Goal: Task Accomplishment & Management: Use online tool/utility

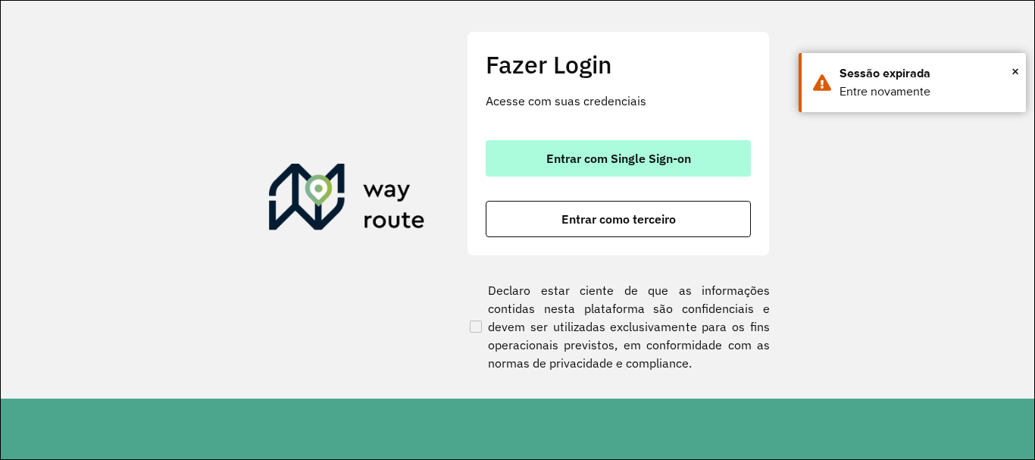
click at [598, 148] on button "Entrar com Single Sign-on" at bounding box center [617, 158] width 265 height 36
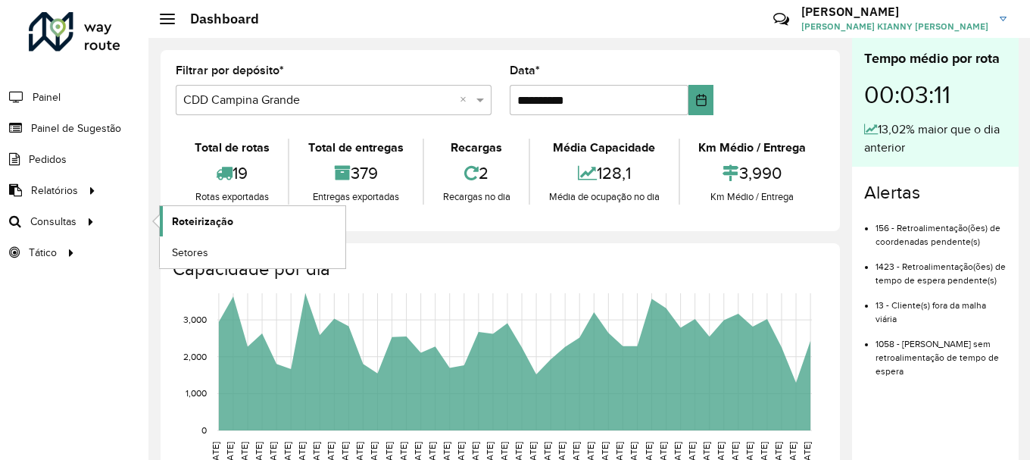
click at [209, 229] on span "Roteirização" at bounding box center [202, 222] width 61 height 16
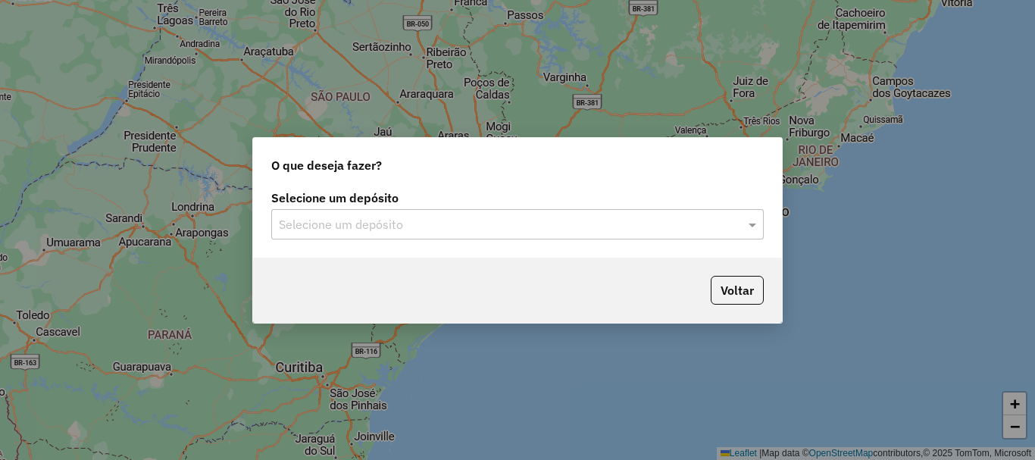
click at [390, 229] on input "text" at bounding box center [502, 225] width 447 height 18
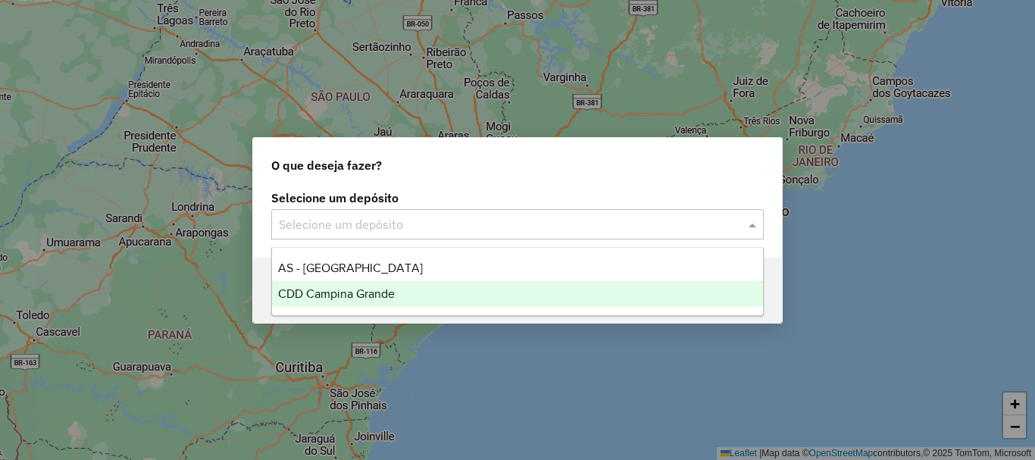
click at [358, 293] on span "CDD Campina Grande" at bounding box center [336, 293] width 117 height 13
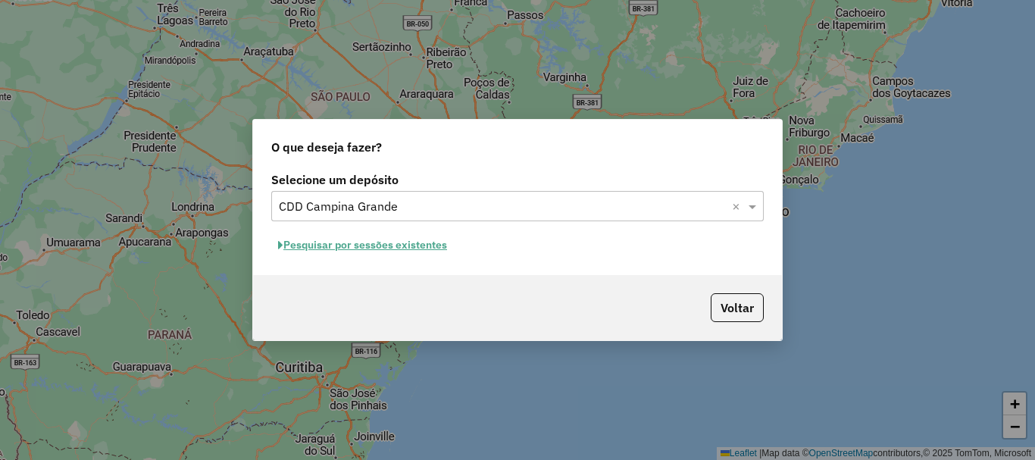
click at [418, 254] on button "Pesquisar por sessões existentes" at bounding box center [362, 244] width 183 height 23
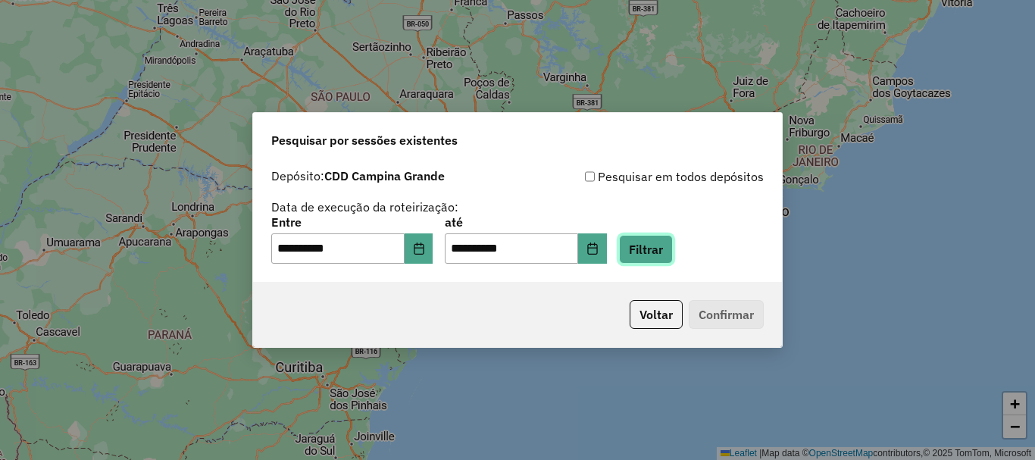
click at [659, 251] on button "Filtrar" at bounding box center [646, 249] width 54 height 29
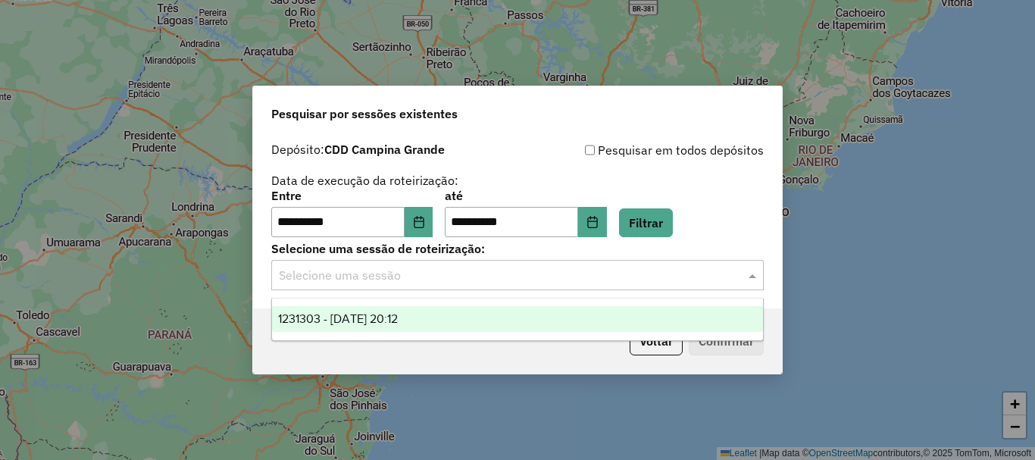
click at [454, 283] on input "text" at bounding box center [502, 276] width 447 height 18
click at [451, 317] on div "1231303 - 19/08/2025 20:12" at bounding box center [517, 319] width 491 height 26
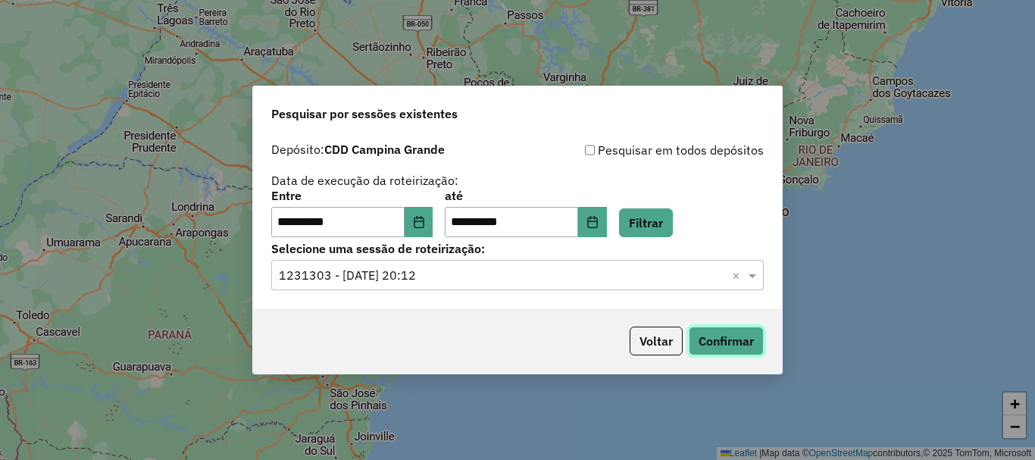
click at [728, 340] on button "Confirmar" at bounding box center [725, 340] width 75 height 29
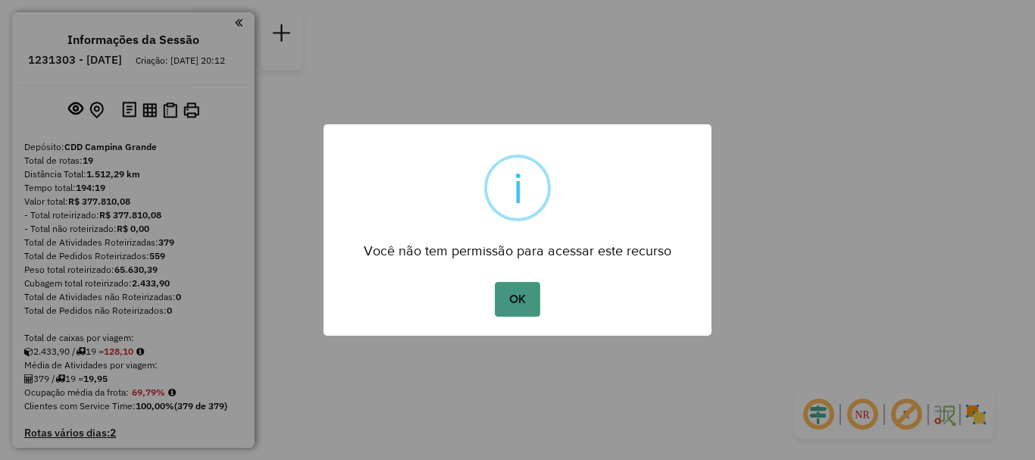
click at [501, 294] on button "OK" at bounding box center [517, 299] width 45 height 35
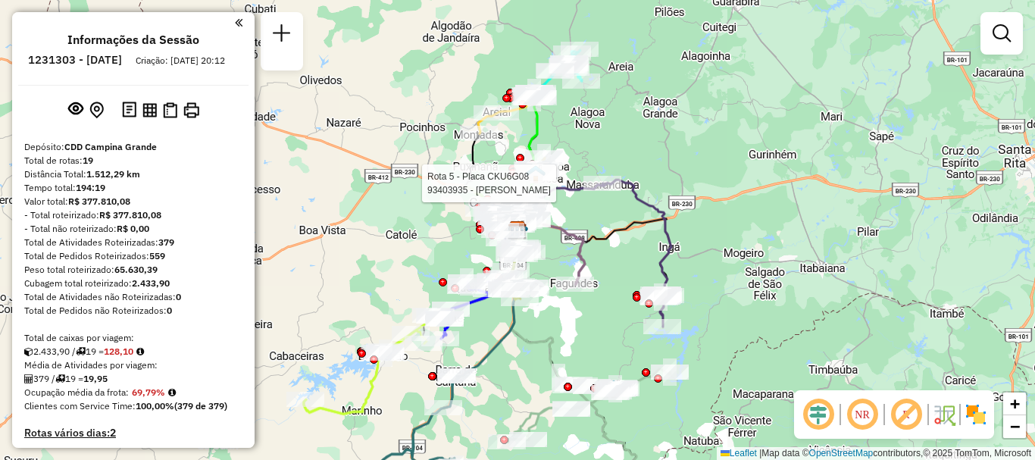
select select "**********"
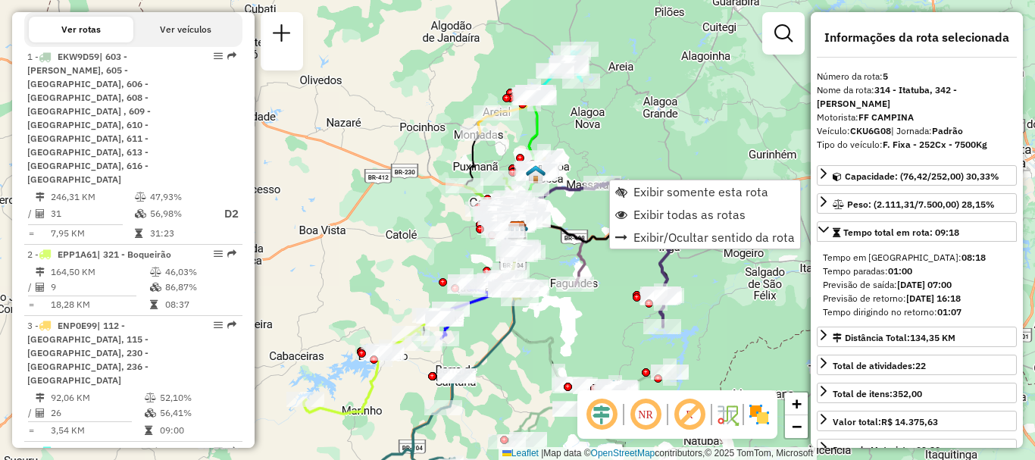
scroll to position [959, 0]
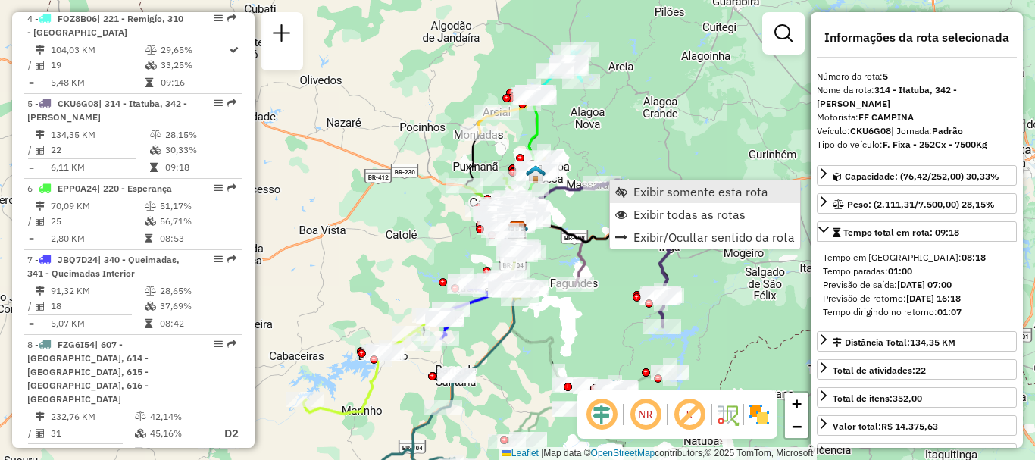
click at [705, 189] on span "Exibir somente esta rota" at bounding box center [700, 192] width 135 height 12
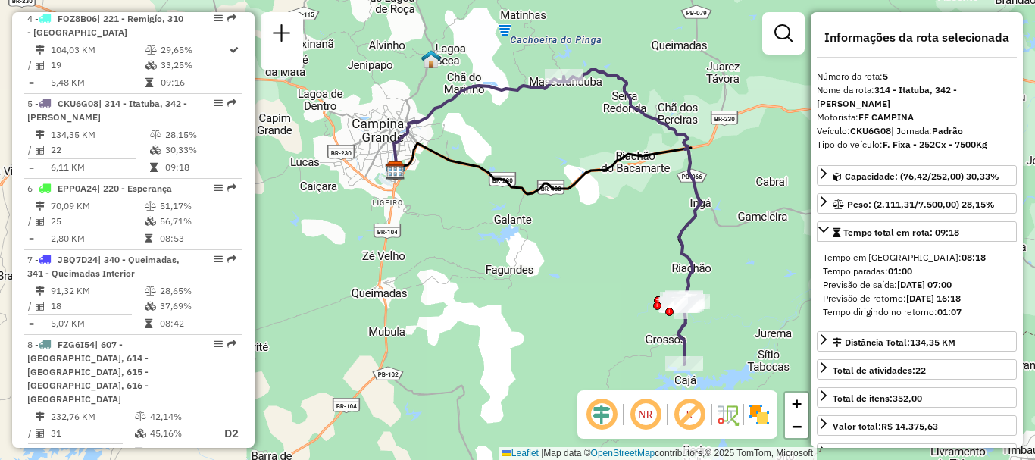
drag, startPoint x: 464, startPoint y: 251, endPoint x: 501, endPoint y: 236, distance: 40.4
click at [501, 236] on div "Janela de atendimento Grade de atendimento Capacidade Transportadoras Veículos …" at bounding box center [517, 230] width 1035 height 460
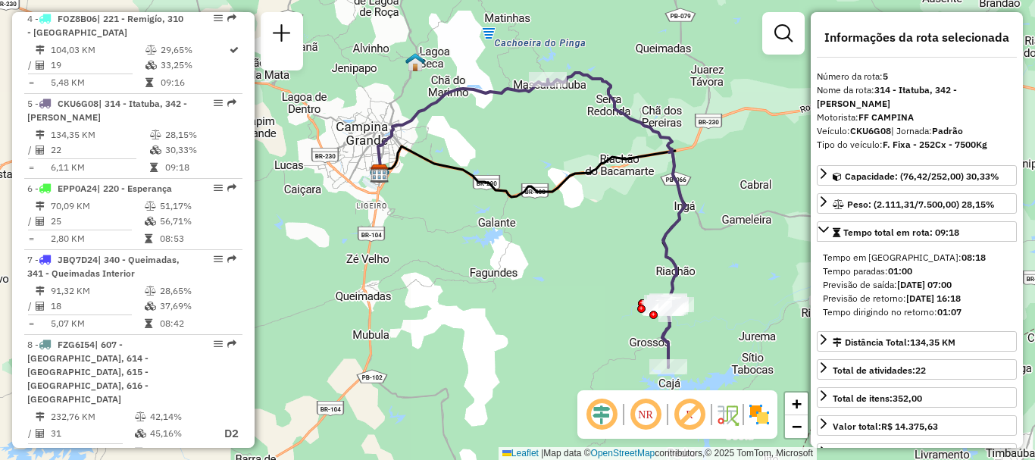
click at [617, 198] on div "Janela de atendimento Grade de atendimento Capacidade Transportadoras Veículos …" at bounding box center [517, 230] width 1035 height 460
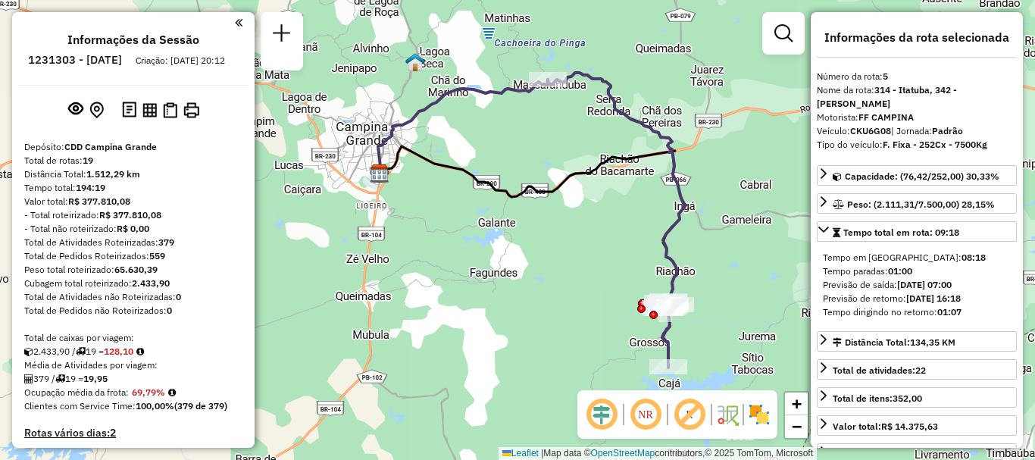
scroll to position [227, 0]
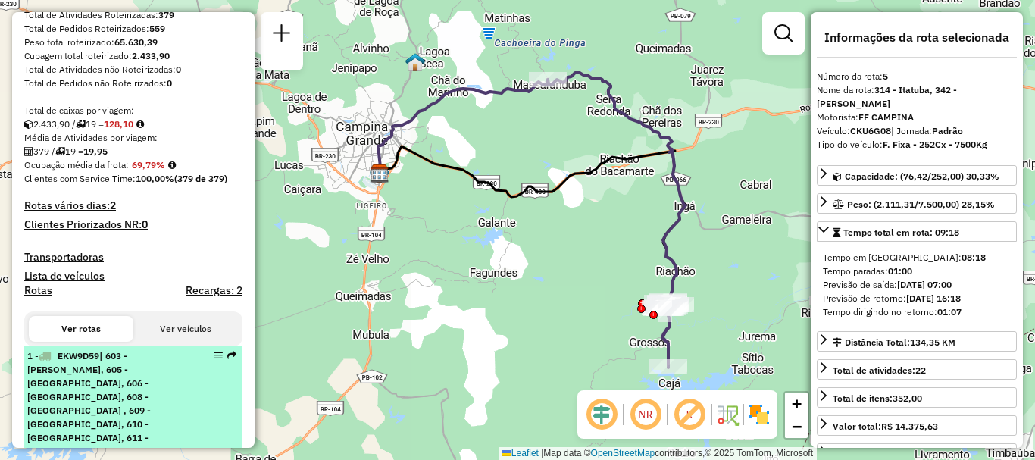
click at [135, 419] on span "| 603 - [PERSON_NAME], 605 - [GEOGRAPHIC_DATA], 606 - [GEOGRAPHIC_DATA], 608 - …" at bounding box center [88, 417] width 123 height 134
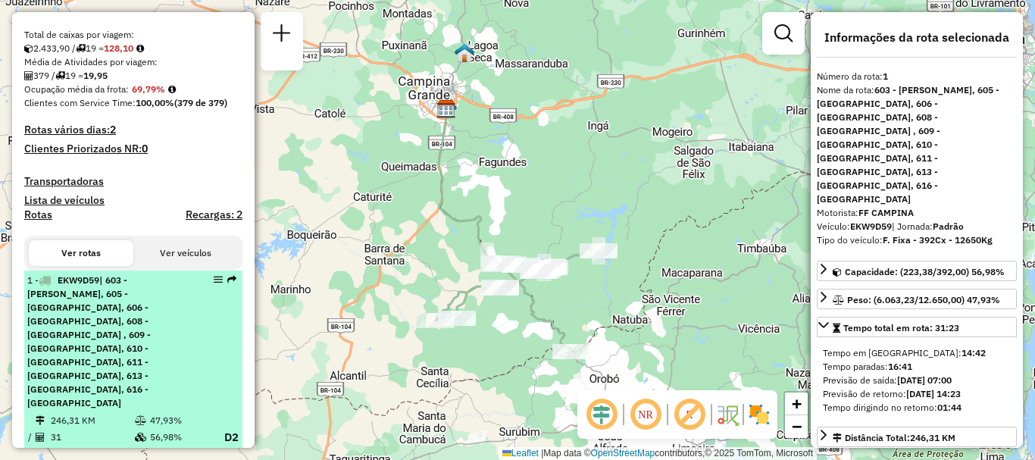
scroll to position [379, 0]
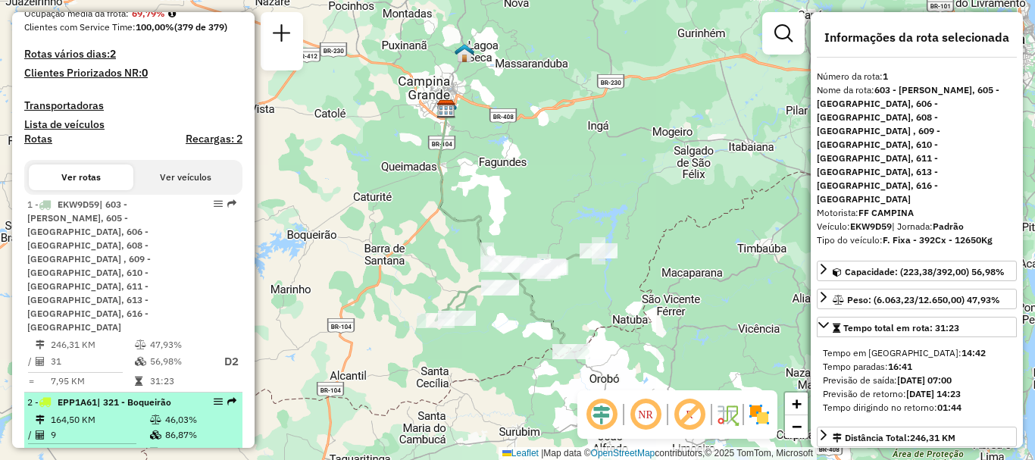
click at [134, 412] on td "164,50 KM" at bounding box center [99, 419] width 99 height 15
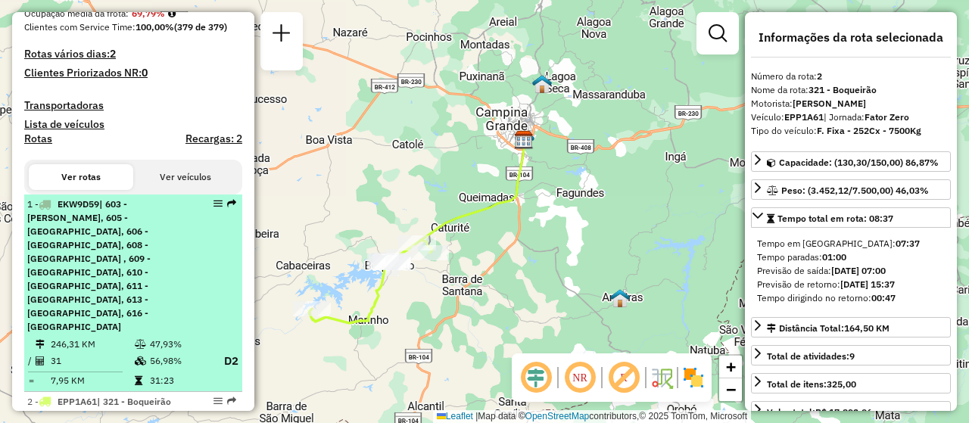
scroll to position [530, 0]
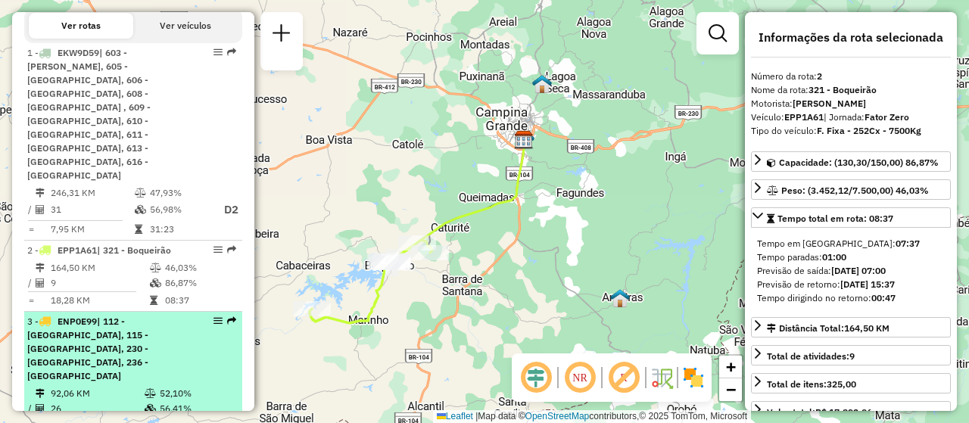
click at [132, 315] on div "3 - ENP0E99 | 112 - [GEOGRAPHIC_DATA], 115 - [GEOGRAPHIC_DATA], 230 - [GEOGRAPH…" at bounding box center [107, 349] width 161 height 68
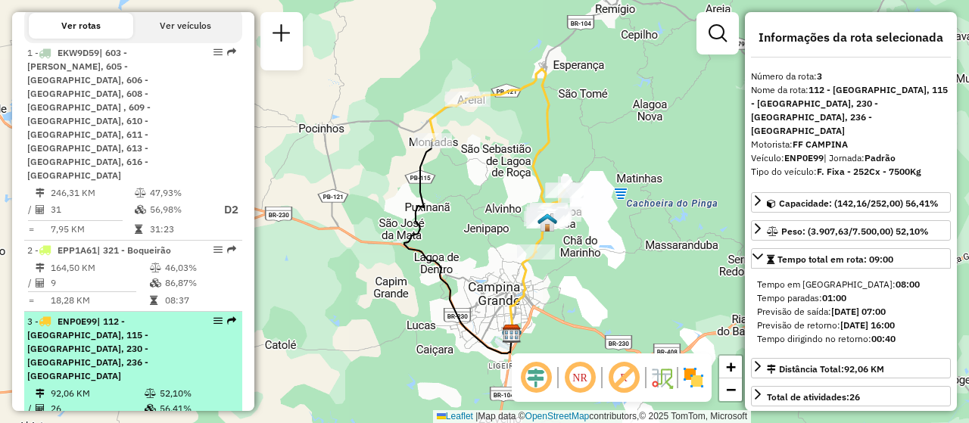
scroll to position [606, 0]
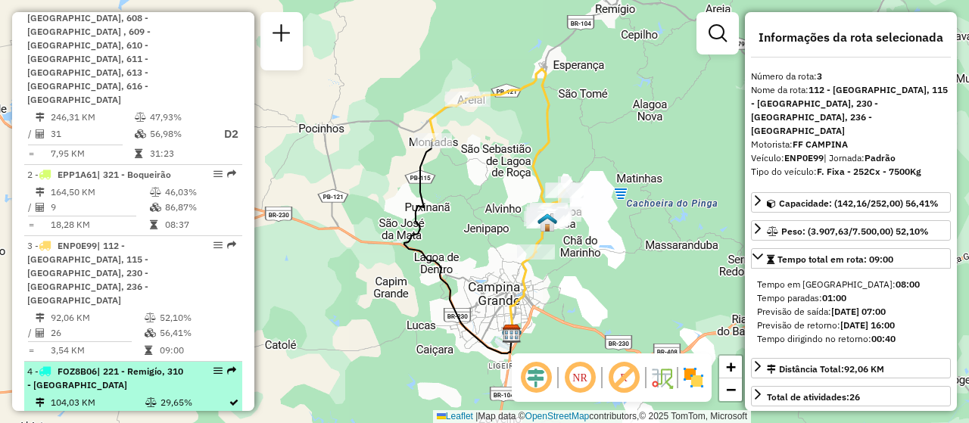
click at [88, 395] on td "104,03 KM" at bounding box center [97, 402] width 95 height 15
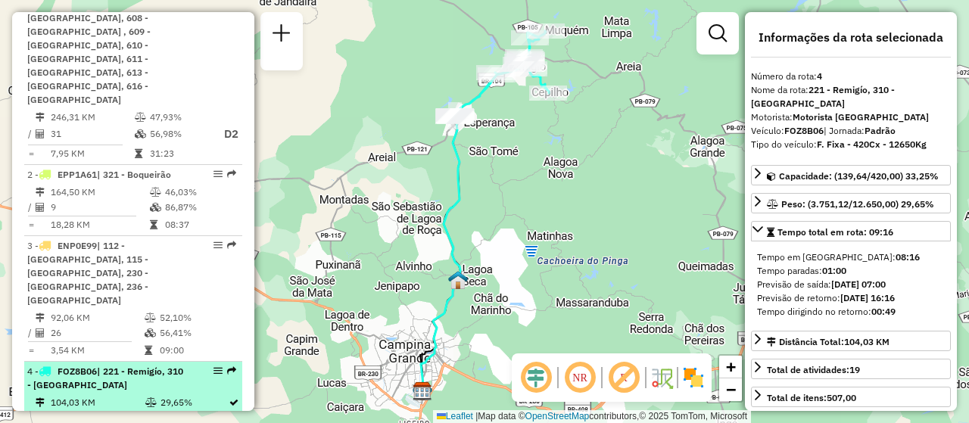
scroll to position [682, 0]
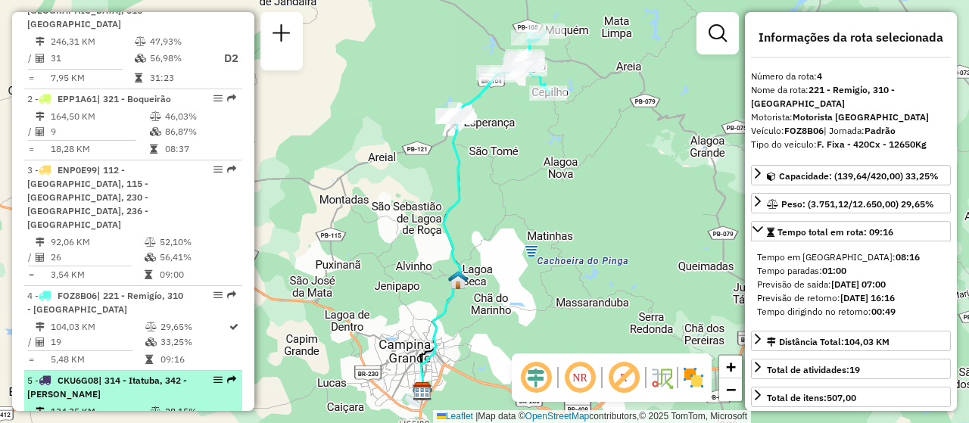
click at [117, 404] on td "134,35 KM" at bounding box center [99, 411] width 99 height 15
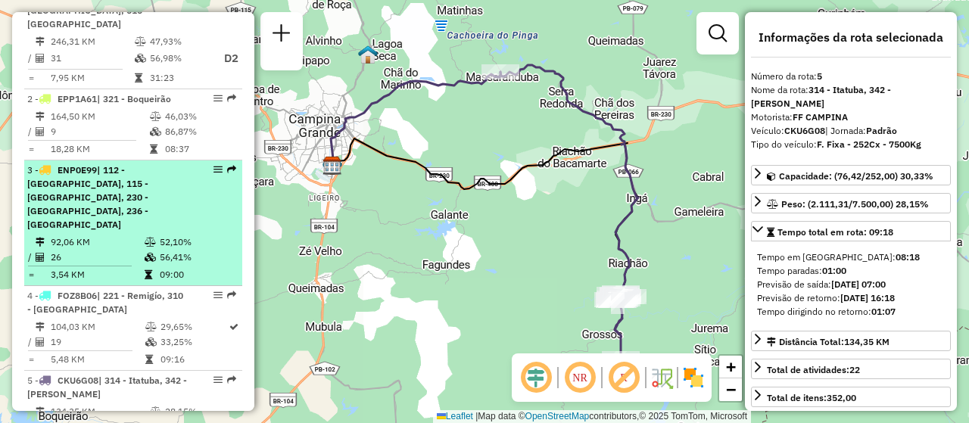
click at [114, 164] on div "3 - ENP0E99 | 112 - [GEOGRAPHIC_DATA], 115 - [GEOGRAPHIC_DATA], 230 - [GEOGRAPH…" at bounding box center [107, 198] width 161 height 68
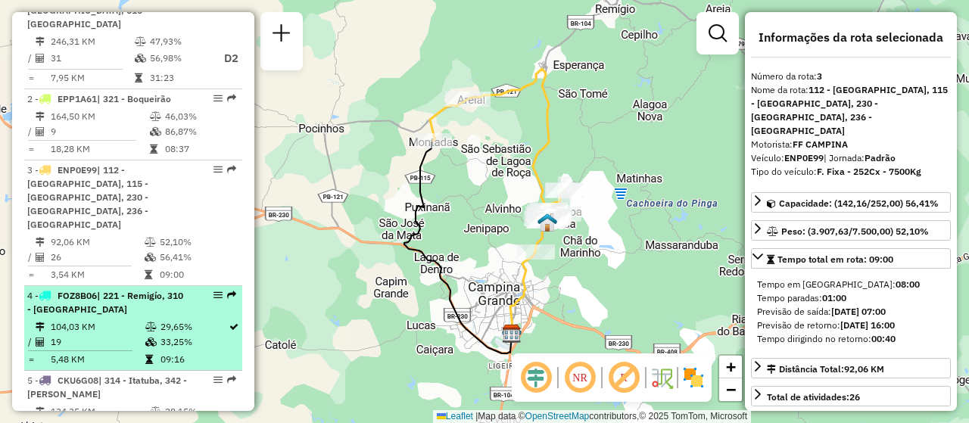
click at [95, 286] on li "4 - FOZ8B06 | 221 - Remigío, 310 - [GEOGRAPHIC_DATA] 104,03 KM 29,65% / 19 33,2…" at bounding box center [133, 328] width 218 height 85
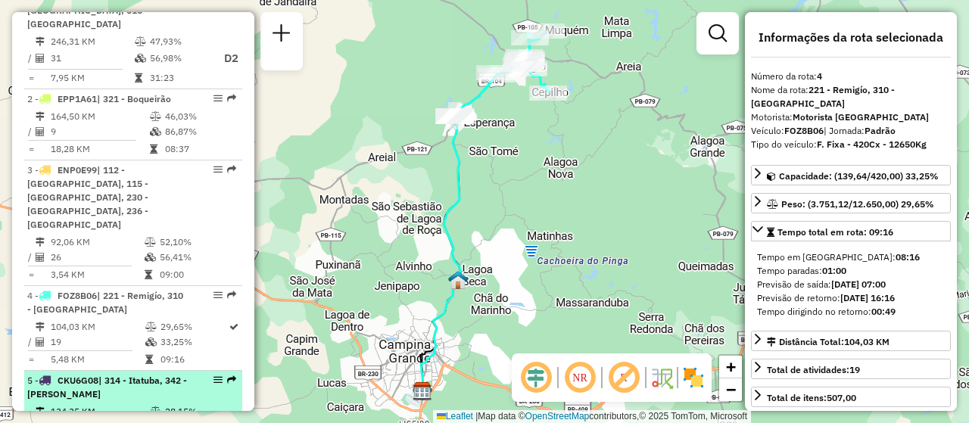
click at [99, 375] on span "| 314 - Itatuba, 342 - [PERSON_NAME]" at bounding box center [107, 387] width 160 height 25
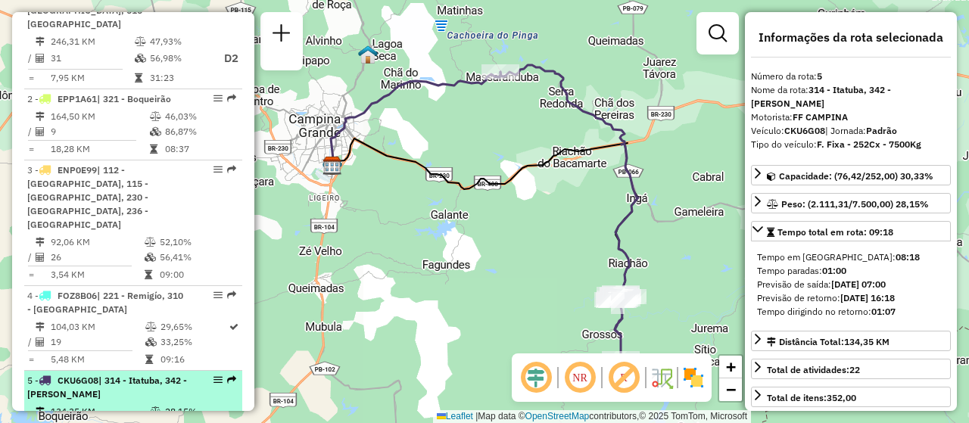
scroll to position [757, 0]
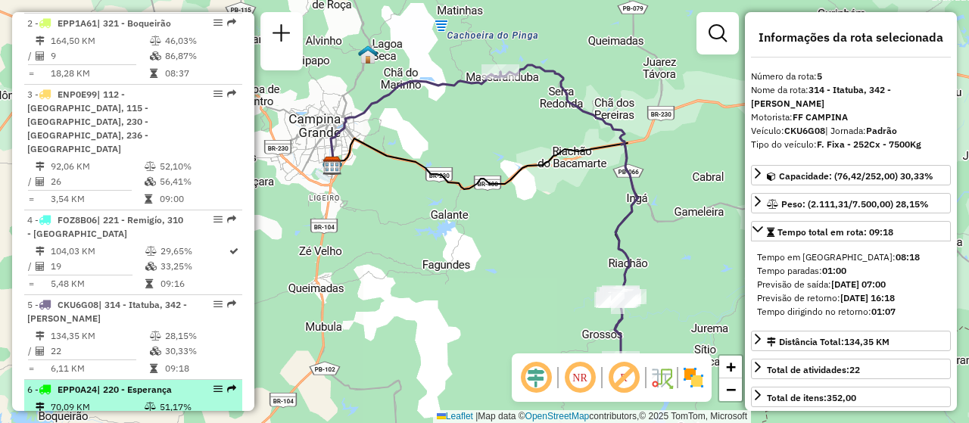
click at [85, 400] on td "70,09 KM" at bounding box center [97, 407] width 94 height 15
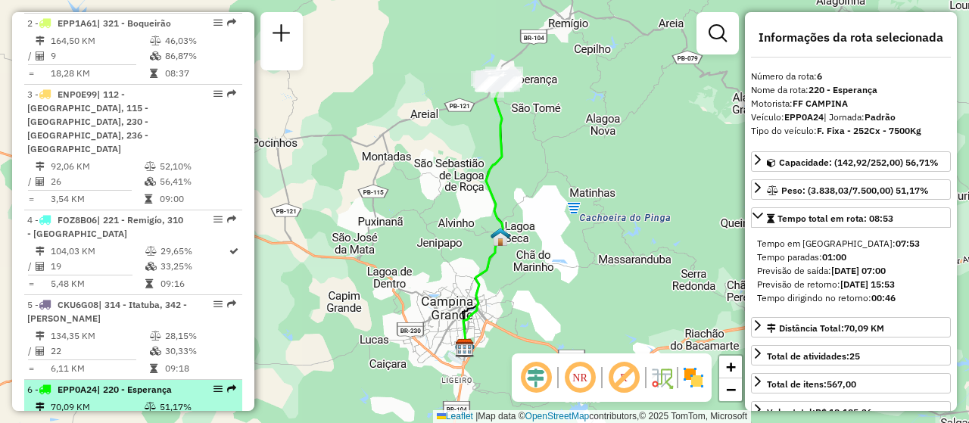
scroll to position [833, 0]
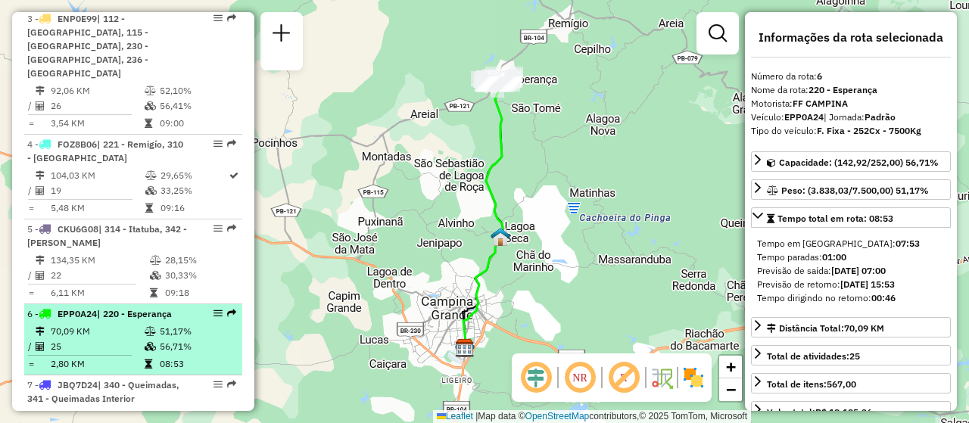
click at [85, 409] on td "91,32 KM" at bounding box center [97, 416] width 94 height 15
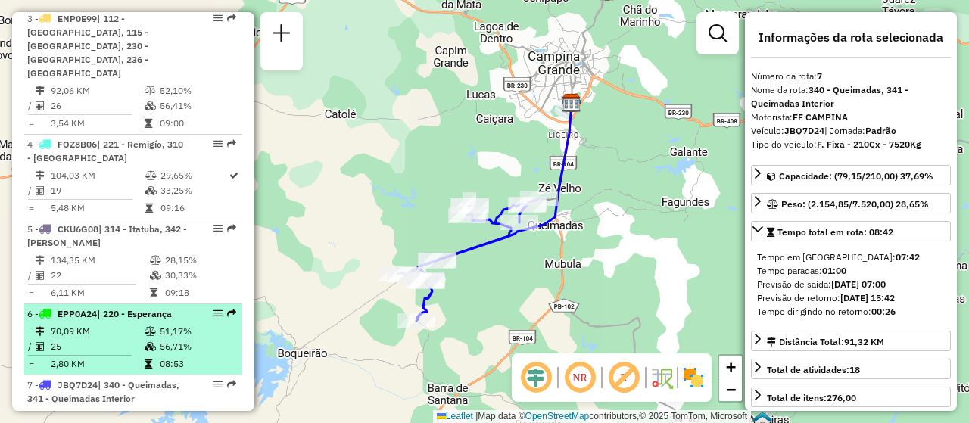
scroll to position [909, 0]
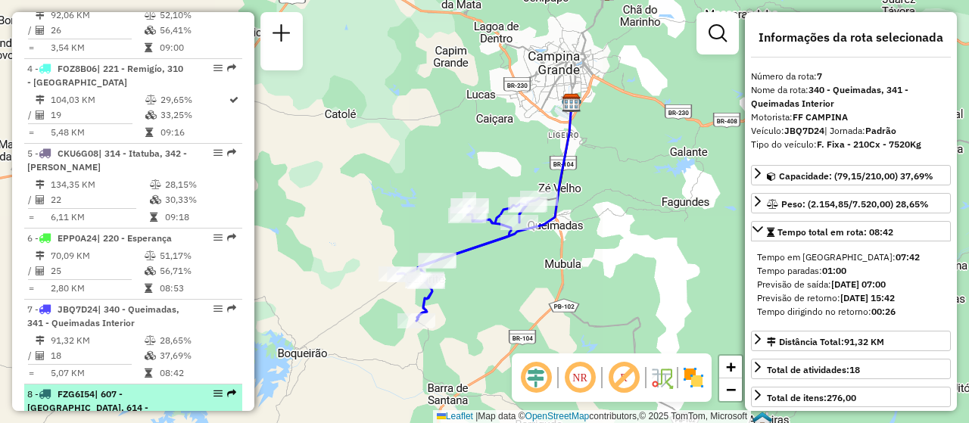
click at [83, 388] on div "8 - FZG6I54 | 607 - [GEOGRAPHIC_DATA], 614 - [GEOGRAPHIC_DATA], 615 - [GEOGRAPH…" at bounding box center [107, 422] width 161 height 68
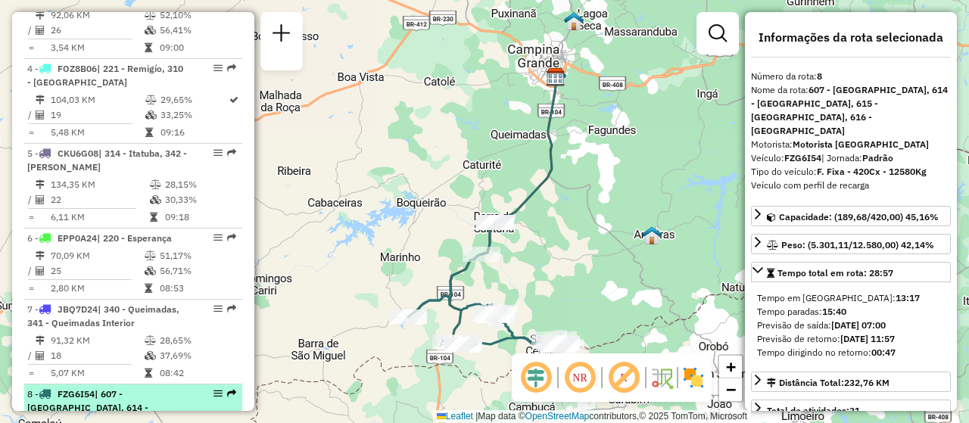
scroll to position [985, 0]
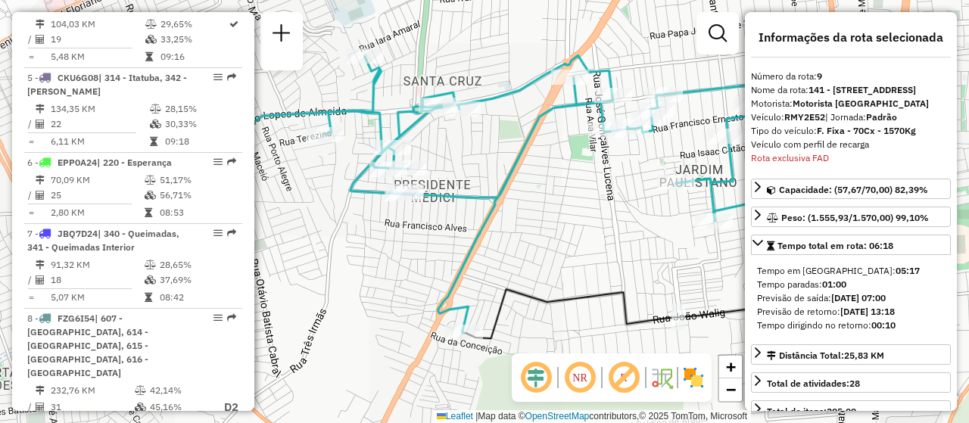
scroll to position [1301, 0]
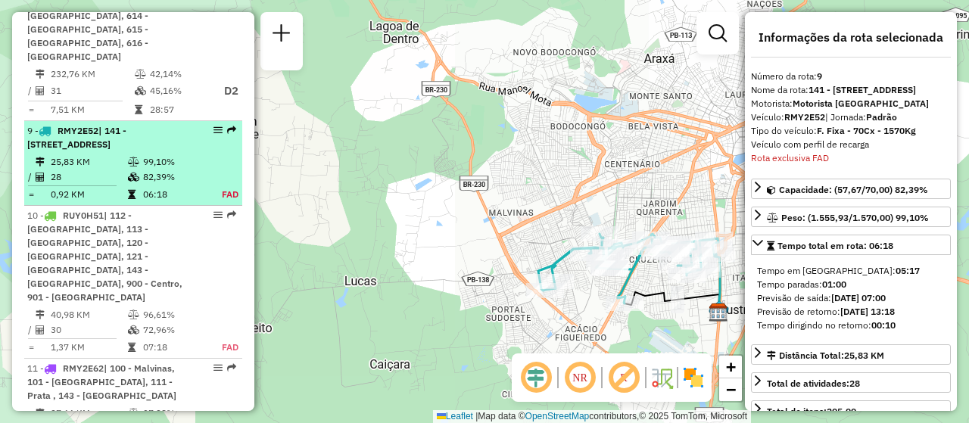
click at [94, 155] on td "25,83 KM" at bounding box center [88, 162] width 77 height 15
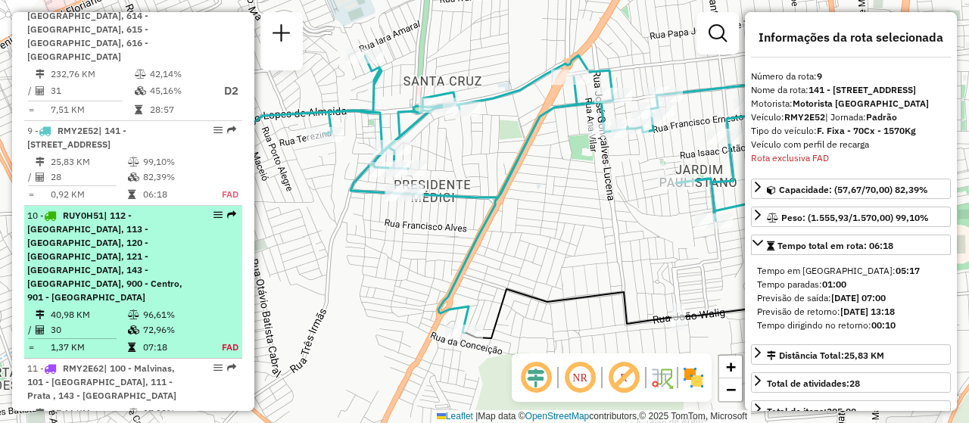
click at [73, 210] on span "| 112 - [GEOGRAPHIC_DATA], 113 - [GEOGRAPHIC_DATA], 120 - [GEOGRAPHIC_DATA], 12…" at bounding box center [104, 256] width 155 height 93
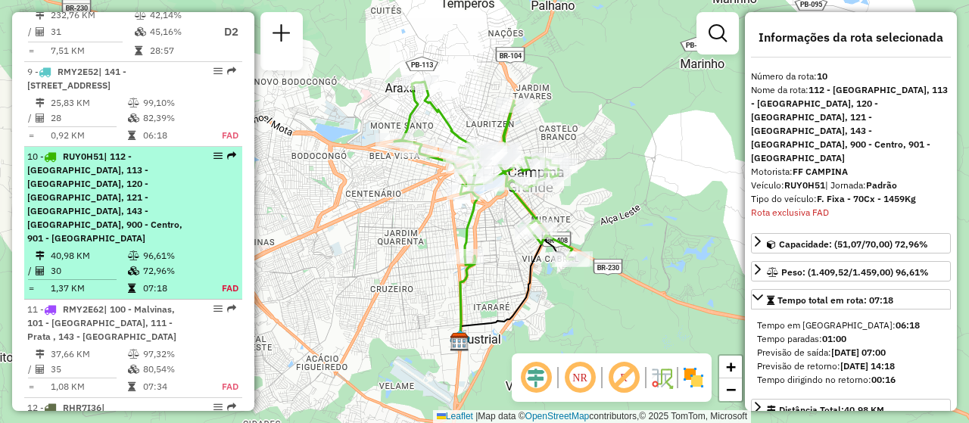
scroll to position [1400, 0]
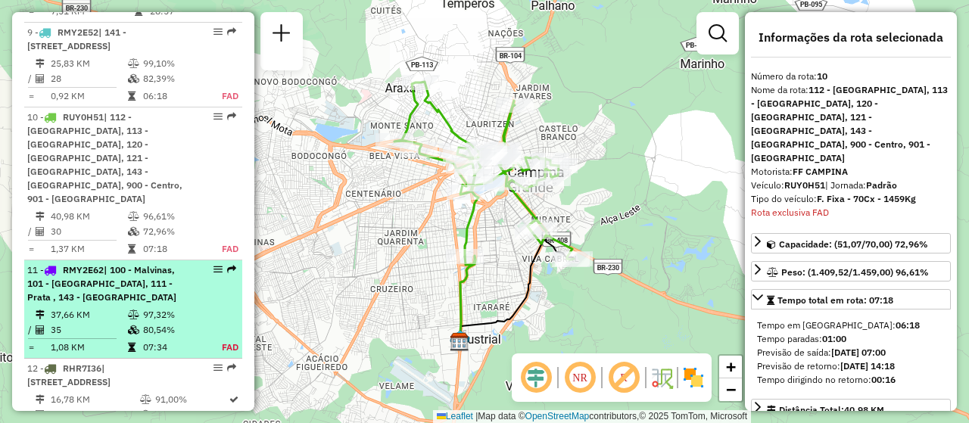
click at [100, 264] on div "11 - RMY2E62 | 100 - Malvinas, 101 - [GEOGRAPHIC_DATA], 111 - Prata , 143 - [GE…" at bounding box center [107, 284] width 161 height 41
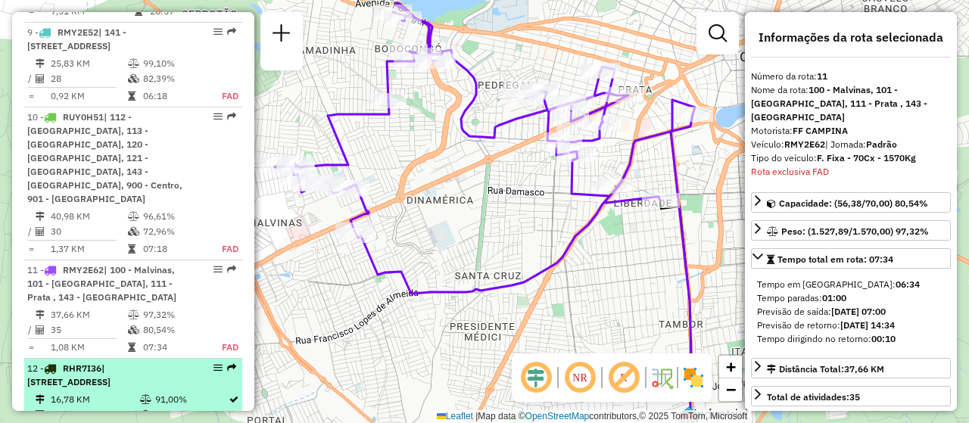
scroll to position [1525, 0]
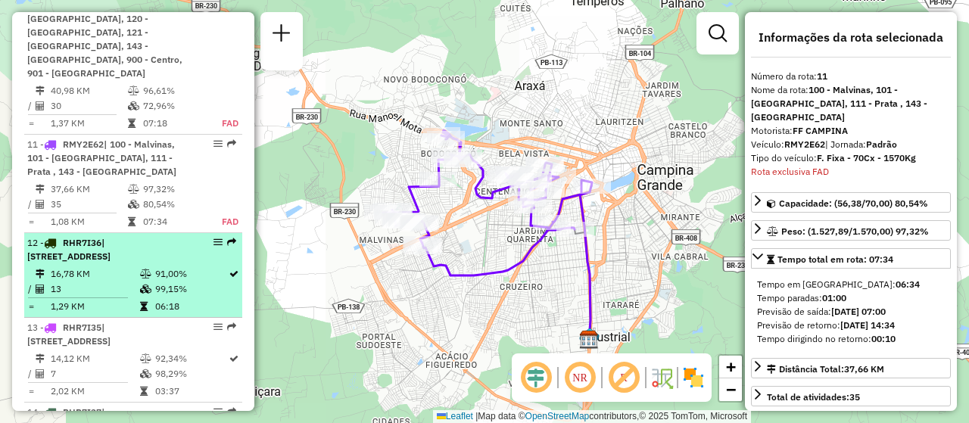
click at [142, 299] on td at bounding box center [146, 306] width 15 height 15
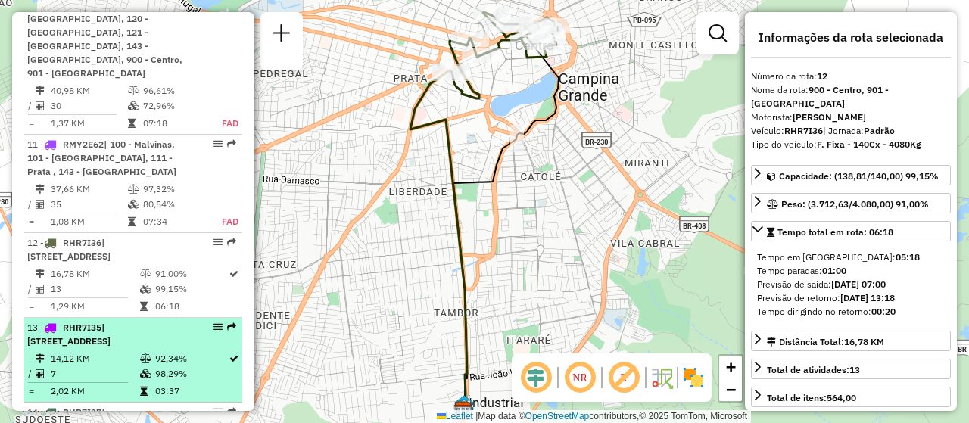
click at [108, 367] on td "7" at bounding box center [94, 374] width 89 height 15
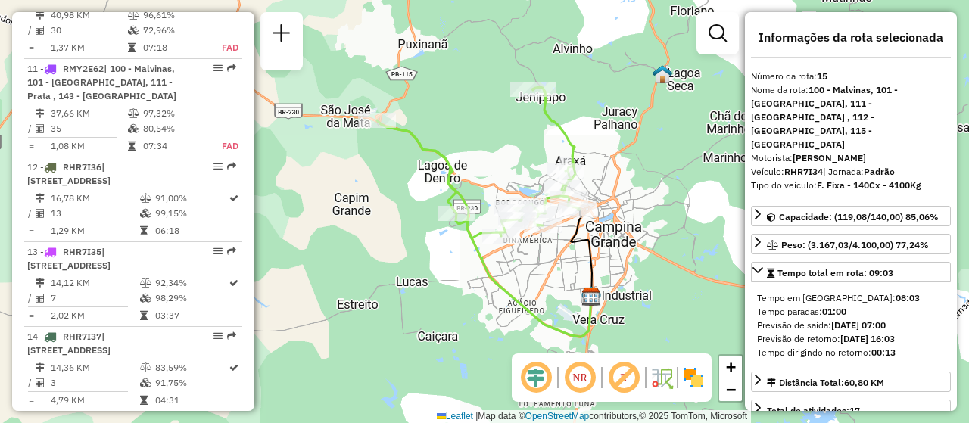
scroll to position [1677, 0]
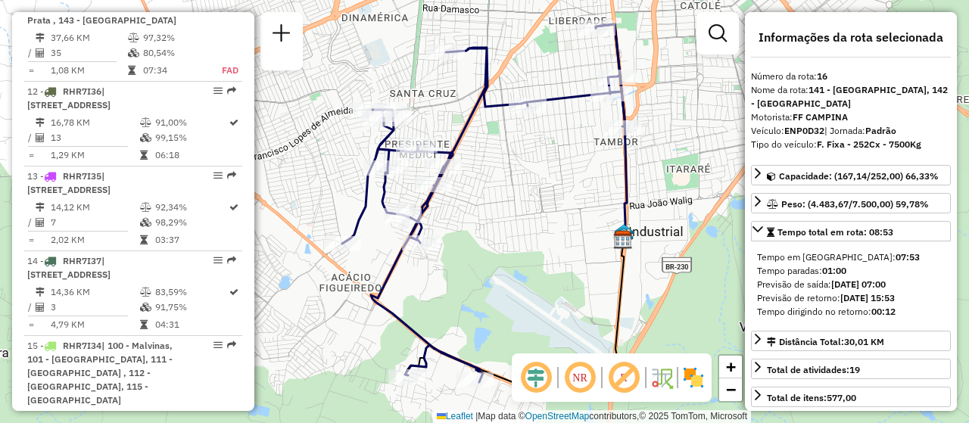
scroll to position [1753, 0]
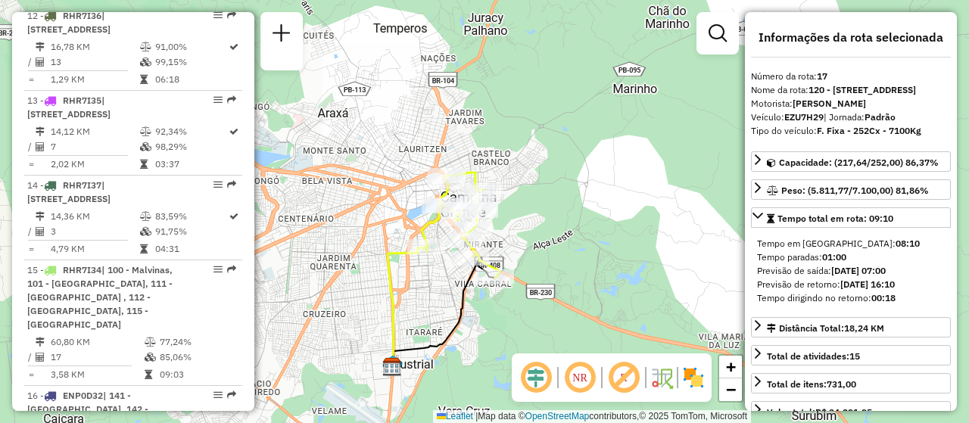
scroll to position [1904, 0]
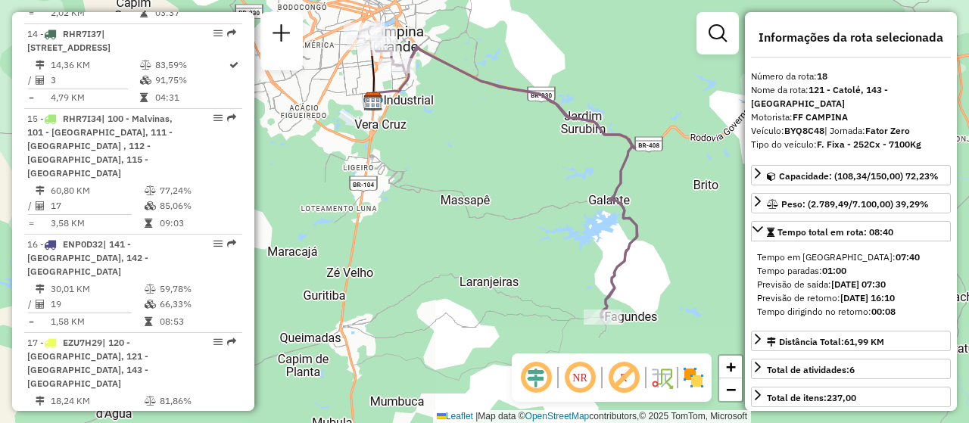
drag, startPoint x: 553, startPoint y: 223, endPoint x: 566, endPoint y: 183, distance: 42.2
click at [566, 183] on div "Janela de atendimento Grade de atendimento Capacidade Transportadoras Veículos …" at bounding box center [484, 211] width 969 height 423
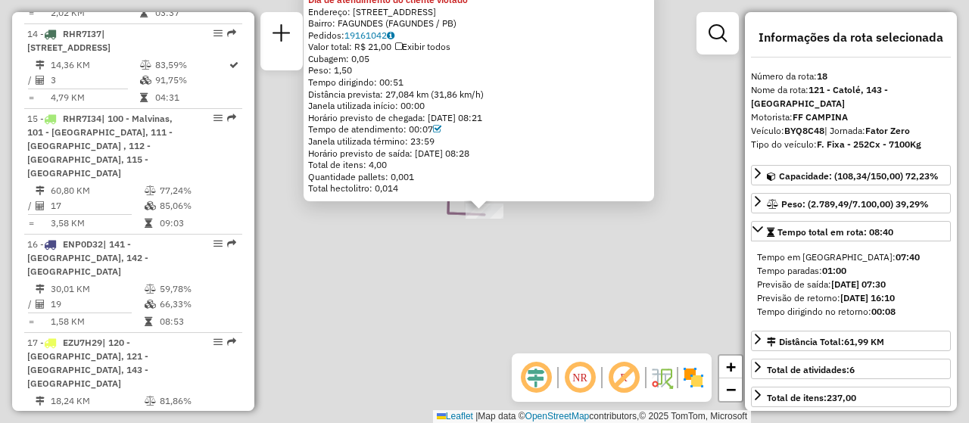
scroll to position [1969, 0]
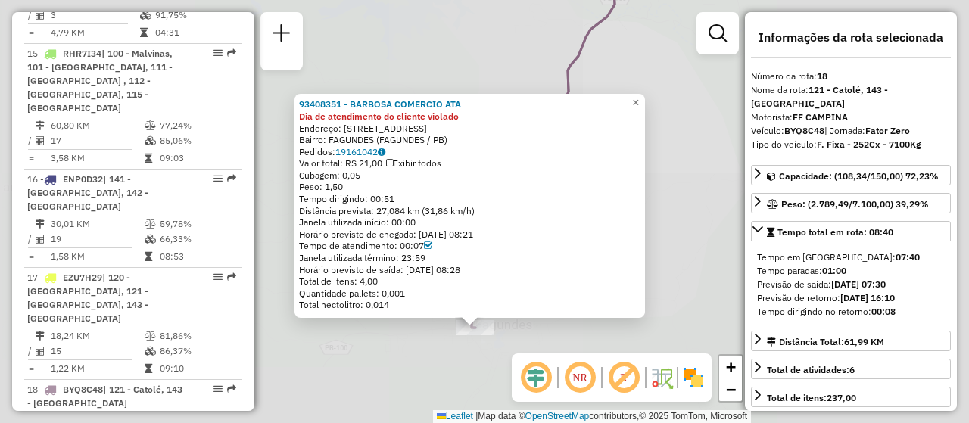
click at [462, 352] on div "93408351 - BARBOSA COMERCIO ATA Dia de atendimento do cliente violado Endereço:…" at bounding box center [484, 211] width 969 height 423
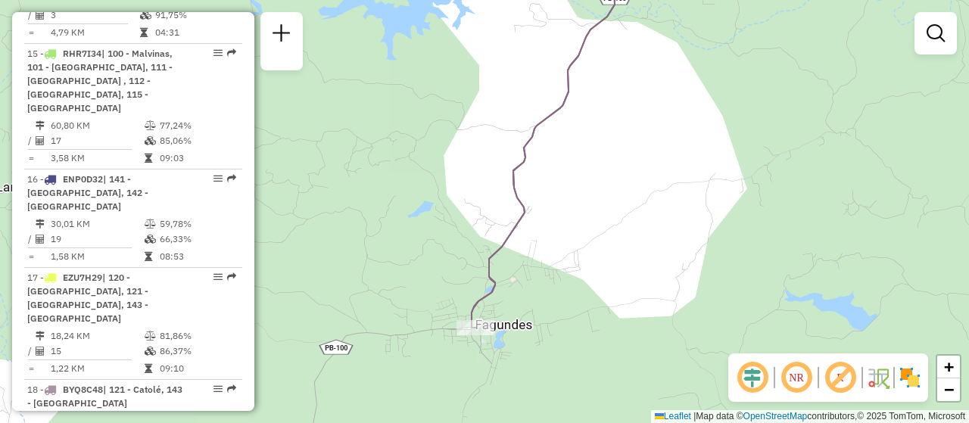
select select "**********"
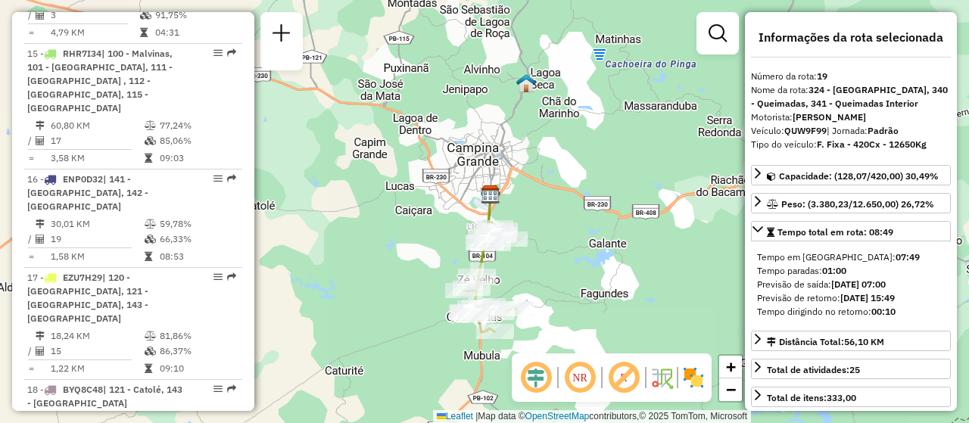
click at [613, 282] on div "Janela de atendimento Grade de atendimento Capacidade Transportadoras Veículos …" at bounding box center [484, 211] width 969 height 423
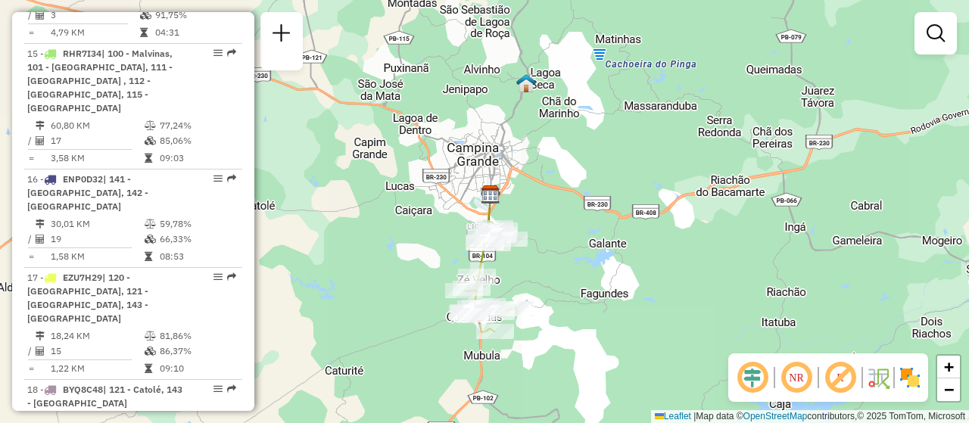
select select "**********"
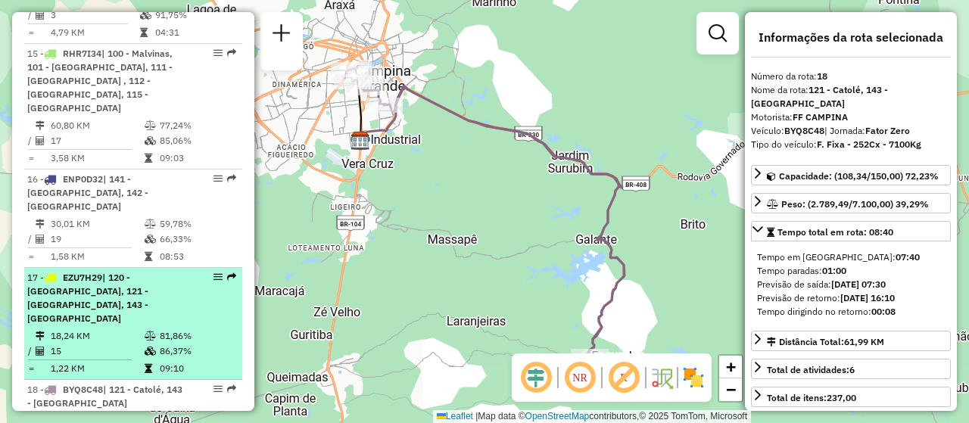
scroll to position [1894, 0]
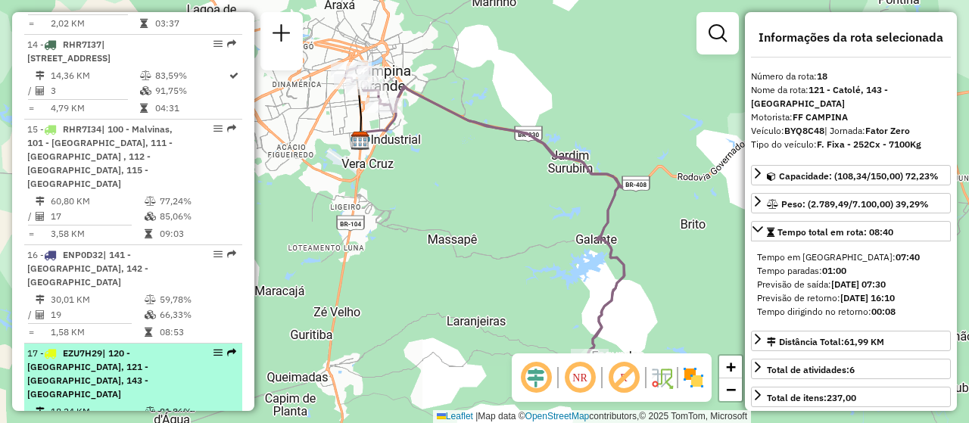
click at [110, 404] on td "18,24 KM" at bounding box center [97, 411] width 94 height 15
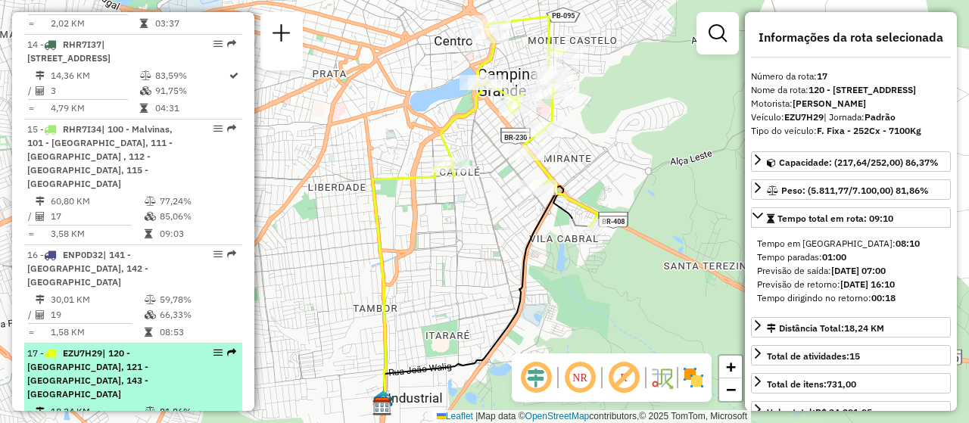
click at [83, 404] on td "18,24 KM" at bounding box center [97, 411] width 94 height 15
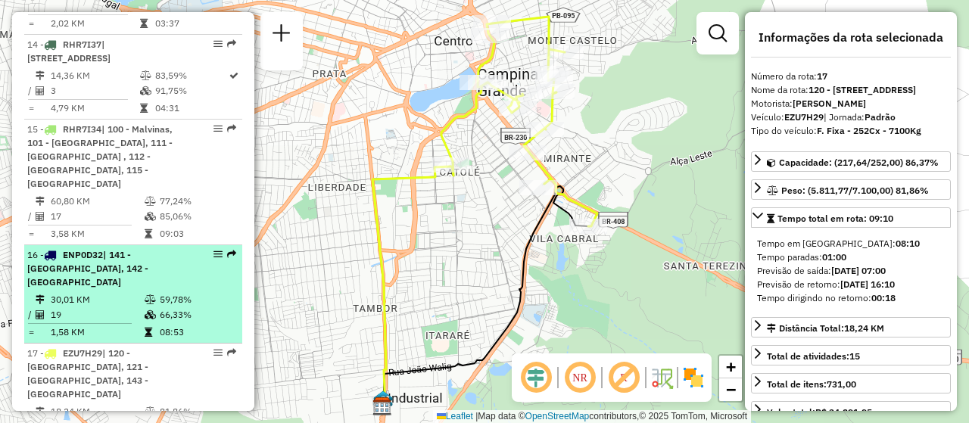
click at [98, 292] on td "30,01 KM" at bounding box center [97, 299] width 94 height 15
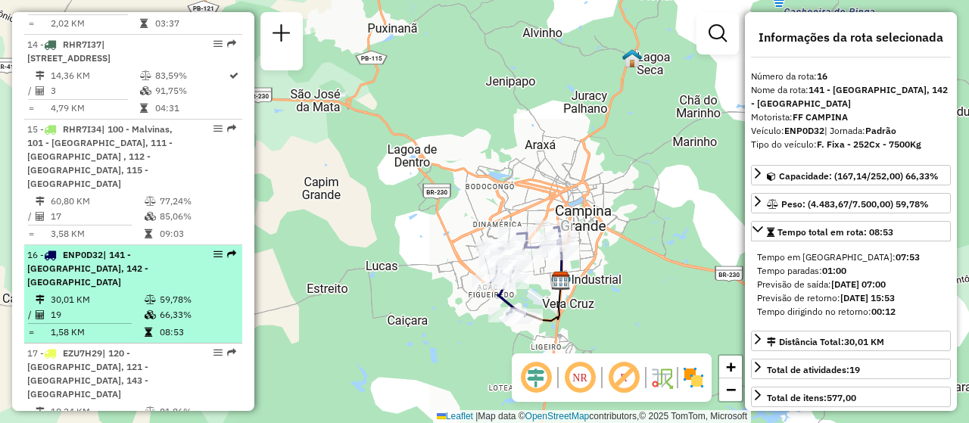
scroll to position [1818, 0]
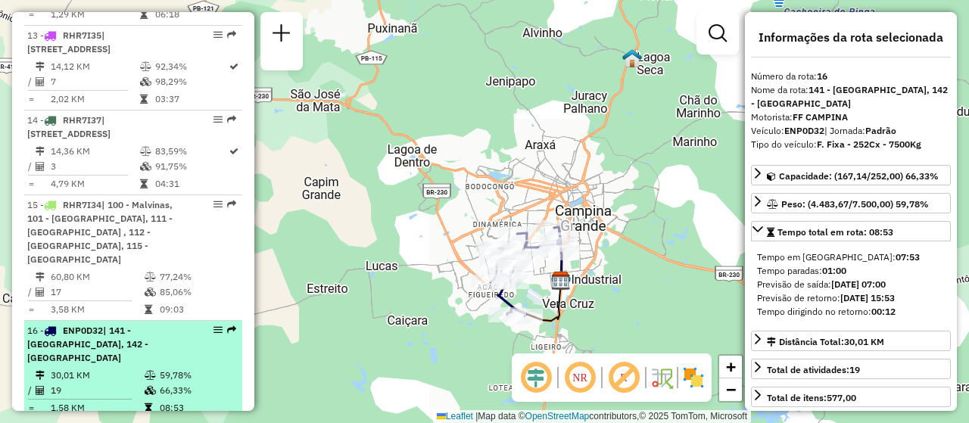
click at [148, 325] on span "| 141 - [GEOGRAPHIC_DATA], 142 - [GEOGRAPHIC_DATA]" at bounding box center [87, 344] width 121 height 39
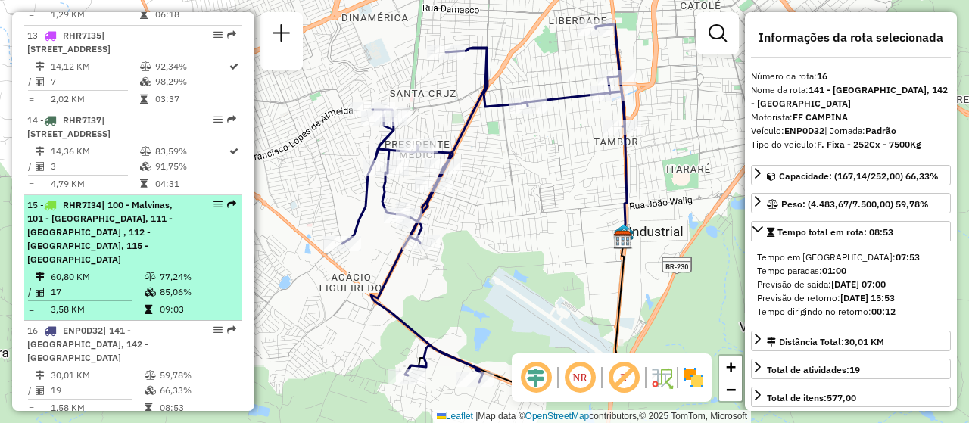
click at [168, 270] on td "77,24%" at bounding box center [197, 277] width 76 height 15
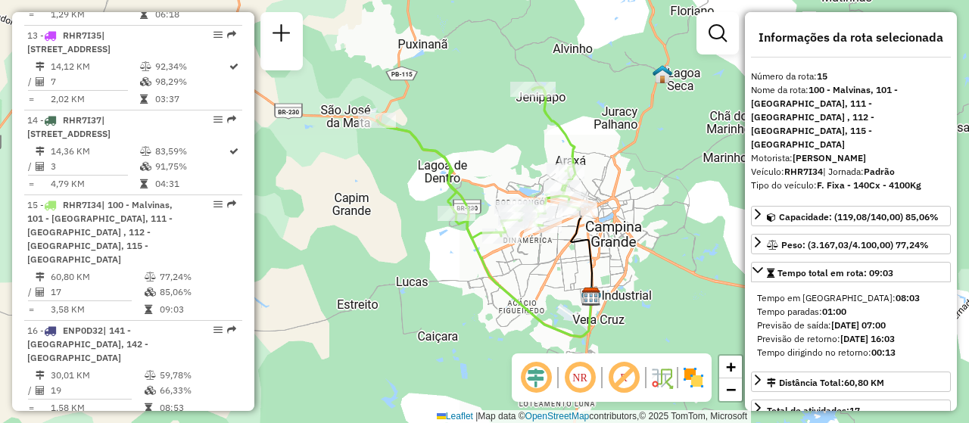
click at [679, 375] on img at bounding box center [678, 378] width 8 height 24
click at [701, 386] on img at bounding box center [694, 378] width 24 height 24
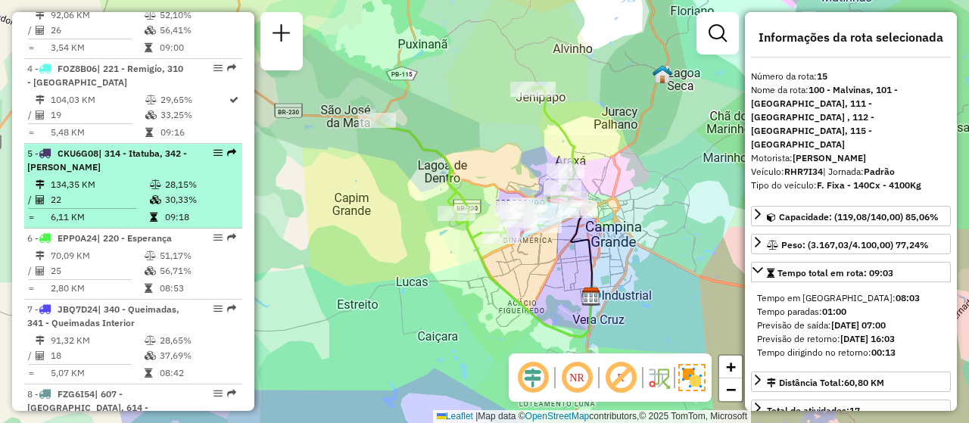
scroll to position [606, 0]
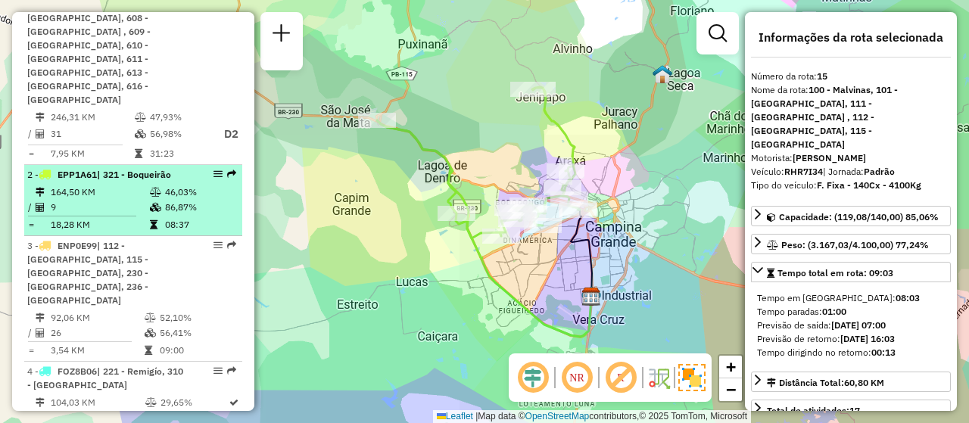
click at [125, 217] on td "18,28 KM" at bounding box center [99, 224] width 99 height 15
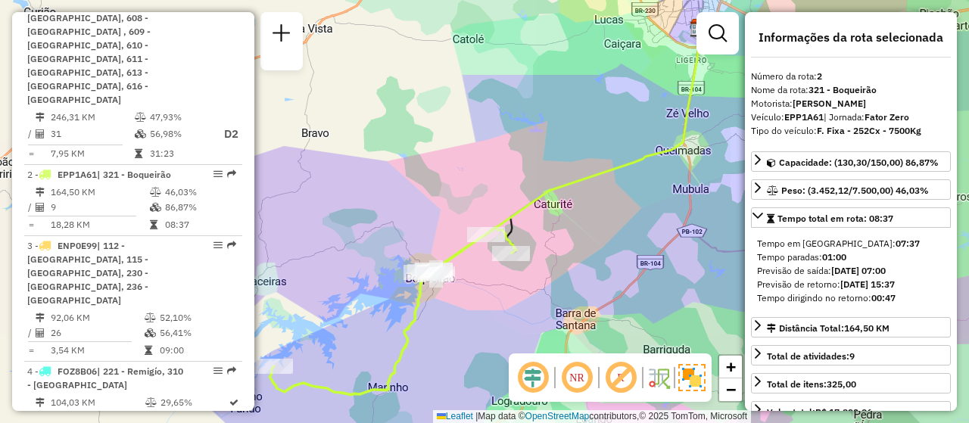
scroll to position [379, 0]
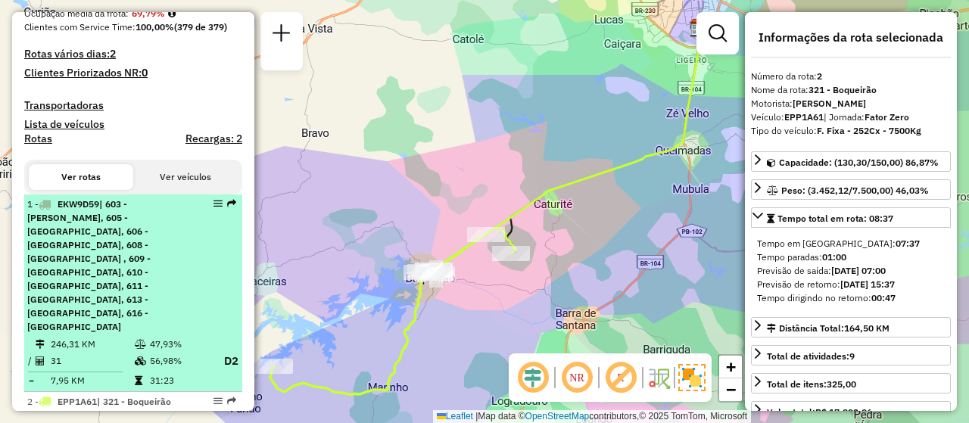
click at [109, 234] on span "| 603 - [PERSON_NAME], 605 - [GEOGRAPHIC_DATA], 606 - [GEOGRAPHIC_DATA], 608 - …" at bounding box center [88, 265] width 123 height 134
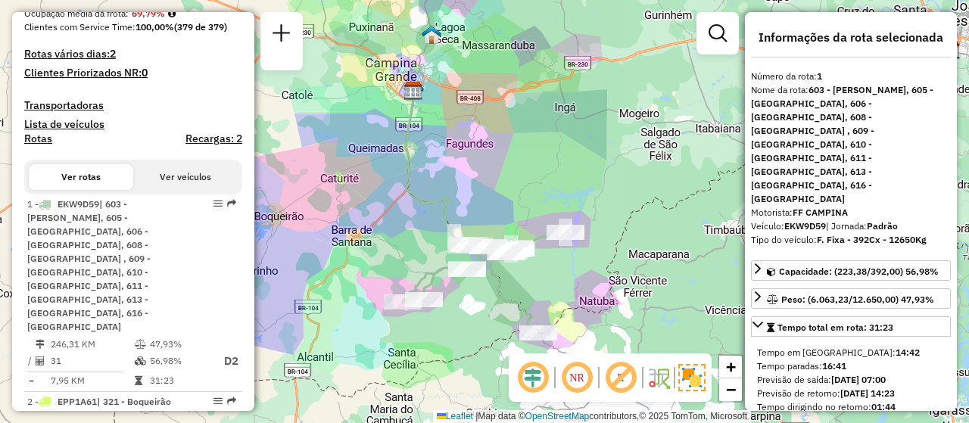
scroll to position [530, 0]
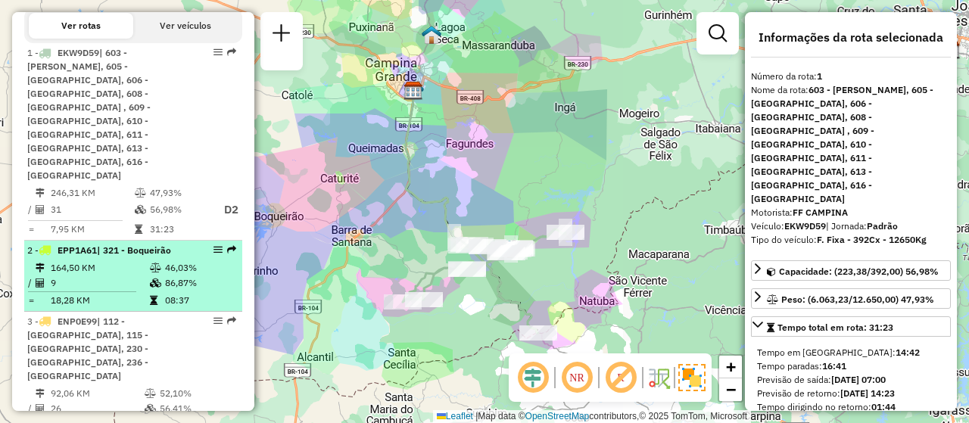
click at [141, 276] on td "9" at bounding box center [99, 283] width 99 height 15
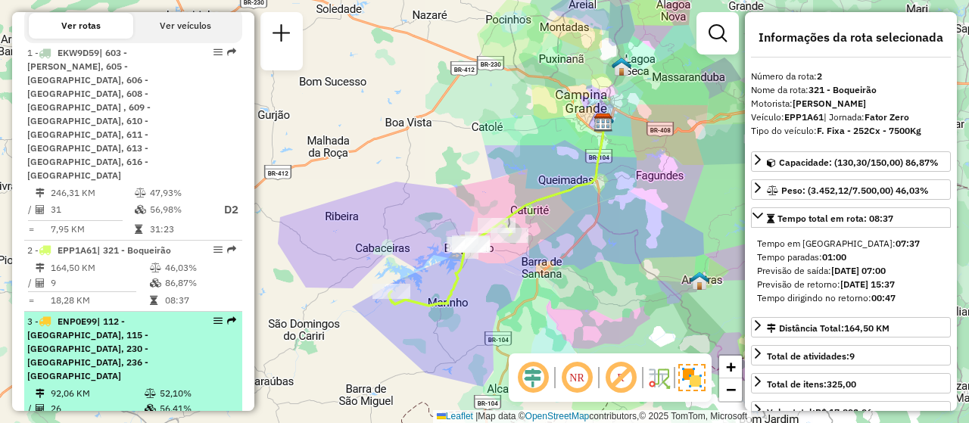
click at [123, 316] on span "| 112 - [GEOGRAPHIC_DATA], 115 - [GEOGRAPHIC_DATA], 230 - [GEOGRAPHIC_DATA], 23…" at bounding box center [87, 349] width 121 height 66
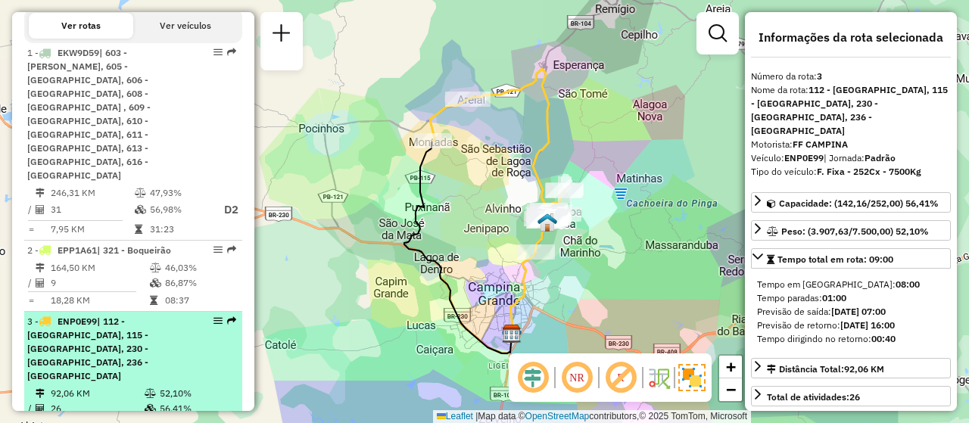
scroll to position [606, 0]
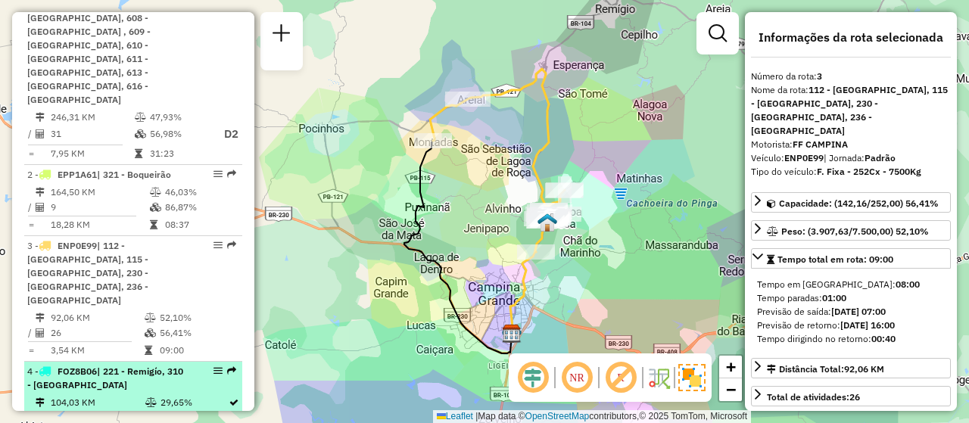
click at [82, 395] on td "104,03 KM" at bounding box center [97, 402] width 95 height 15
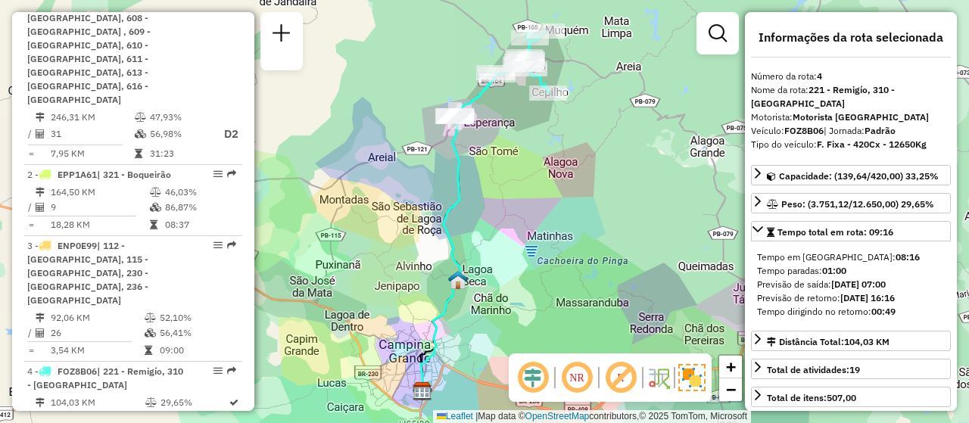
scroll to position [682, 0]
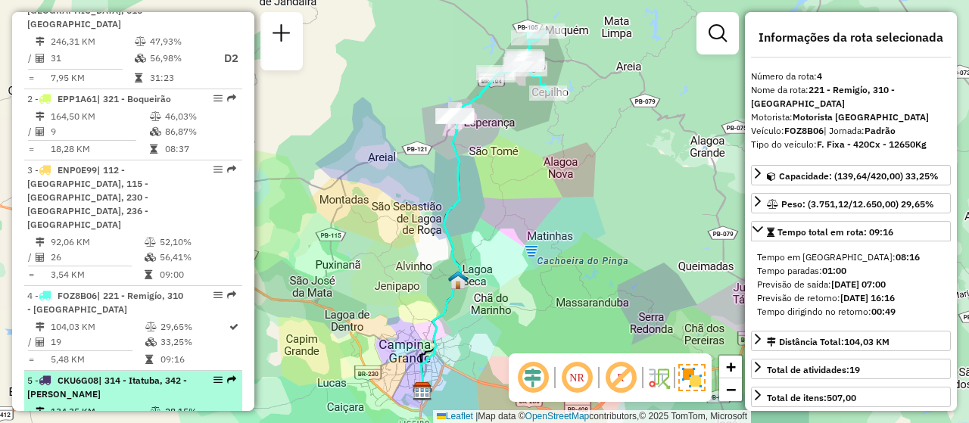
click at [153, 407] on icon at bounding box center [155, 411] width 11 height 9
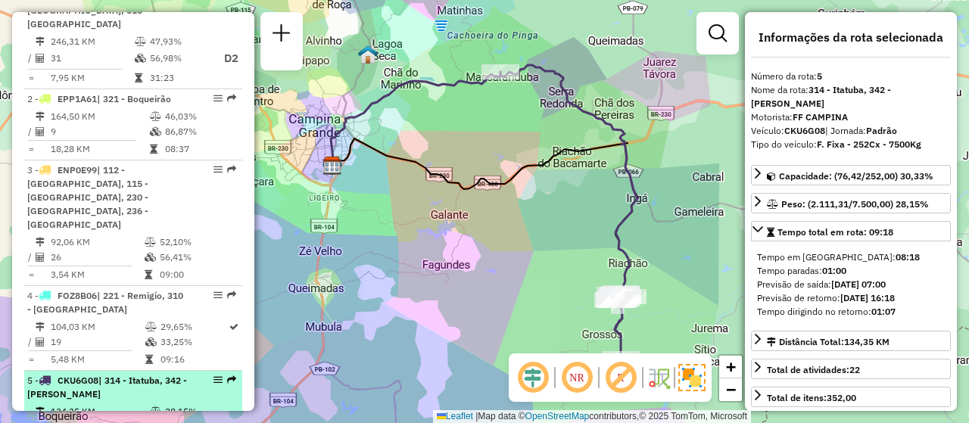
scroll to position [757, 0]
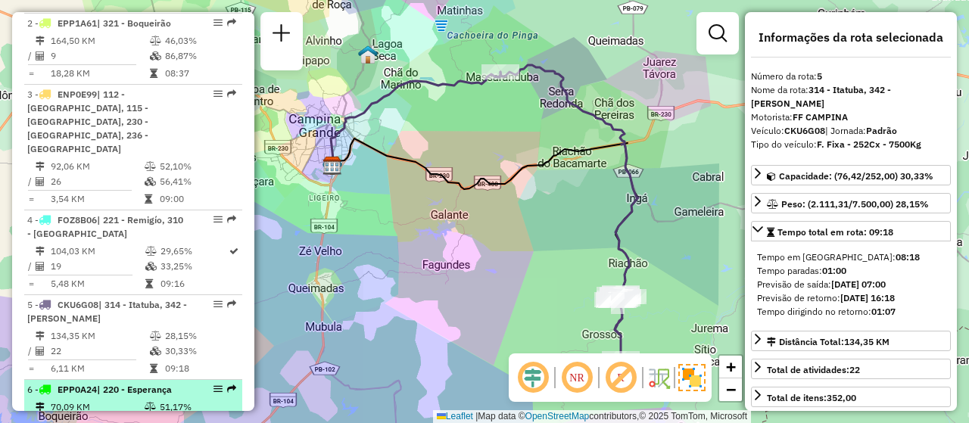
click at [144, 415] on td at bounding box center [151, 422] width 15 height 15
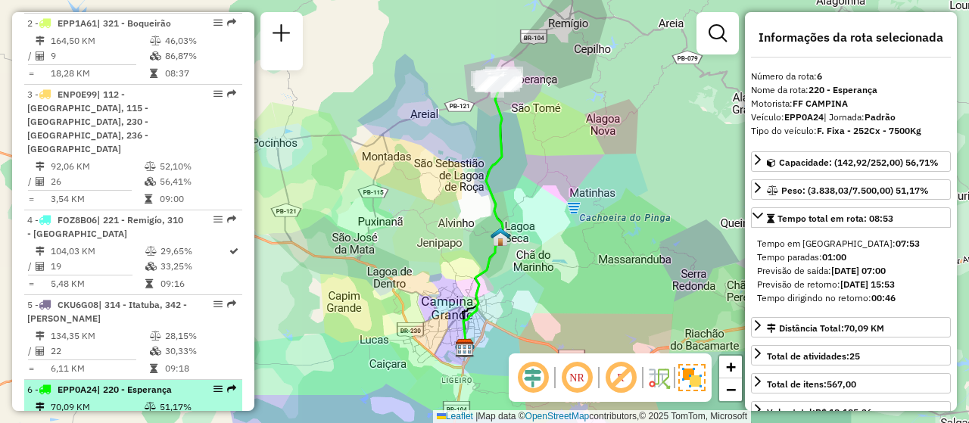
scroll to position [833, 0]
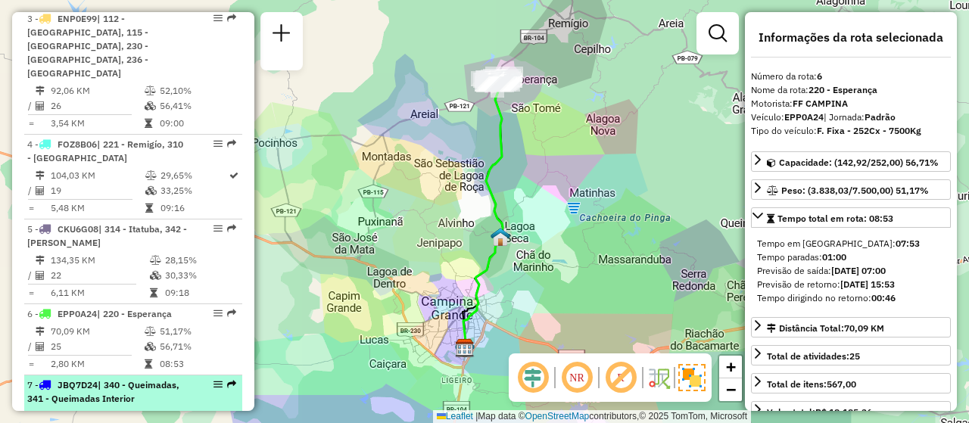
click at [139, 409] on td "91,32 KM" at bounding box center [97, 416] width 94 height 15
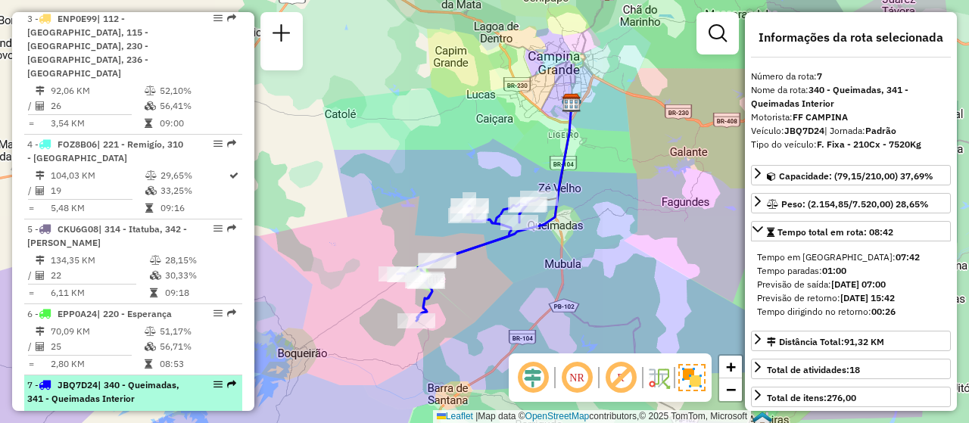
scroll to position [909, 0]
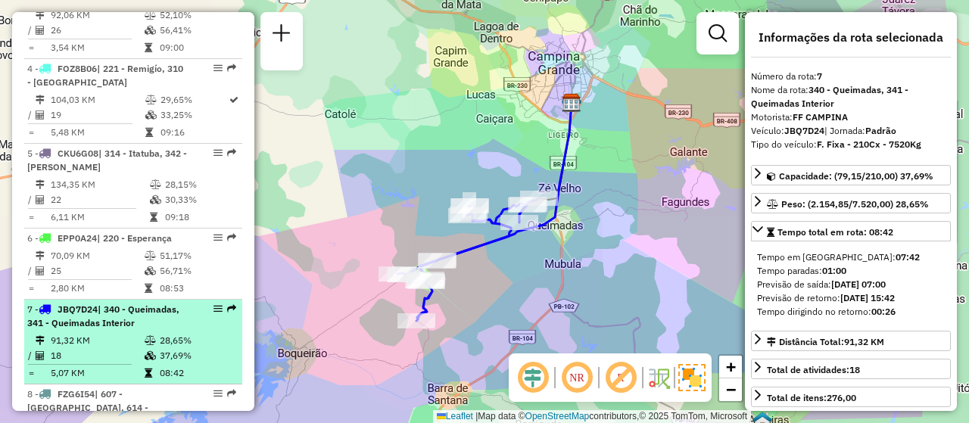
click at [114, 388] on div "8 - FZG6I54 | 607 - [GEOGRAPHIC_DATA], 614 - [GEOGRAPHIC_DATA], 615 - [GEOGRAPH…" at bounding box center [107, 422] width 161 height 68
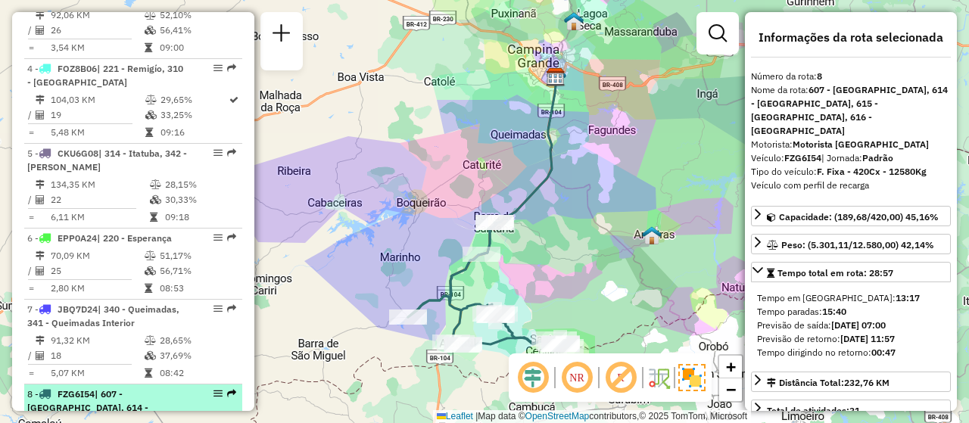
scroll to position [985, 0]
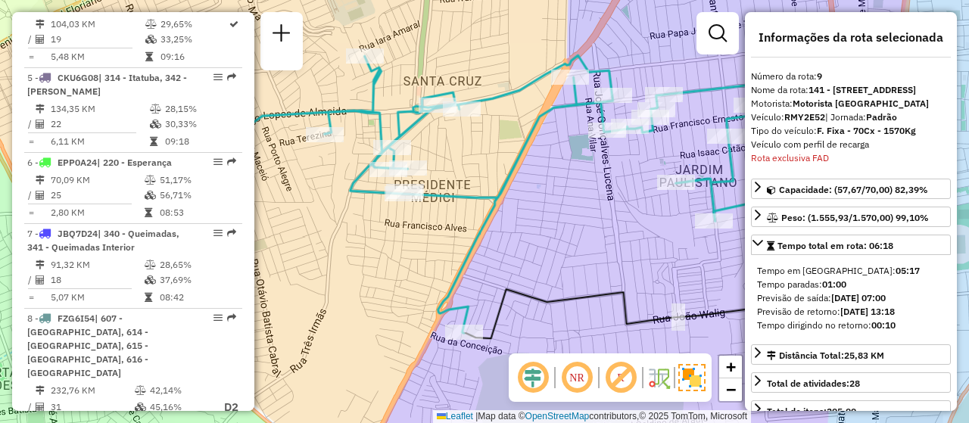
scroll to position [1301, 0]
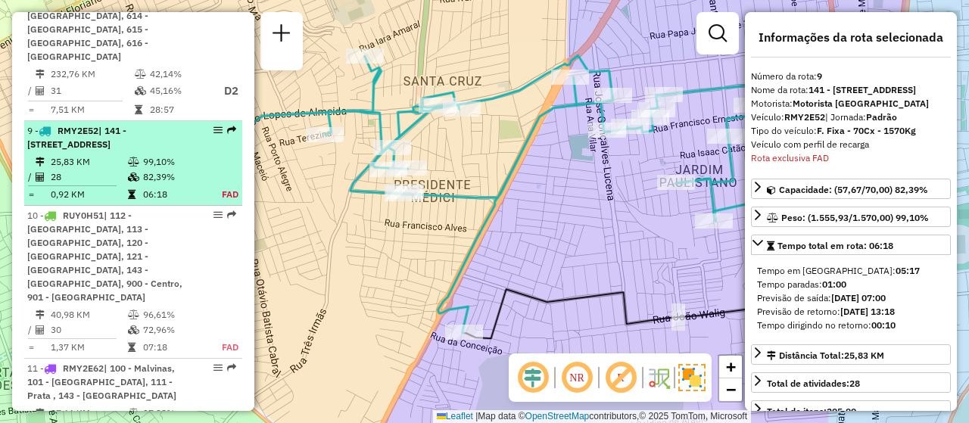
click at [106, 170] on td "28" at bounding box center [88, 177] width 77 height 15
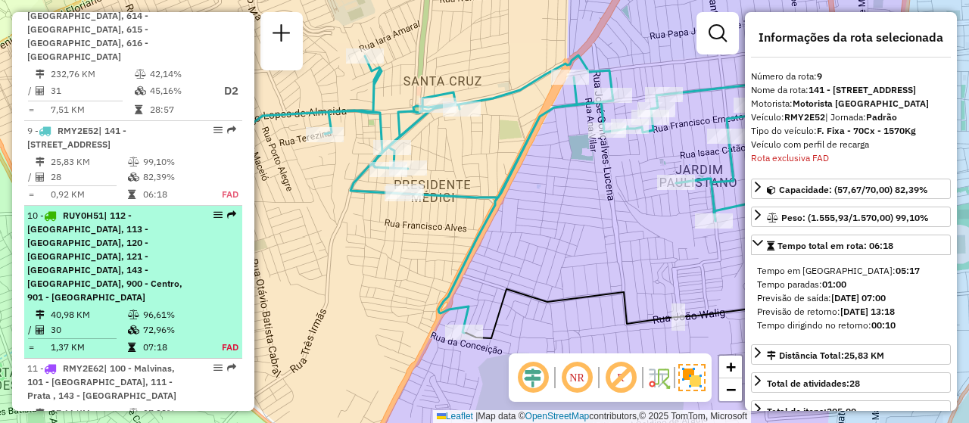
click at [117, 210] on span "| 112 - [GEOGRAPHIC_DATA], 113 - [GEOGRAPHIC_DATA], 120 - [GEOGRAPHIC_DATA], 12…" at bounding box center [104, 256] width 155 height 93
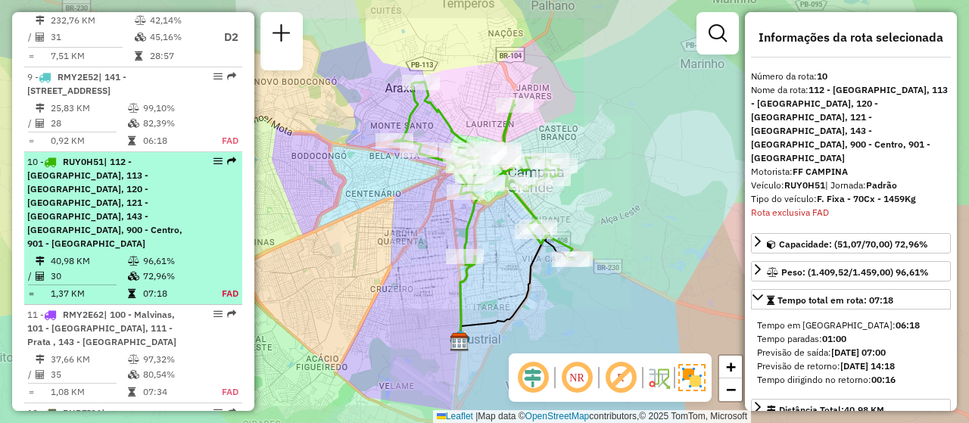
scroll to position [1400, 0]
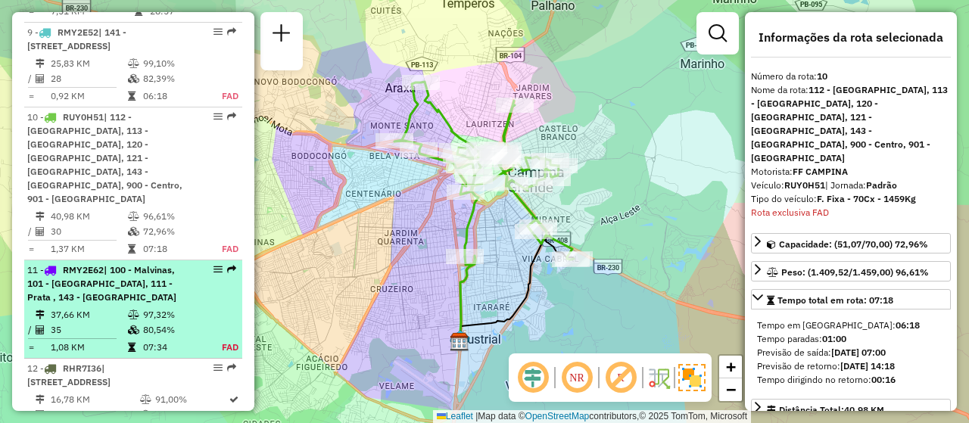
click at [116, 264] on div "11 - RMY2E62 | 100 - Malvinas, 101 - [GEOGRAPHIC_DATA], 111 - Prata , 143 - [GE…" at bounding box center [107, 284] width 161 height 41
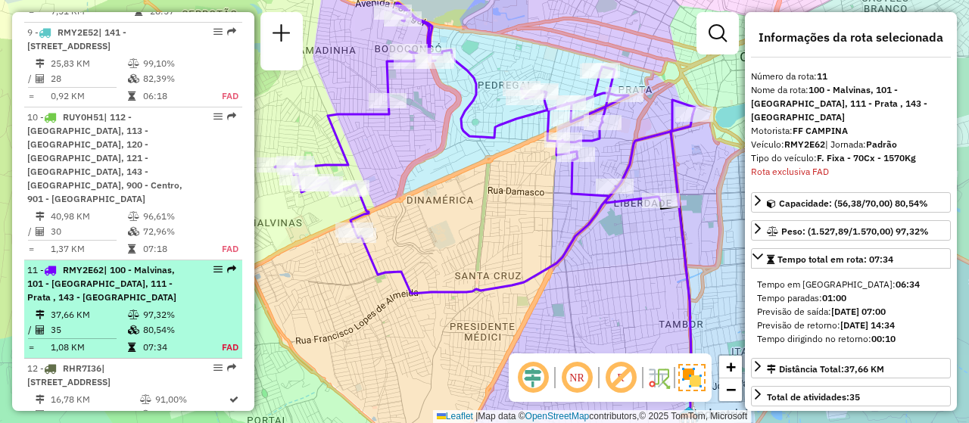
scroll to position [1525, 0]
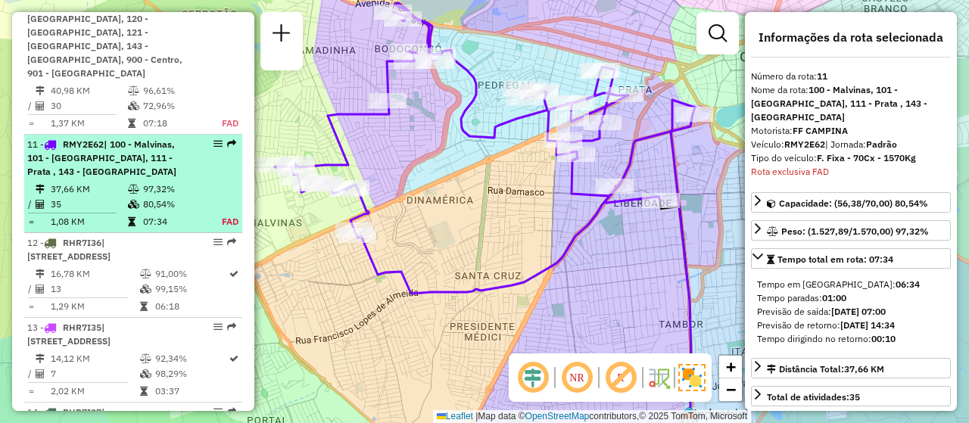
click at [116, 299] on td "1,29 KM" at bounding box center [94, 306] width 89 height 15
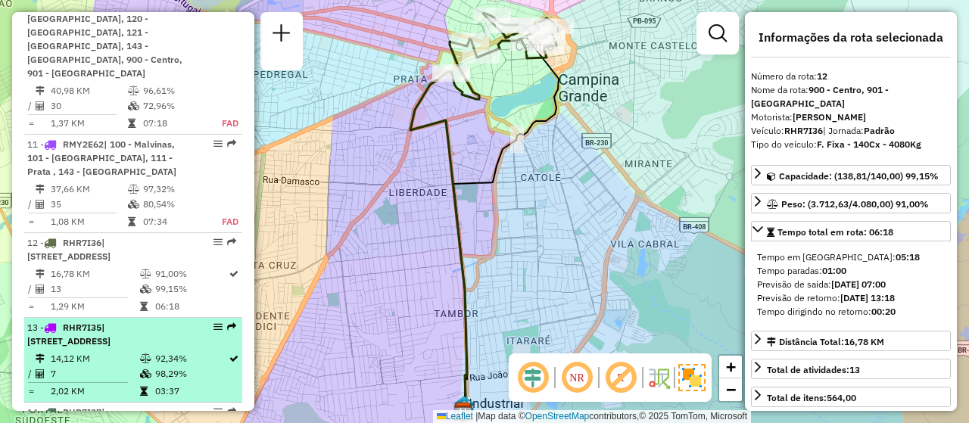
click at [114, 321] on div "13 - RHR7I35 | 900 - Centro, 901 - [GEOGRAPHIC_DATA]" at bounding box center [107, 334] width 161 height 27
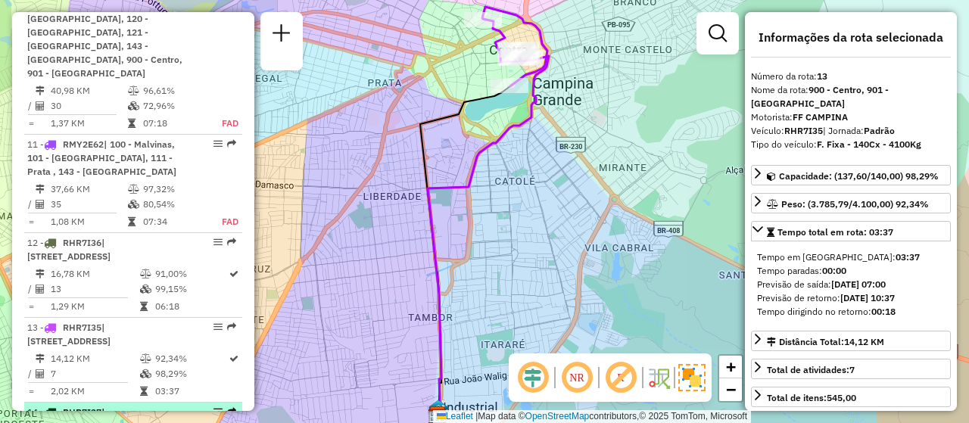
click at [111, 407] on span "| [STREET_ADDRESS]" at bounding box center [68, 419] width 83 height 25
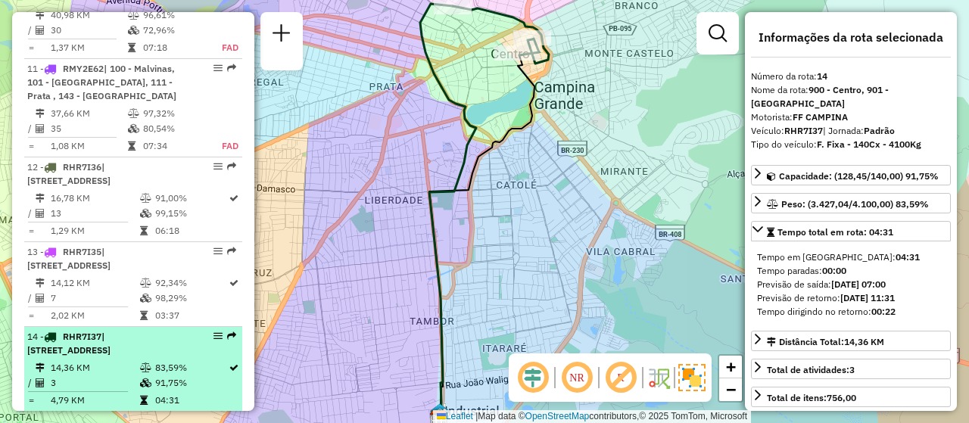
scroll to position [1677, 0]
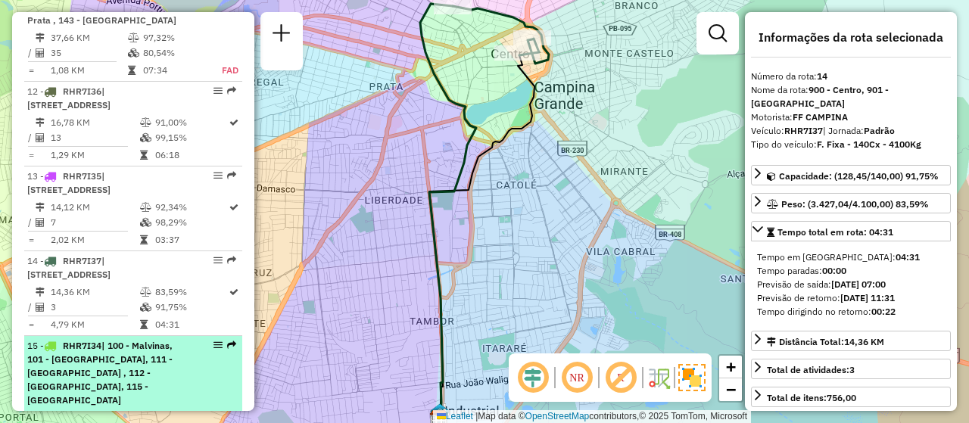
click at [114, 411] on td "60,80 KM" at bounding box center [97, 418] width 94 height 15
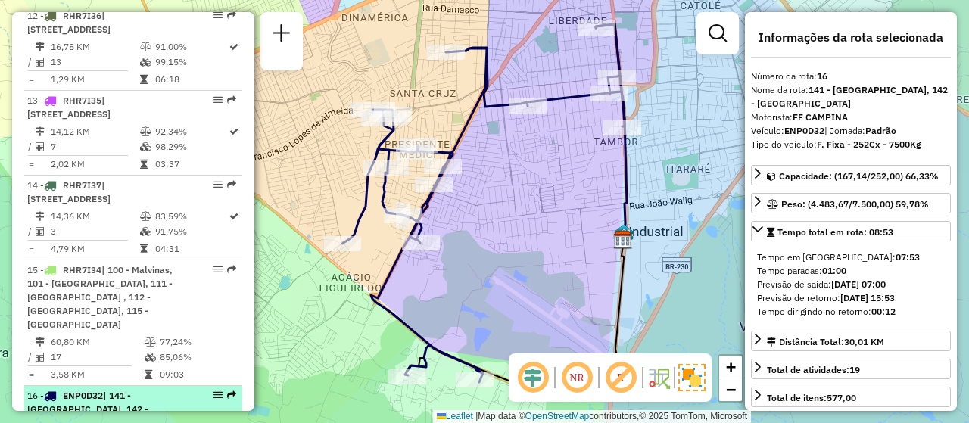
scroll to position [1828, 0]
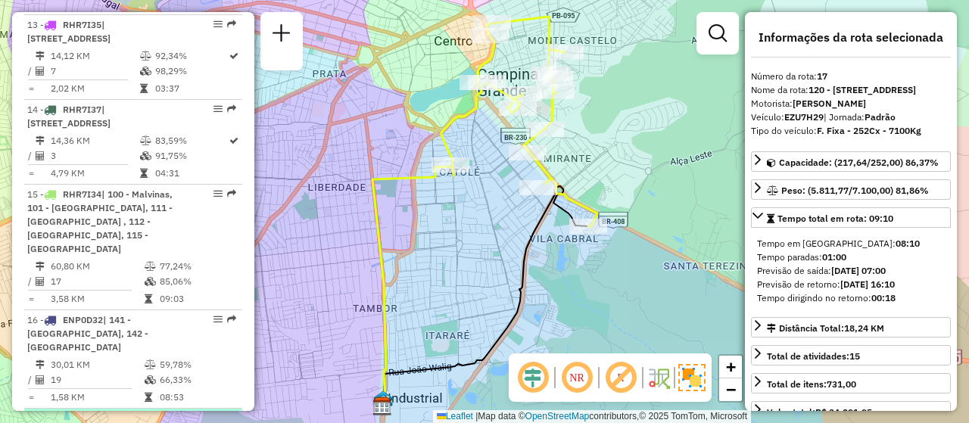
scroll to position [1904, 0]
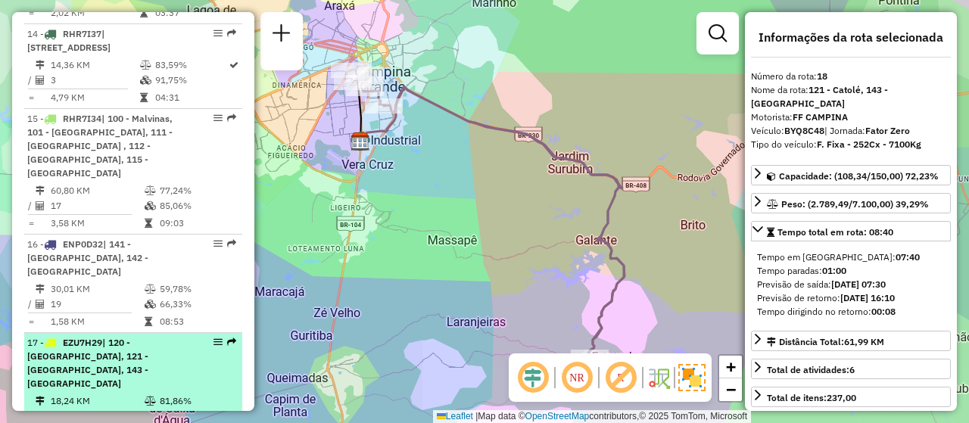
scroll to position [1969, 0]
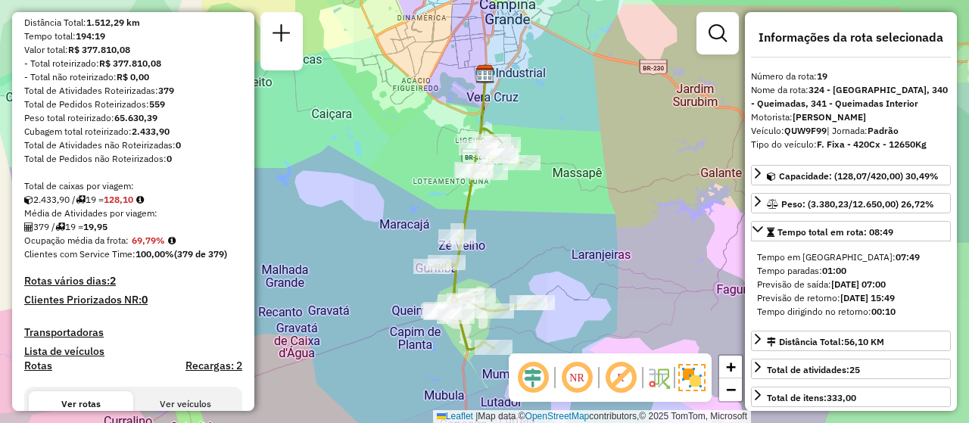
scroll to position [379, 0]
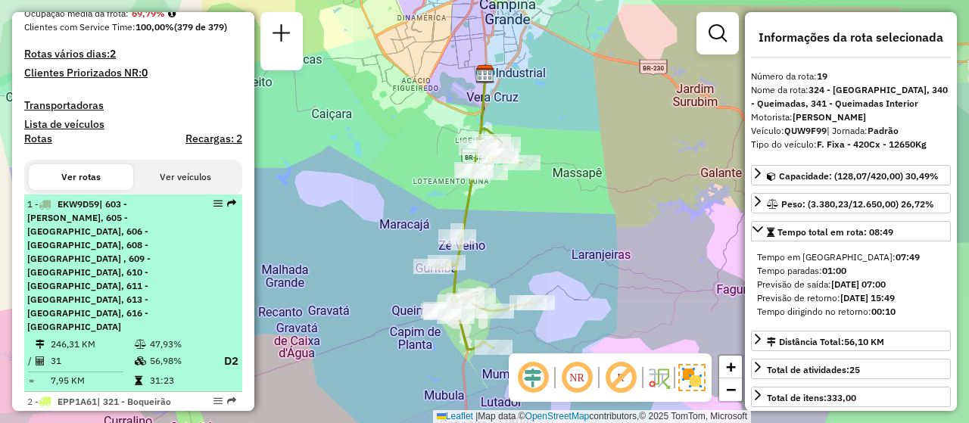
click at [120, 337] on td "246,31 KM" at bounding box center [92, 344] width 84 height 15
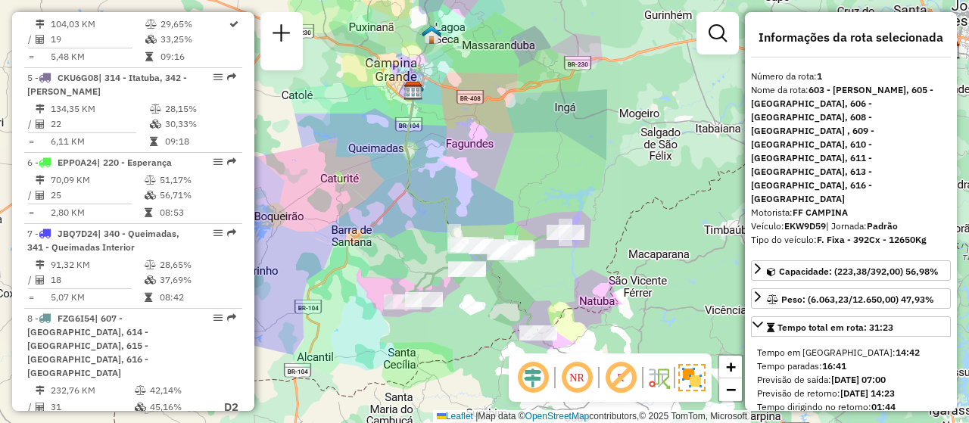
scroll to position [909, 0]
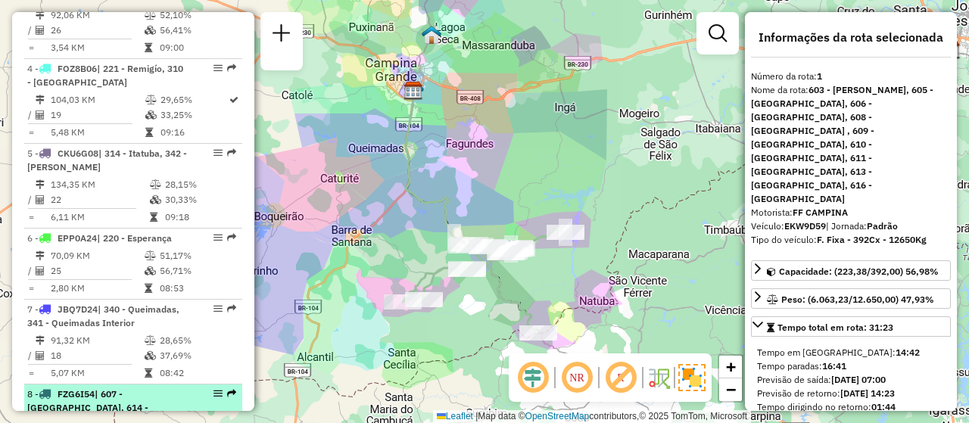
click at [94, 389] on span "FZG6I54" at bounding box center [76, 394] width 37 height 11
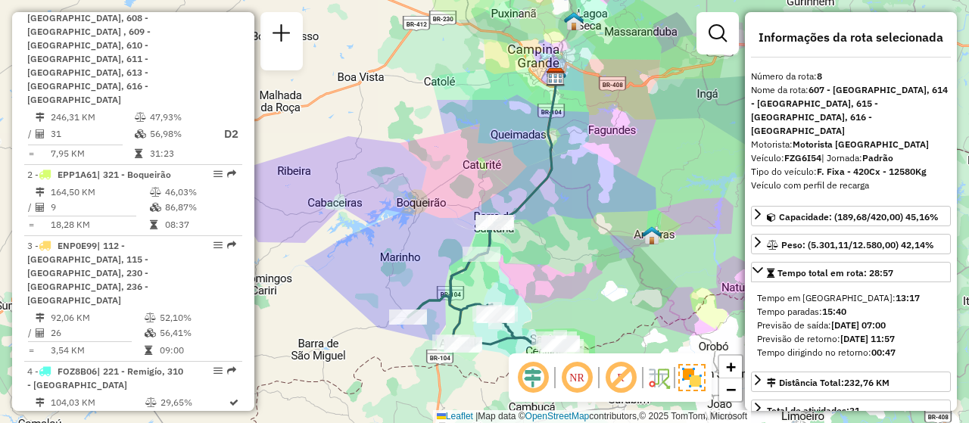
scroll to position [303, 0]
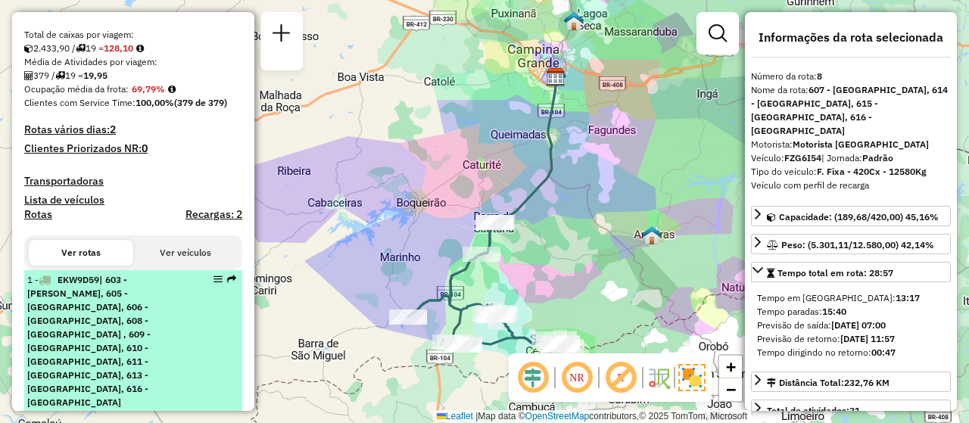
click at [77, 345] on span "| 603 - [PERSON_NAME], 605 - [GEOGRAPHIC_DATA], 606 - [GEOGRAPHIC_DATA], 608 - …" at bounding box center [88, 341] width 123 height 134
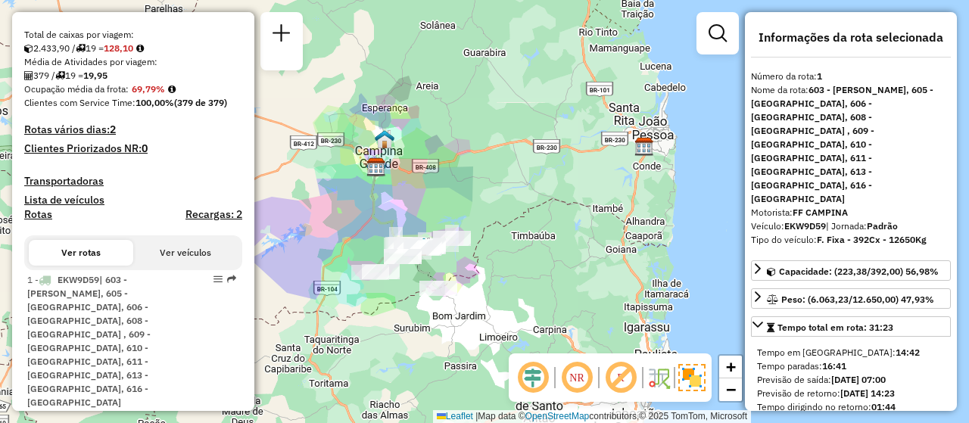
scroll to position [151, 0]
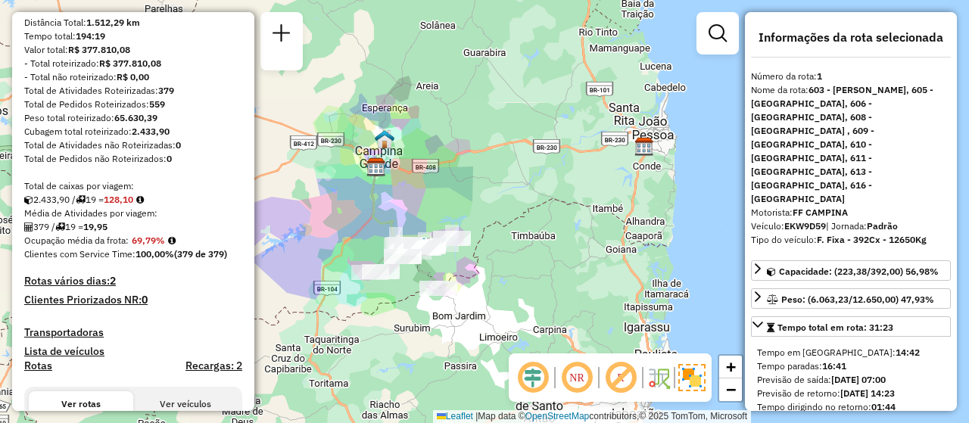
drag, startPoint x: 123, startPoint y: 200, endPoint x: 133, endPoint y: 204, distance: 10.2
click at [132, 193] on div "Total de caixas por viagem:" at bounding box center [133, 187] width 218 height 14
click at [283, 220] on div "Janela de atendimento Grade de atendimento Capacidade Transportadoras Veículos …" at bounding box center [484, 211] width 969 height 423
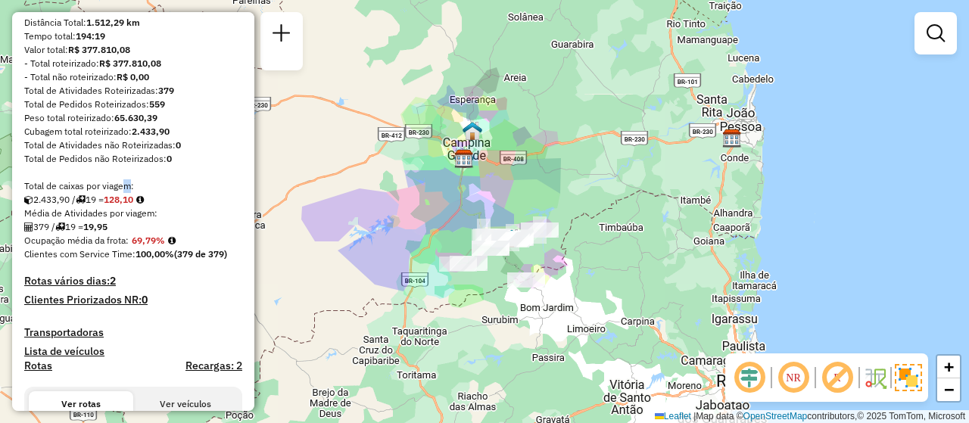
drag, startPoint x: 407, startPoint y: 267, endPoint x: 494, endPoint y: 258, distance: 87.6
click at [494, 256] on div at bounding box center [491, 248] width 38 height 15
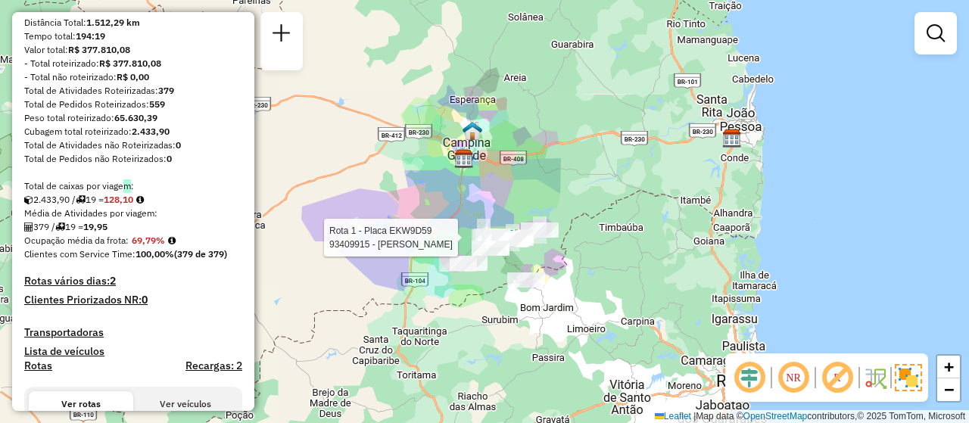
scroll to position [303, 0]
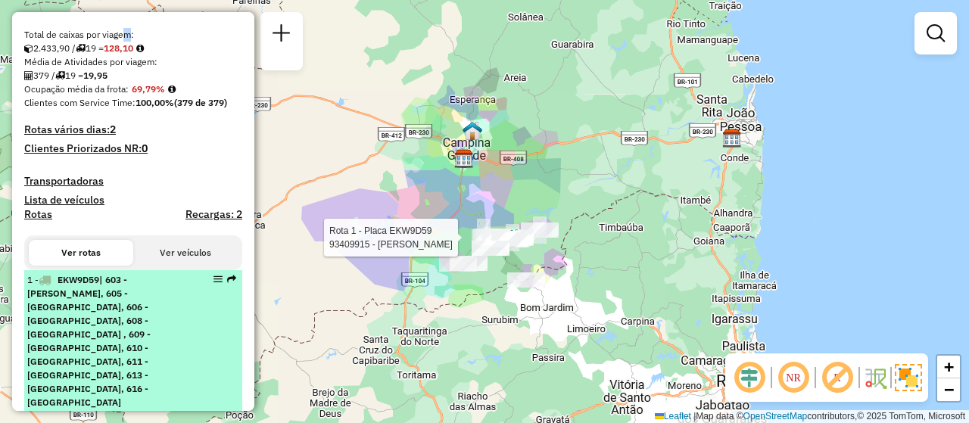
click at [137, 300] on span "| 603 - [PERSON_NAME], 605 - [GEOGRAPHIC_DATA], 606 - [GEOGRAPHIC_DATA], 608 - …" at bounding box center [88, 341] width 123 height 134
select select "**********"
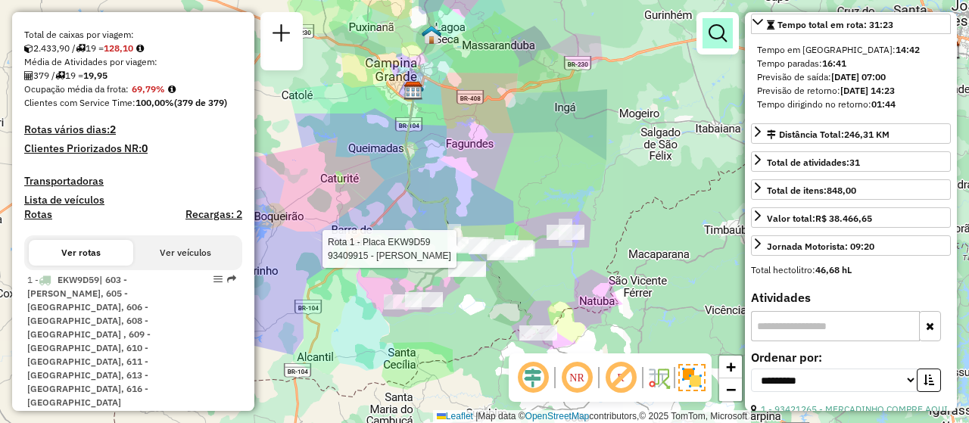
click at [724, 41] on em at bounding box center [718, 33] width 18 height 18
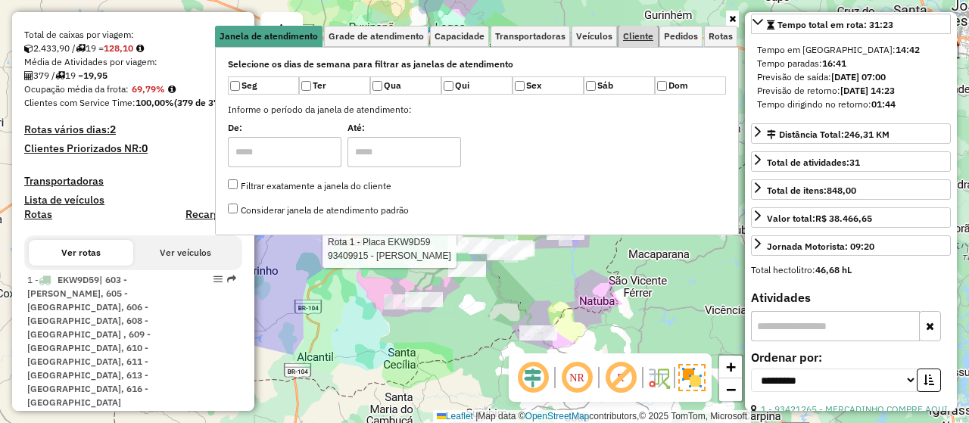
click at [624, 35] on span "Cliente" at bounding box center [638, 36] width 30 height 9
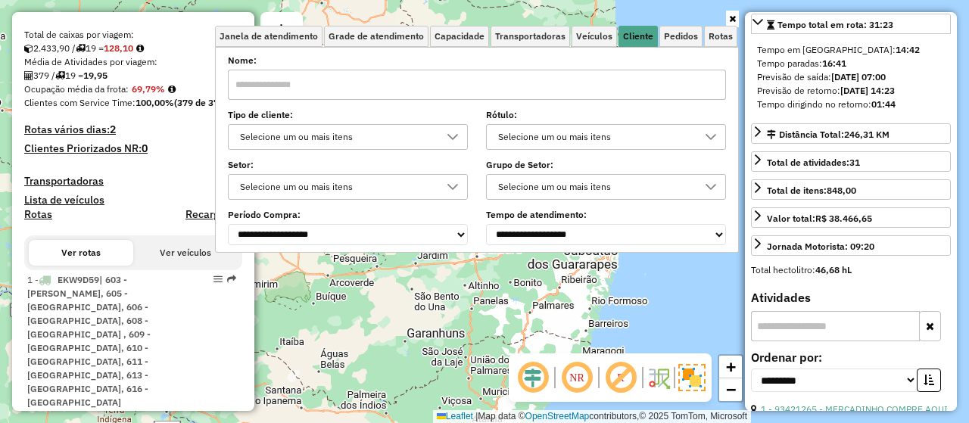
click at [449, 139] on div at bounding box center [453, 137] width 29 height 24
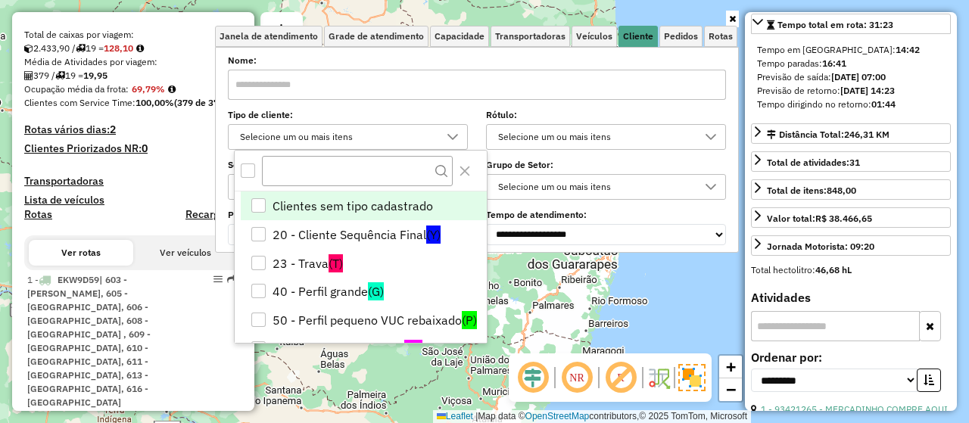
scroll to position [8, 52]
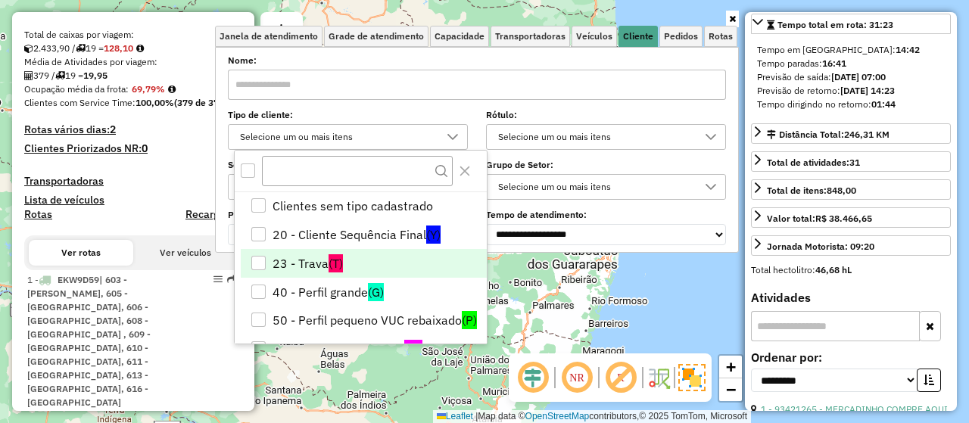
click at [332, 258] on span "(T)" at bounding box center [336, 263] width 14 height 18
click at [638, 35] on span "Cliente" at bounding box center [638, 36] width 30 height 9
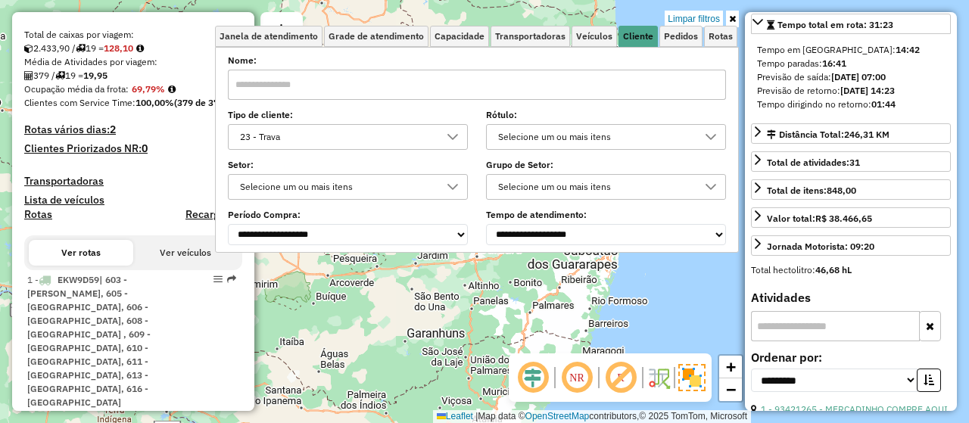
click at [584, 11] on div "Limpar filtros Janela de atendimento Grade de atendimento Capacidade Transporta…" at bounding box center [484, 211] width 969 height 423
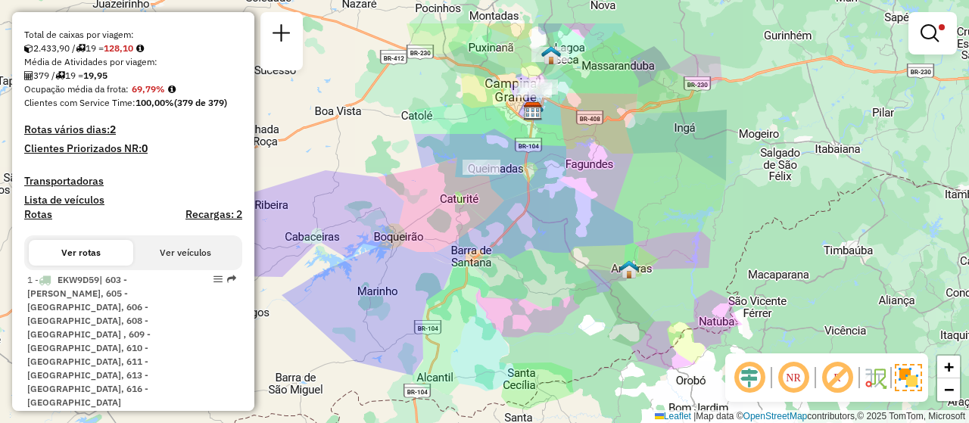
drag, startPoint x: 499, startPoint y: 83, endPoint x: 557, endPoint y: 178, distance: 111.8
click at [557, 178] on div "Limpar filtros Janela de atendimento Grade de atendimento Capacidade Transporta…" at bounding box center [484, 211] width 969 height 423
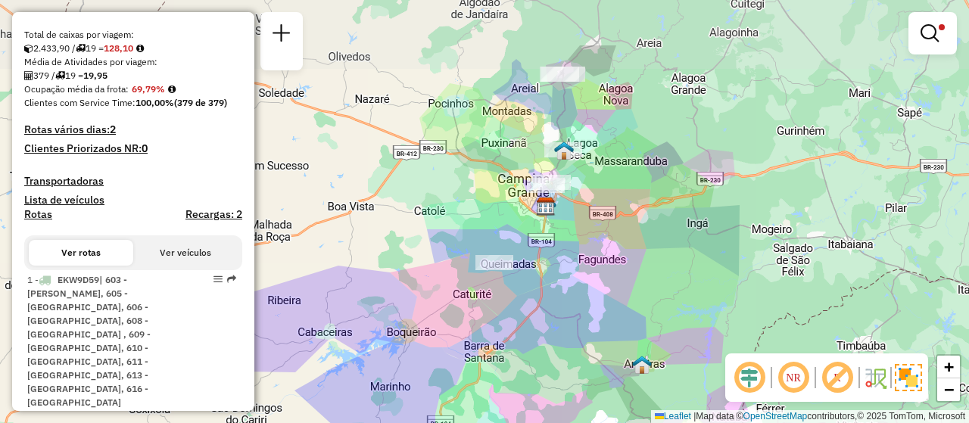
drag, startPoint x: 563, startPoint y: 124, endPoint x: 542, endPoint y: 213, distance: 91.1
click at [542, 213] on img at bounding box center [546, 207] width 20 height 20
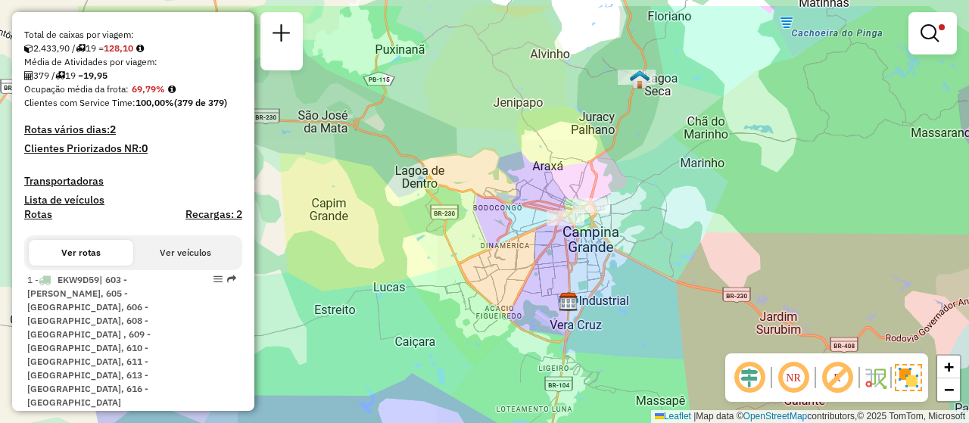
drag, startPoint x: 753, startPoint y: 150, endPoint x: 717, endPoint y: 211, distance: 71.3
click at [717, 211] on div "Limpar filtros Janela de atendimento Grade de atendimento Capacidade Transporta…" at bounding box center [484, 211] width 969 height 423
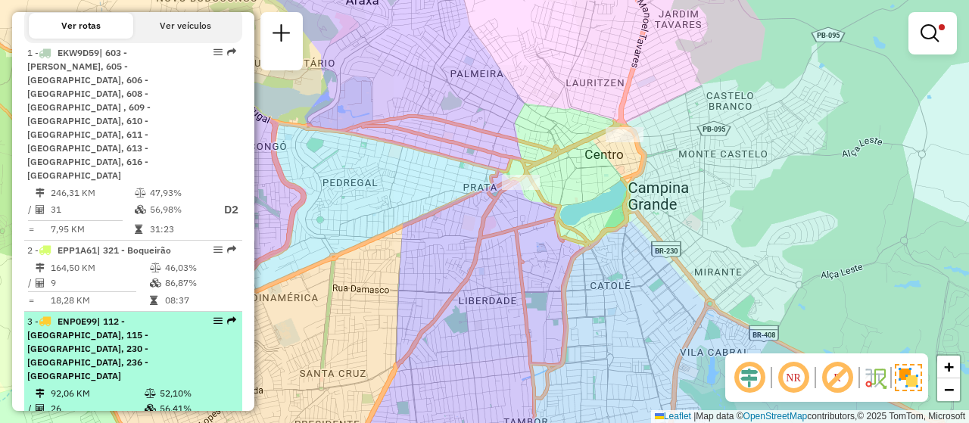
scroll to position [682, 0]
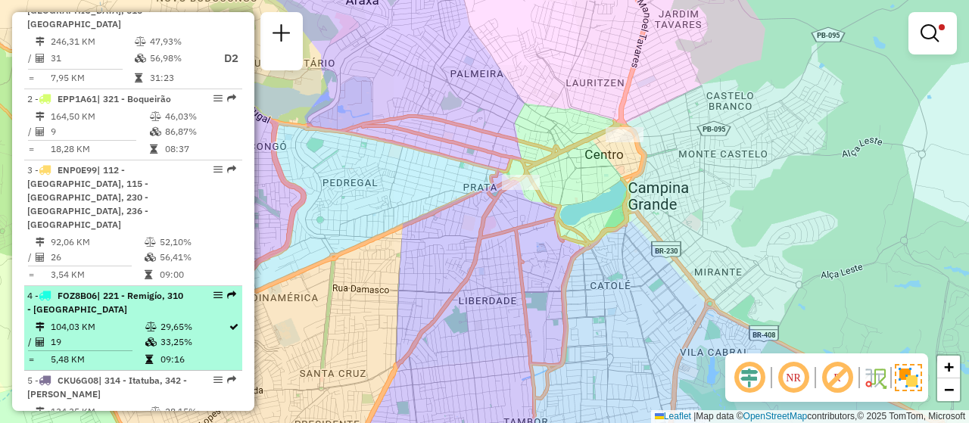
click at [158, 289] on div "4 - FOZ8B06 | 221 - Remigío, 310 - [GEOGRAPHIC_DATA]" at bounding box center [107, 302] width 161 height 27
select select "**********"
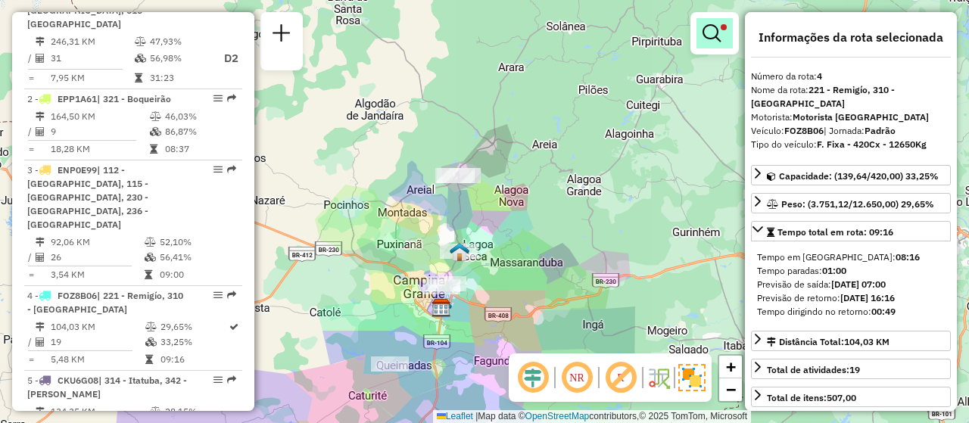
click at [715, 47] on link at bounding box center [715, 33] width 36 height 30
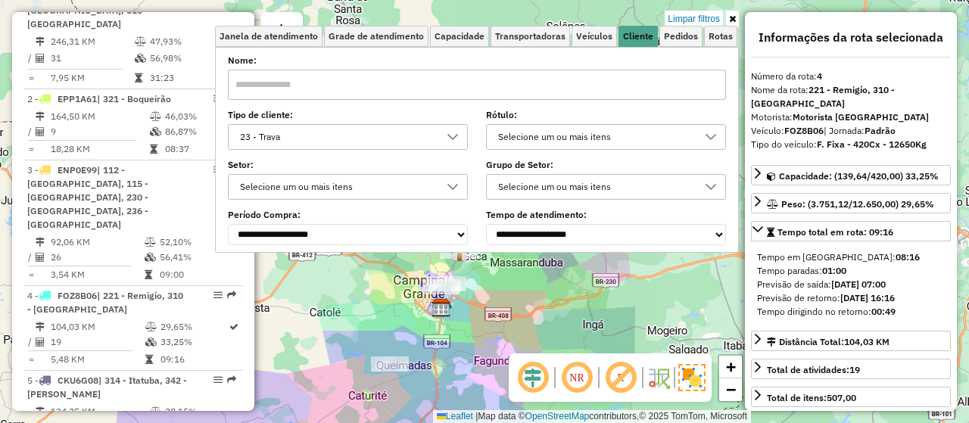
click at [319, 132] on div "23 - Trava" at bounding box center [337, 137] width 204 height 24
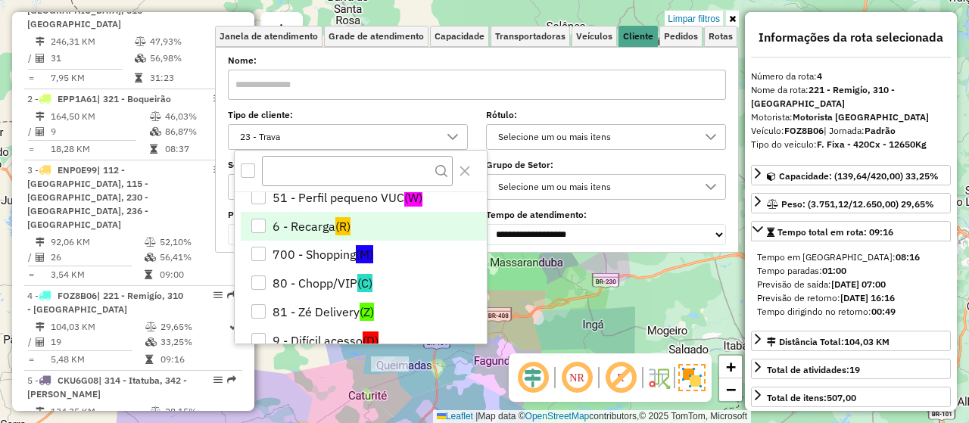
scroll to position [174, 0]
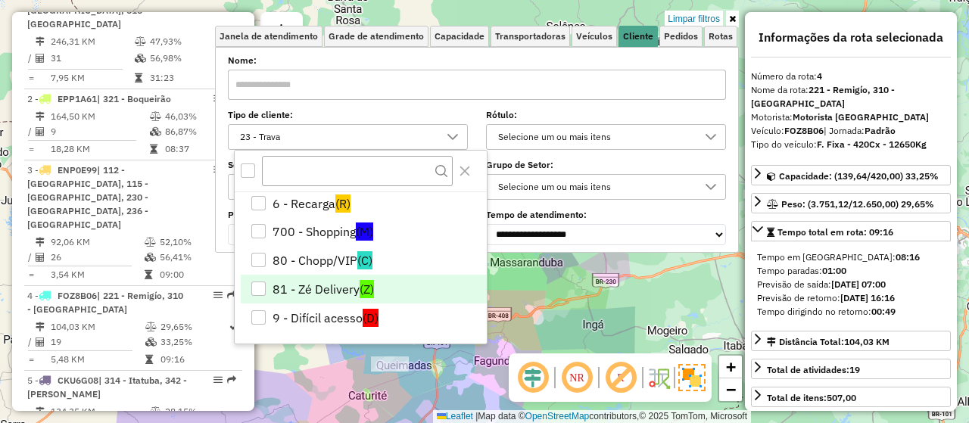
click at [357, 284] on li "81 - Zé Delivery (Z)" at bounding box center [364, 289] width 246 height 29
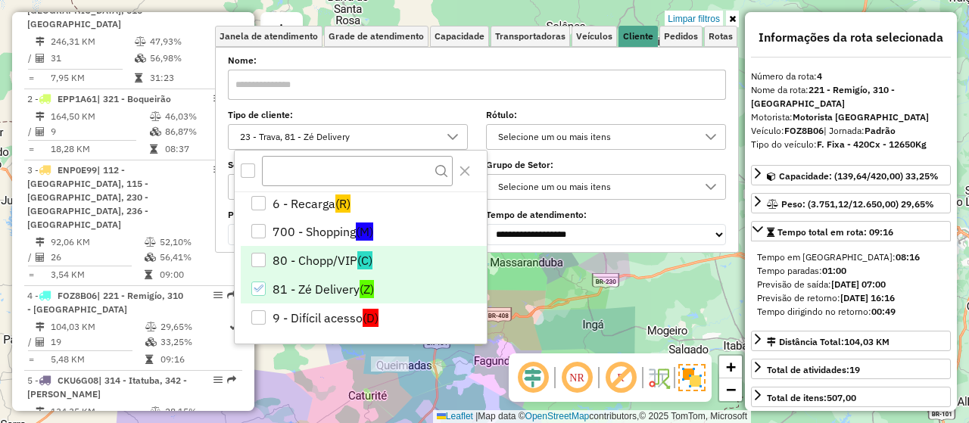
click at [318, 253] on li "80 - Chopp/VIP (C)" at bounding box center [364, 260] width 246 height 29
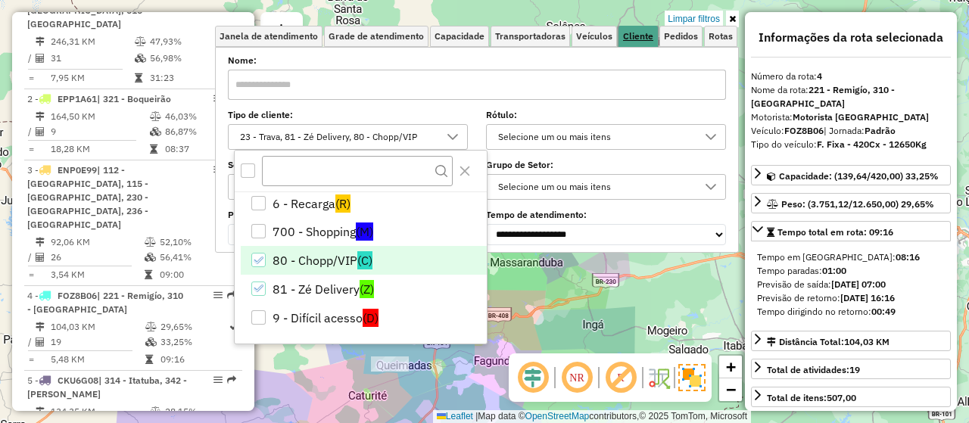
click at [643, 39] on span "Cliente" at bounding box center [638, 36] width 30 height 9
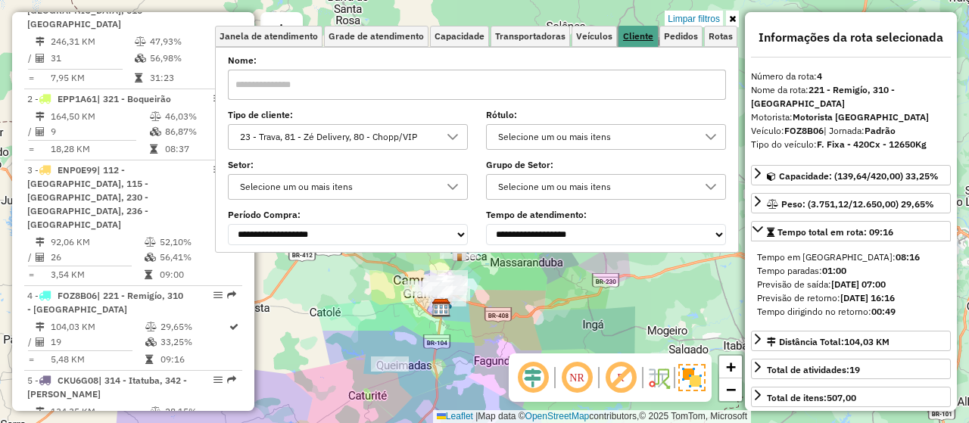
click at [641, 39] on span "Cliente" at bounding box center [638, 36] width 30 height 9
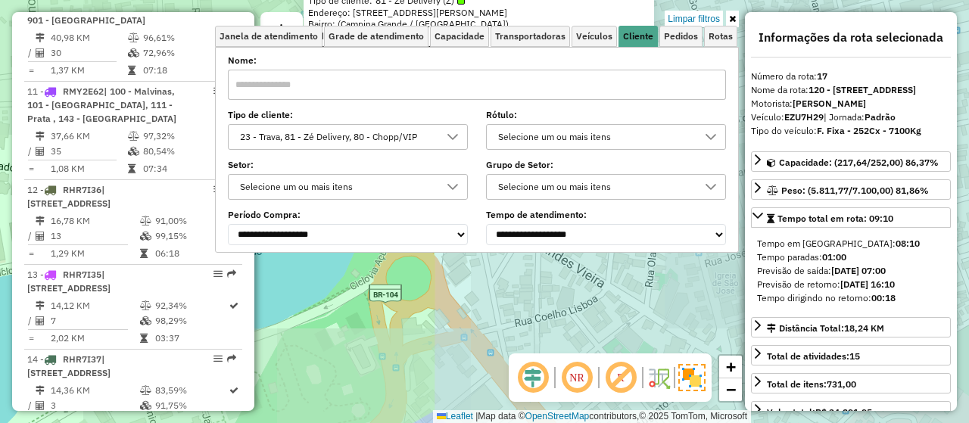
scroll to position [1969, 0]
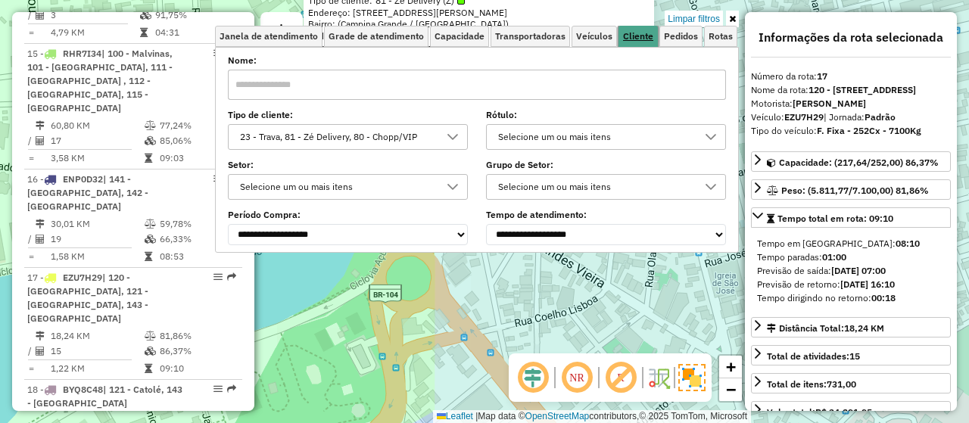
click at [635, 44] on link "Cliente" at bounding box center [638, 37] width 39 height 22
click at [626, 303] on div "93466006 - BAR DO CUSCUZ E REST Tipo de cliente: 81 - Zé Delivery (Z) Endereço:…" at bounding box center [484, 211] width 969 height 423
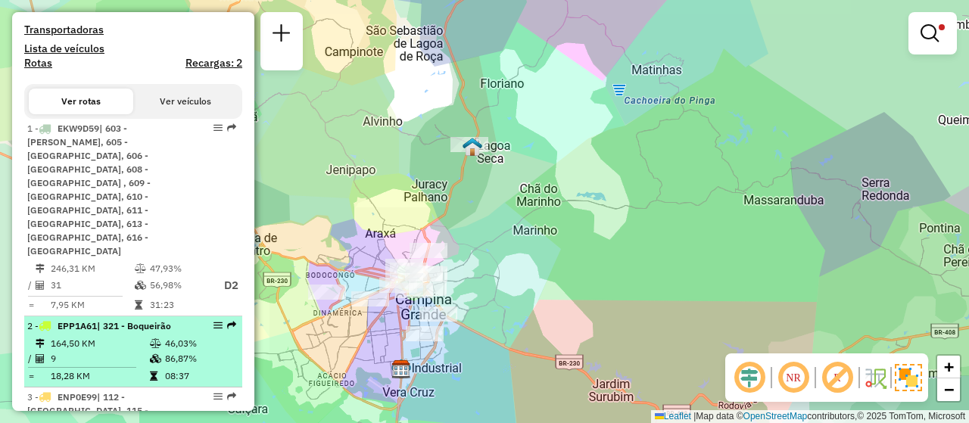
scroll to position [530, 0]
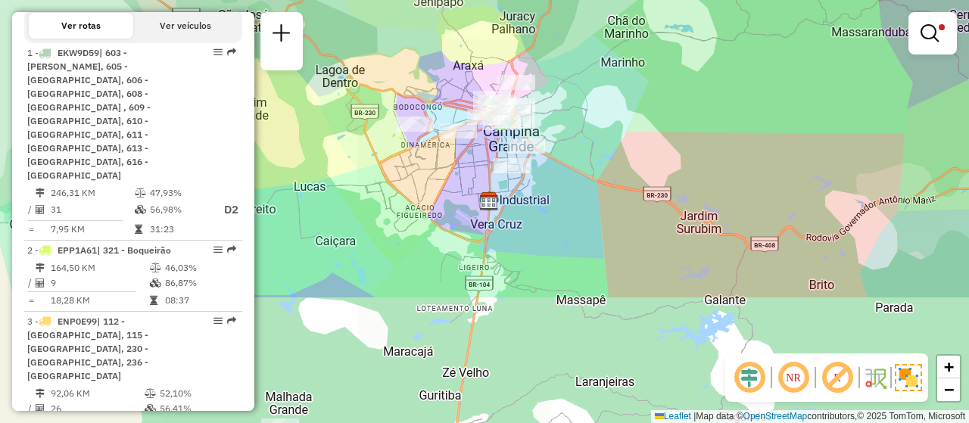
drag, startPoint x: 473, startPoint y: 387, endPoint x: 580, endPoint y: 187, distance: 226.7
click at [580, 187] on div "Limpar filtros Janela de atendimento Grade de atendimento Capacidade Transporta…" at bounding box center [484, 211] width 969 height 423
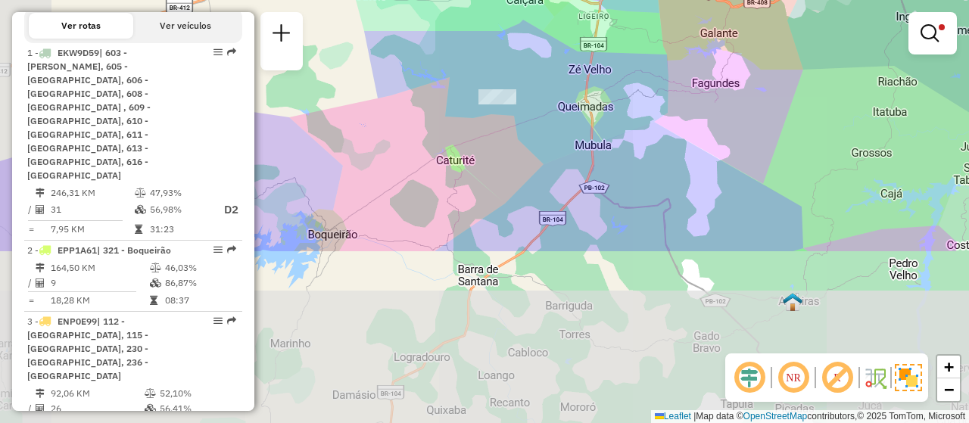
drag, startPoint x: 395, startPoint y: 326, endPoint x: 514, endPoint y: 87, distance: 266.9
click at [514, 87] on div "Limpar filtros Janela de atendimento Grade de atendimento Capacidade Transporta…" at bounding box center [484, 211] width 969 height 423
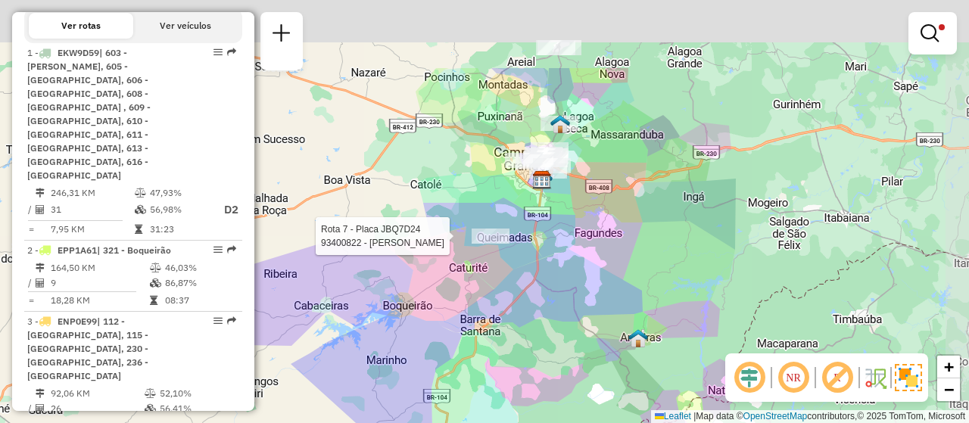
drag, startPoint x: 588, startPoint y: 111, endPoint x: 557, endPoint y: 229, distance: 122.9
click at [557, 229] on div "Rota 7 - Placa JBQ7D24 93400822 - [PERSON_NAME] DE ALMEID Limpar filtros Janela…" at bounding box center [484, 211] width 969 height 423
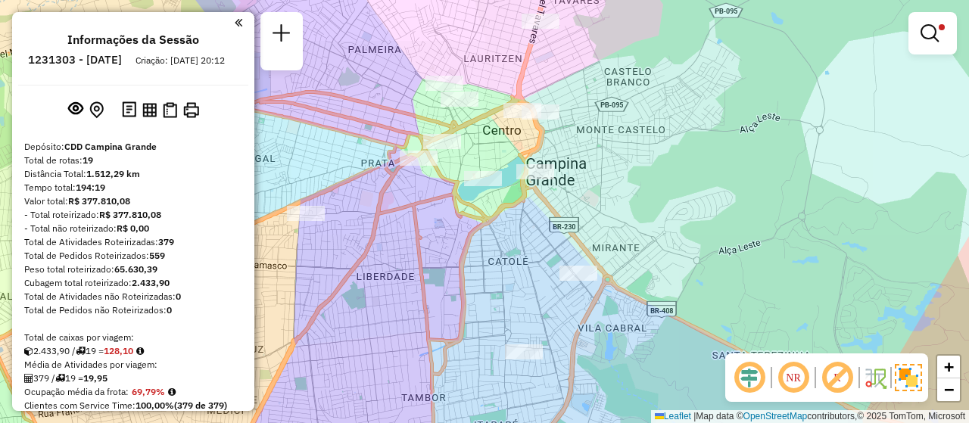
scroll to position [303, 0]
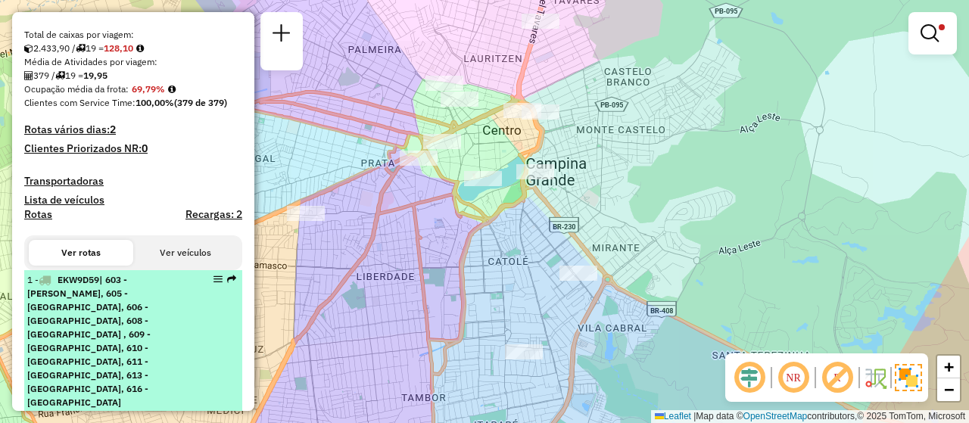
click at [107, 305] on span "| 603 - [PERSON_NAME], 605 - [GEOGRAPHIC_DATA], 606 - [GEOGRAPHIC_DATA], 608 - …" at bounding box center [88, 341] width 123 height 134
select select "**********"
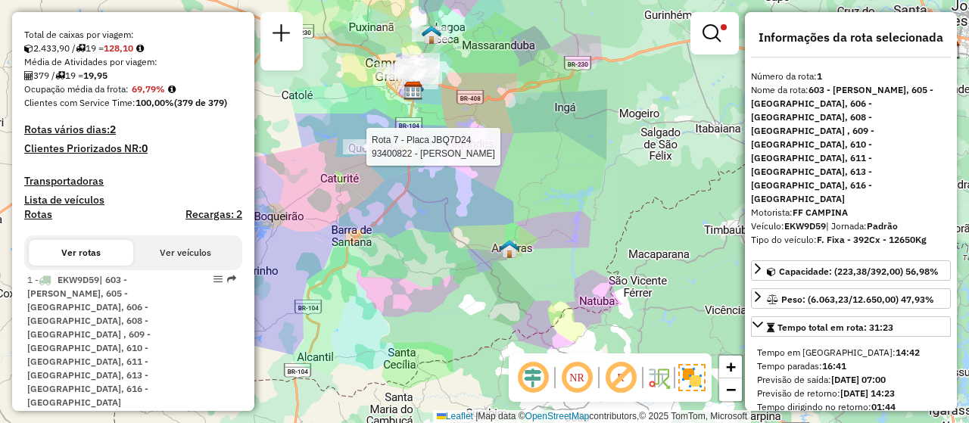
scroll to position [379, 0]
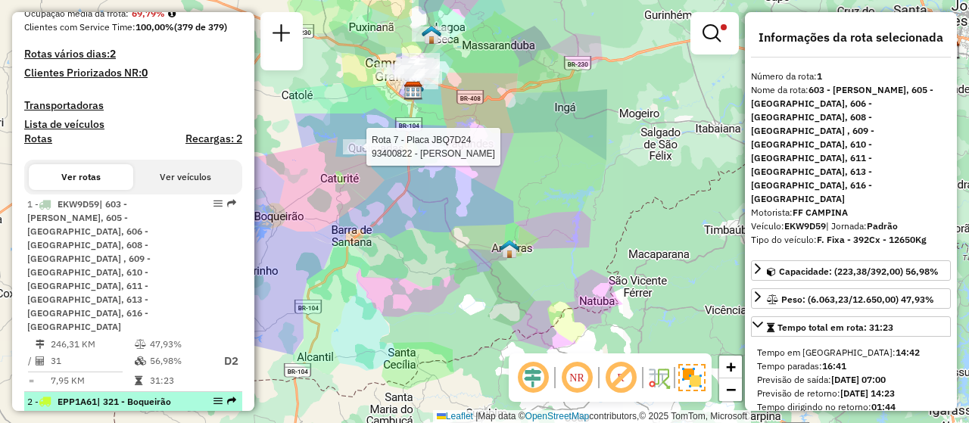
click at [118, 412] on td "164,50 KM" at bounding box center [99, 419] width 99 height 15
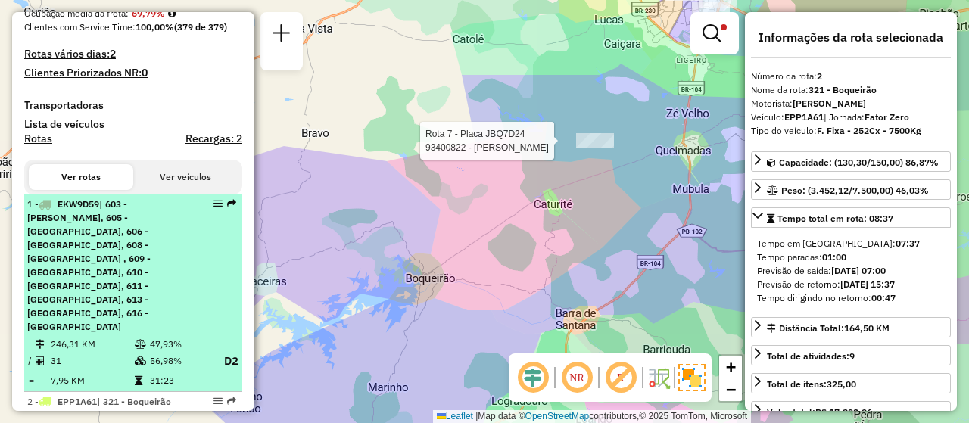
scroll to position [454, 0]
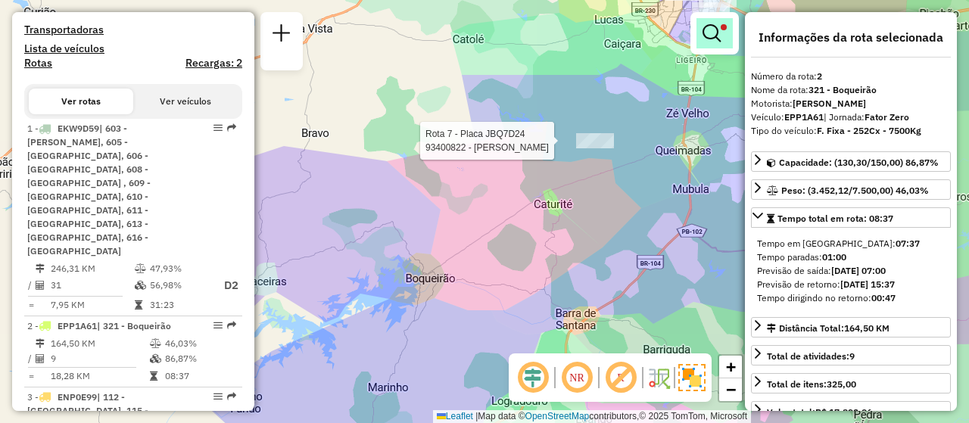
click at [730, 32] on link at bounding box center [715, 33] width 36 height 30
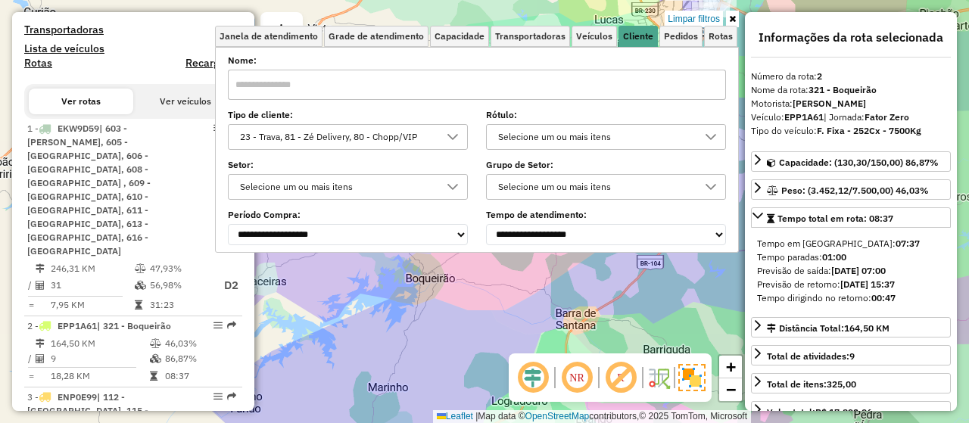
click at [731, 17] on icon at bounding box center [732, 18] width 7 height 9
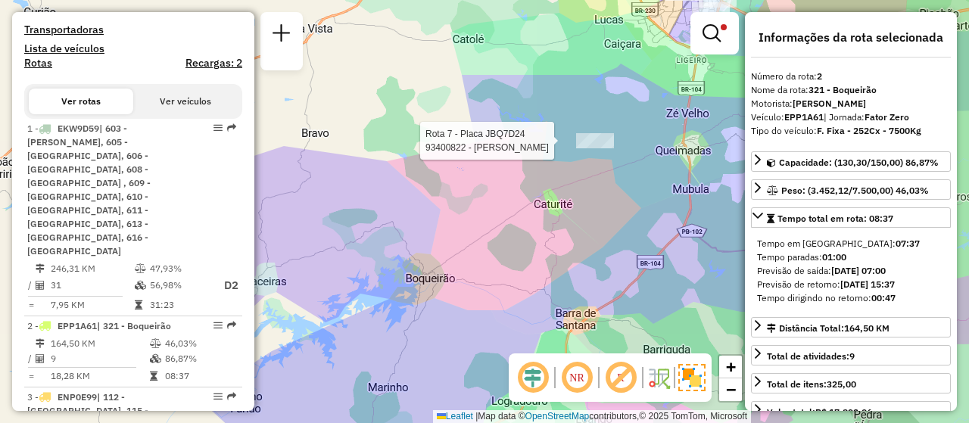
click at [726, 27] on span at bounding box center [724, 27] width 6 height 6
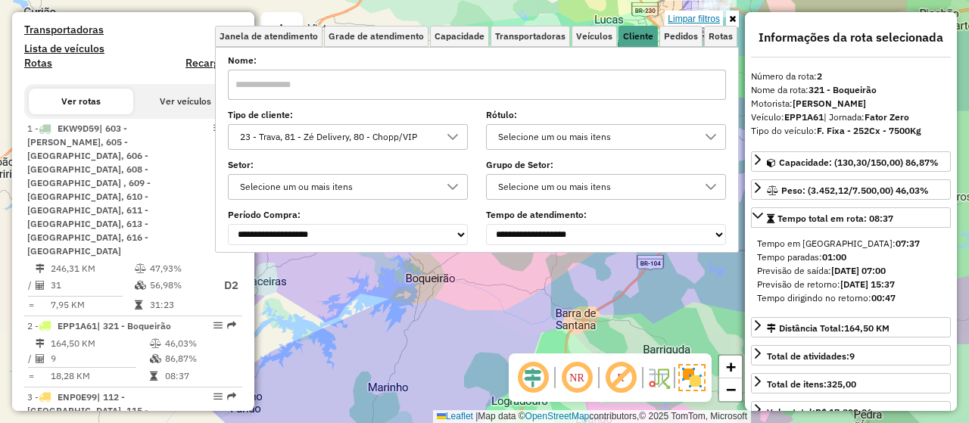
click at [698, 14] on link "Limpar filtros" at bounding box center [694, 19] width 58 height 17
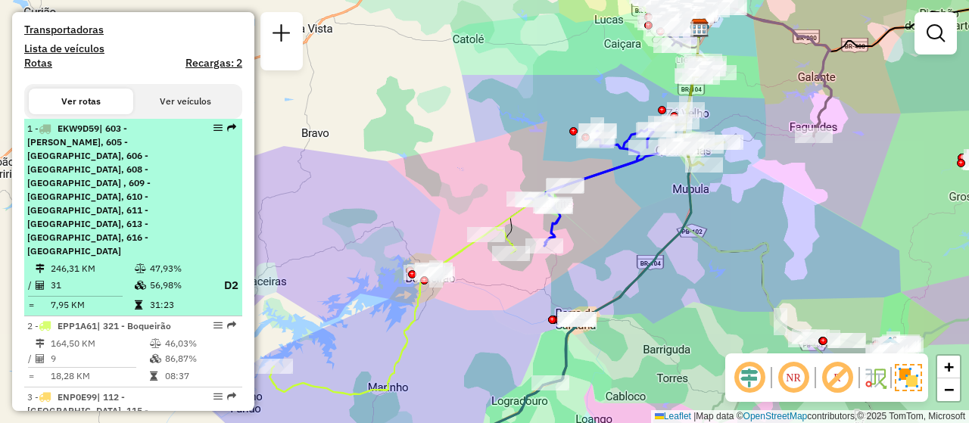
click at [147, 180] on span "| 603 - [PERSON_NAME], 605 - [GEOGRAPHIC_DATA], 606 - [GEOGRAPHIC_DATA], 608 - …" at bounding box center [88, 190] width 123 height 134
select select "**********"
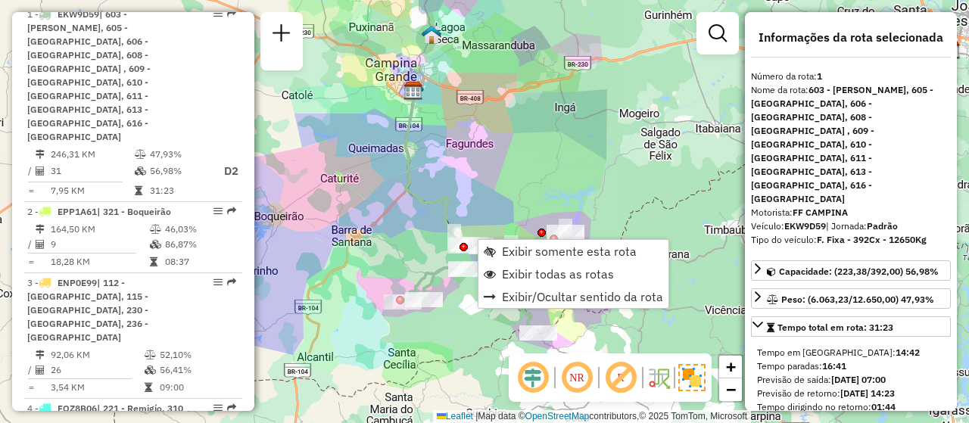
scroll to position [575, 0]
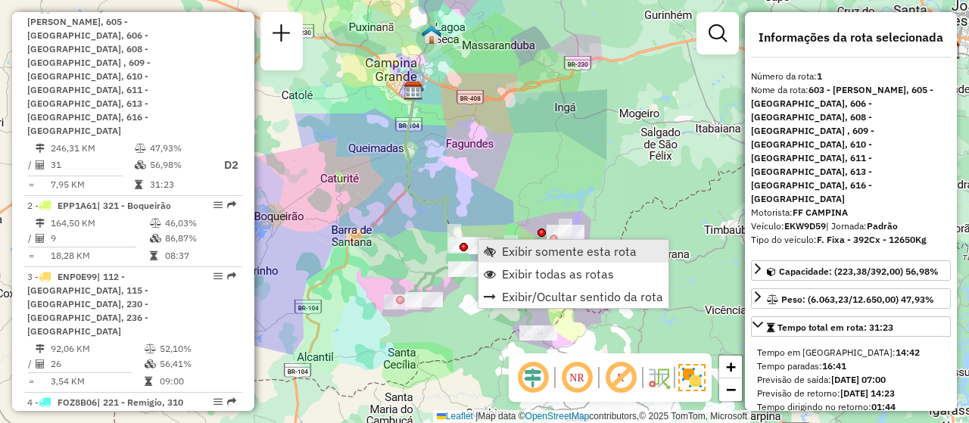
click at [526, 257] on span "Exibir somente esta rota" at bounding box center [569, 251] width 135 height 12
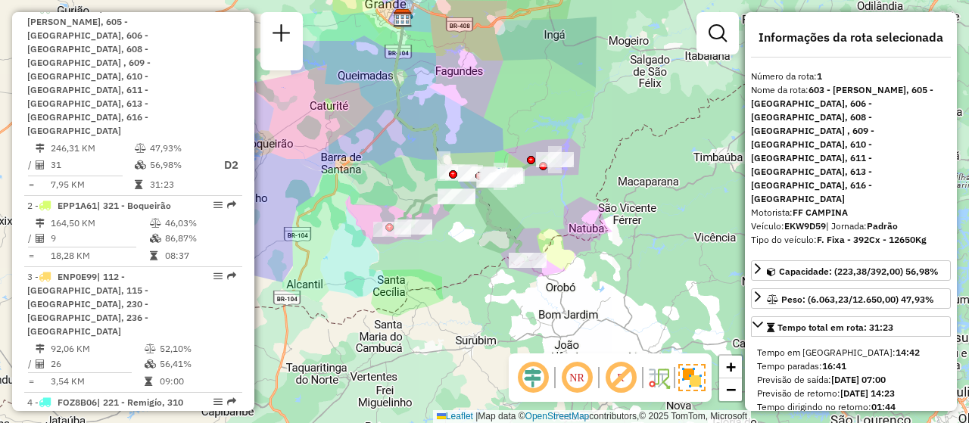
drag, startPoint x: 529, startPoint y: 302, endPoint x: 518, endPoint y: 229, distance: 73.5
click at [518, 229] on icon at bounding box center [473, 209] width 163 height 104
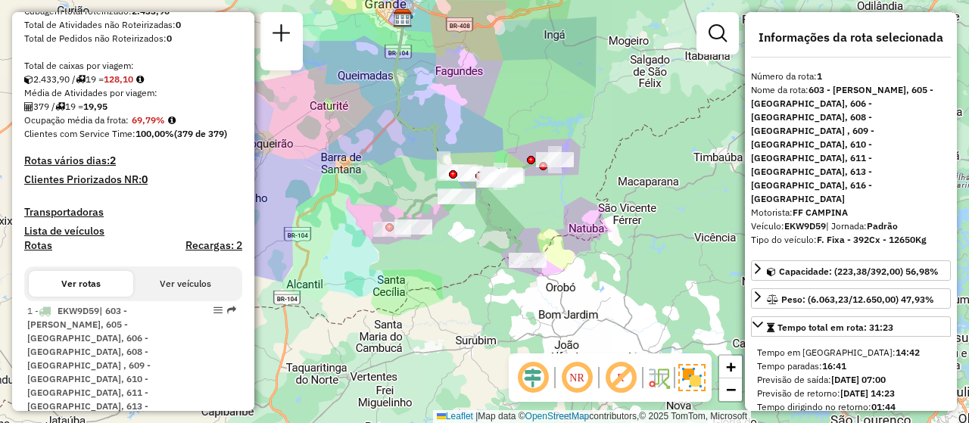
scroll to position [423, 0]
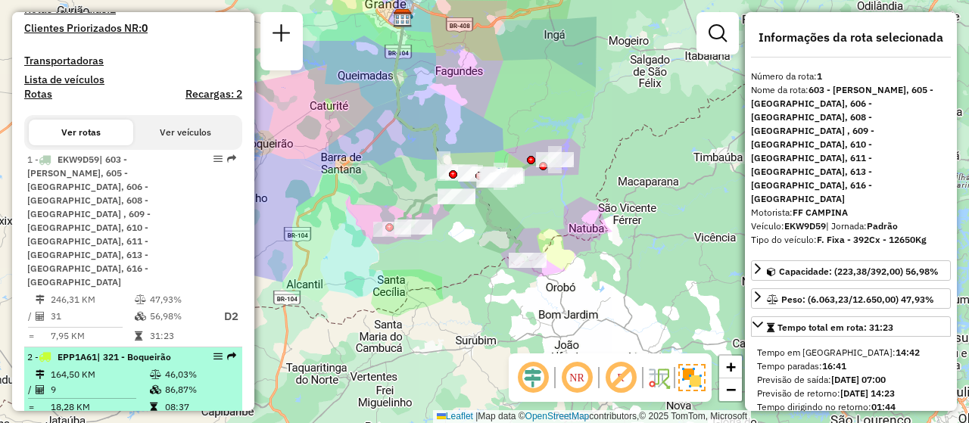
click at [104, 348] on li "2 - EPP1A61 | 321 - Boqueirão 164,50 KM 46,03% / 9 86,87% = 18,28 KM 08:37" at bounding box center [133, 383] width 218 height 71
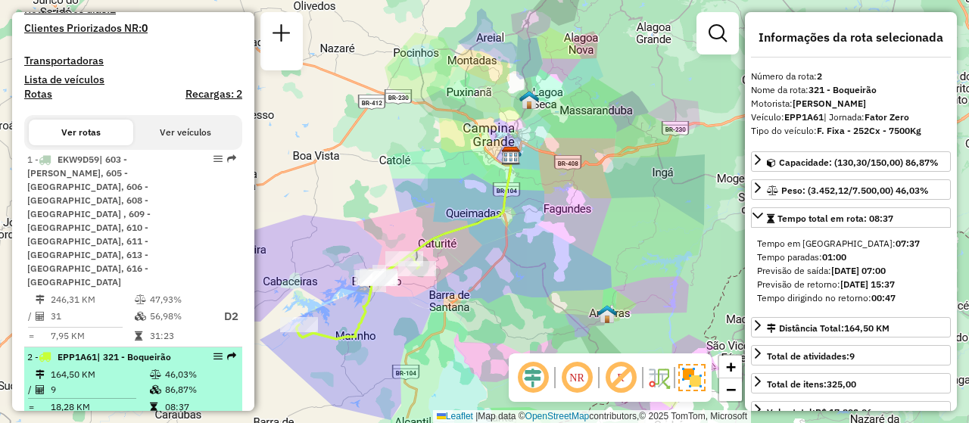
scroll to position [499, 0]
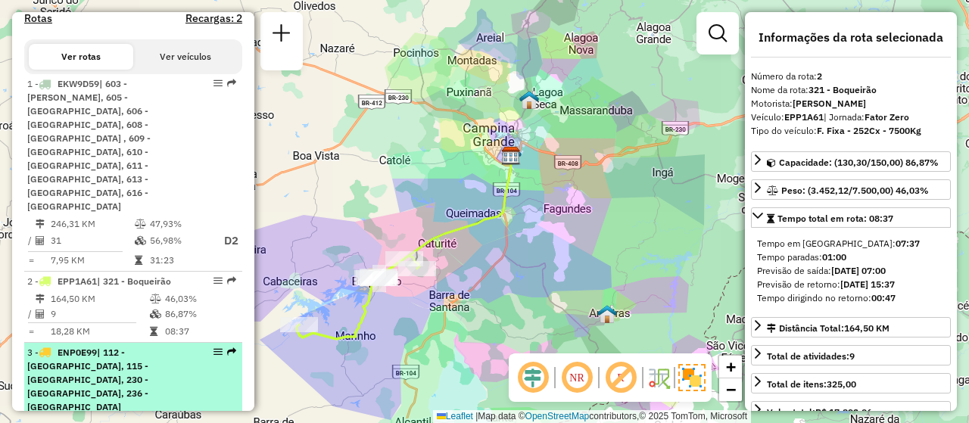
click at [89, 347] on span "| 112 - [GEOGRAPHIC_DATA], 115 - [GEOGRAPHIC_DATA], 230 - [GEOGRAPHIC_DATA], 23…" at bounding box center [87, 380] width 121 height 66
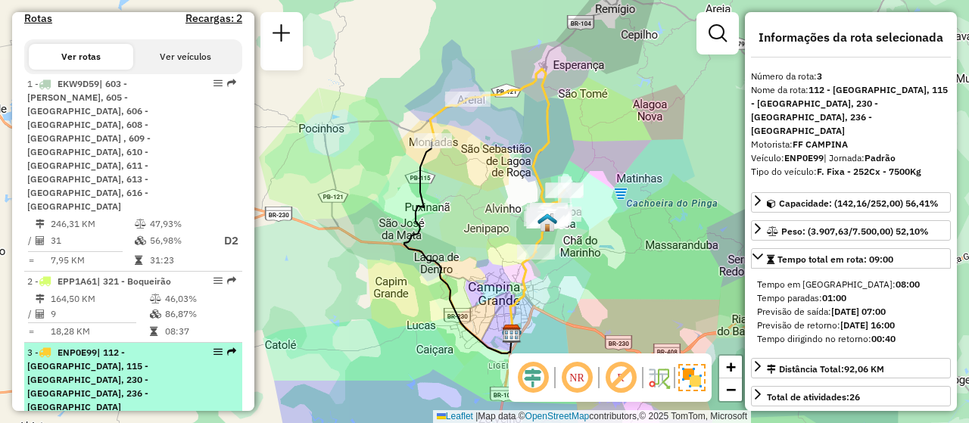
scroll to position [575, 0]
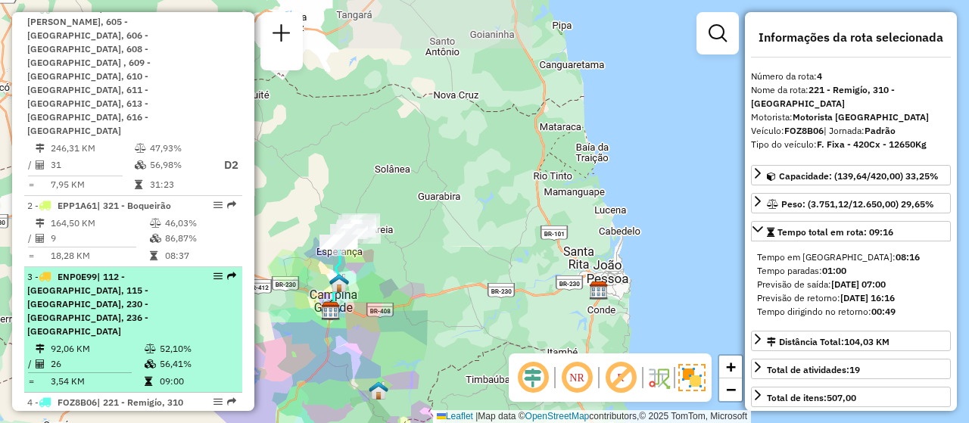
scroll to position [651, 0]
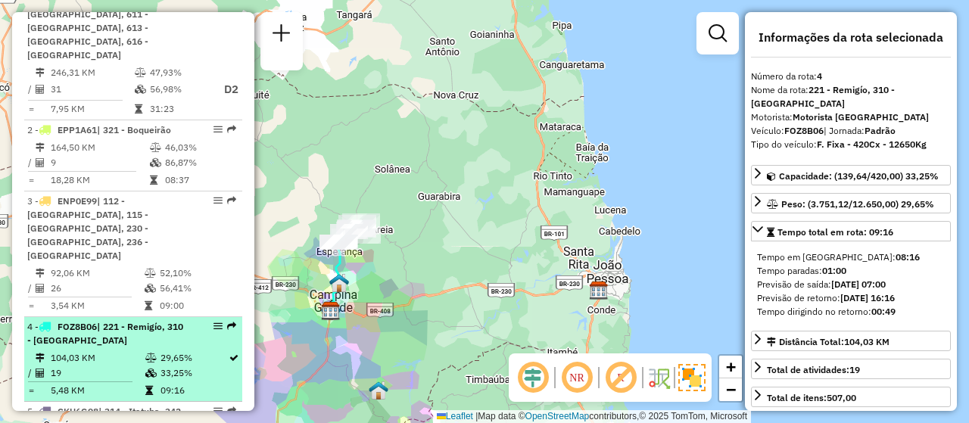
click at [131, 351] on td "104,03 KM" at bounding box center [97, 358] width 95 height 15
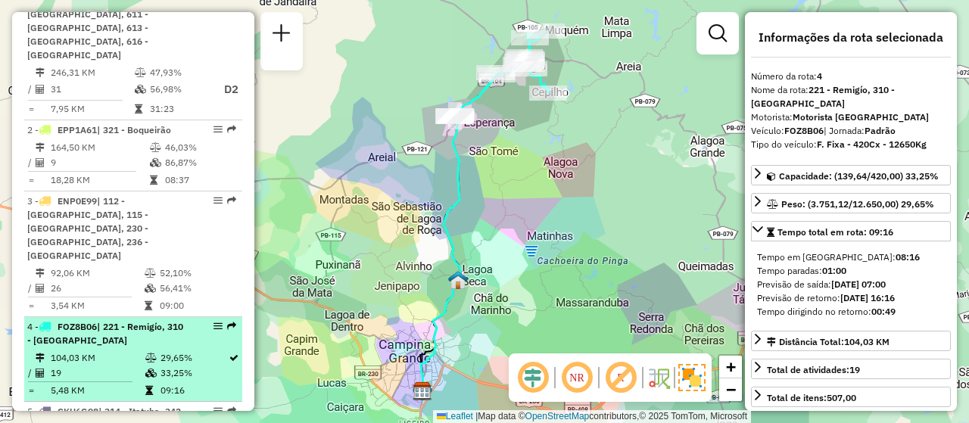
scroll to position [726, 0]
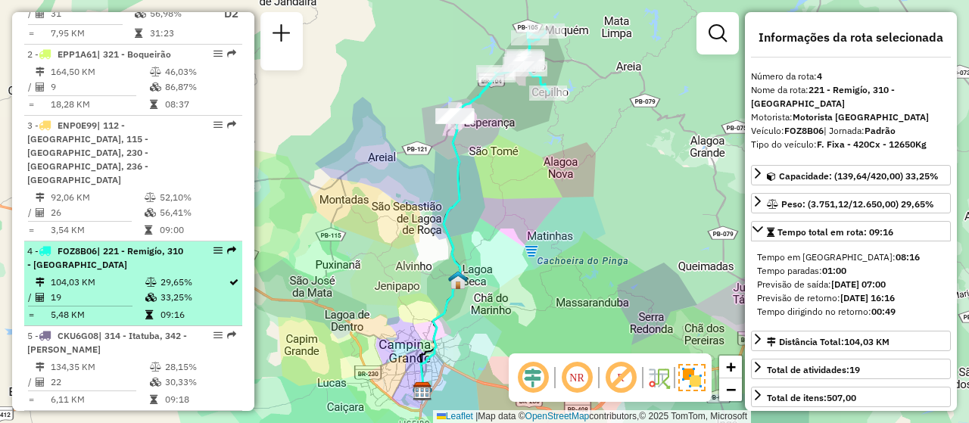
click at [126, 360] on td "134,35 KM" at bounding box center [99, 367] width 99 height 15
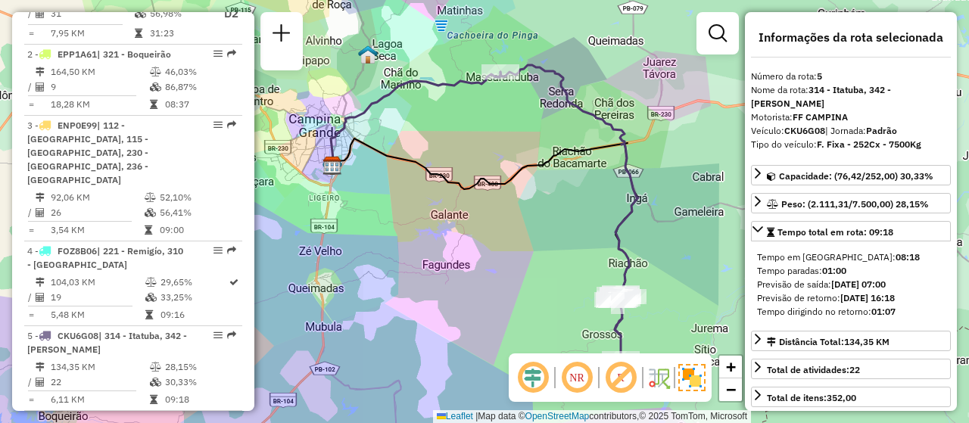
click at [116, 415] on span "| 220 - Esperança" at bounding box center [134, 420] width 75 height 11
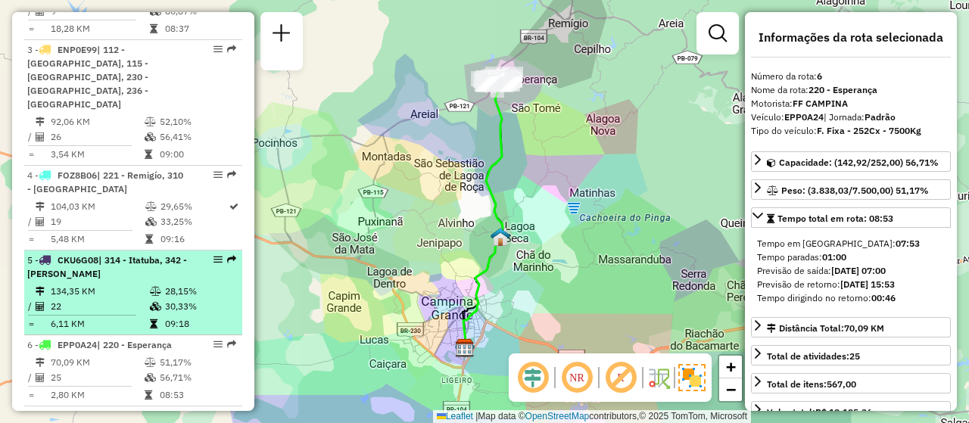
scroll to position [878, 0]
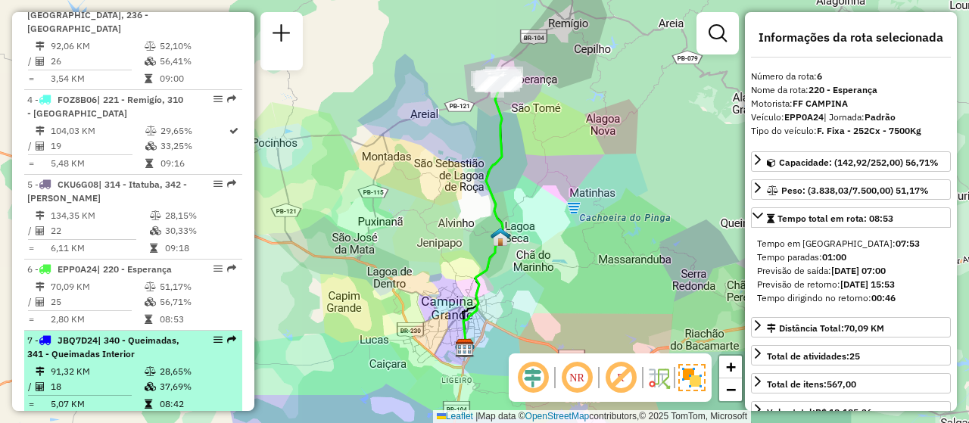
click at [98, 397] on td "5,07 KM" at bounding box center [97, 404] width 94 height 15
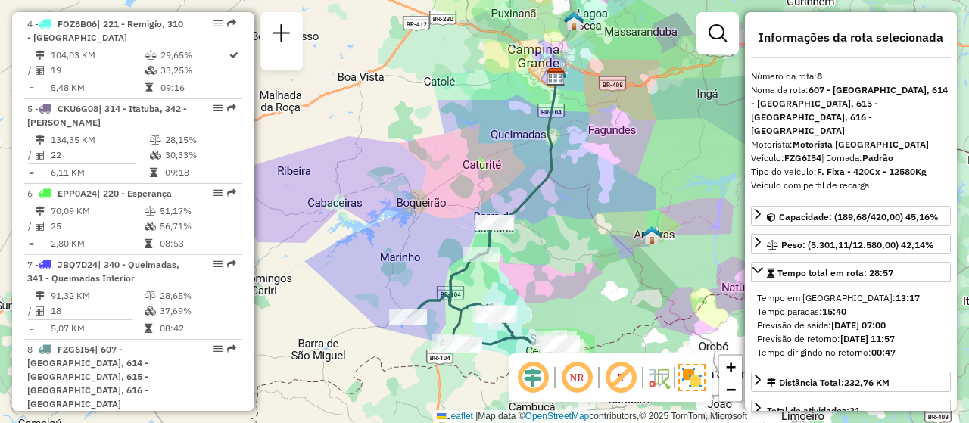
scroll to position [1029, 0]
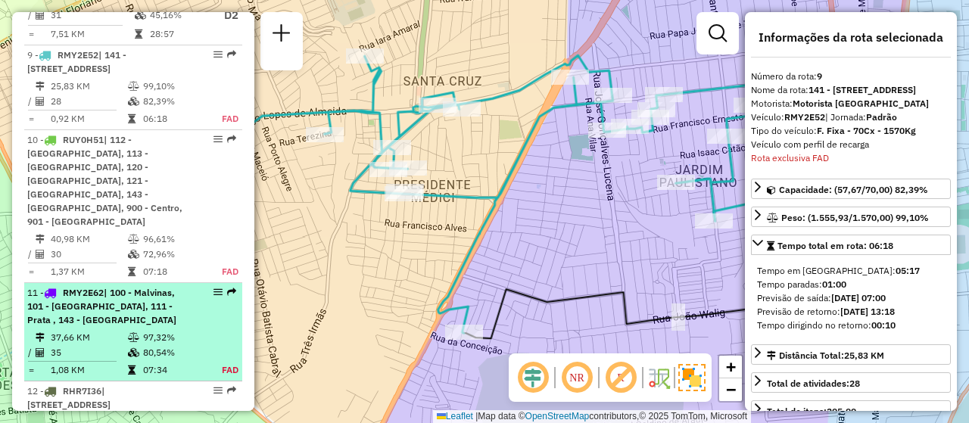
scroll to position [1528, 0]
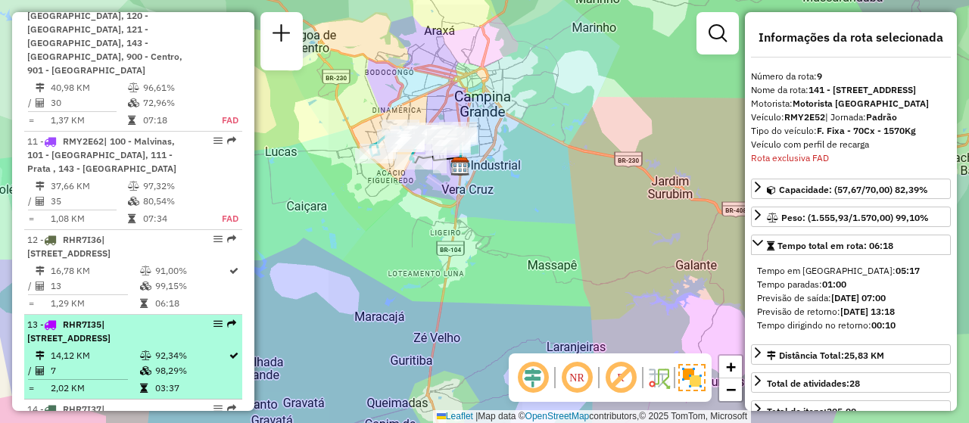
click at [120, 348] on td "14,12 KM" at bounding box center [94, 355] width 89 height 15
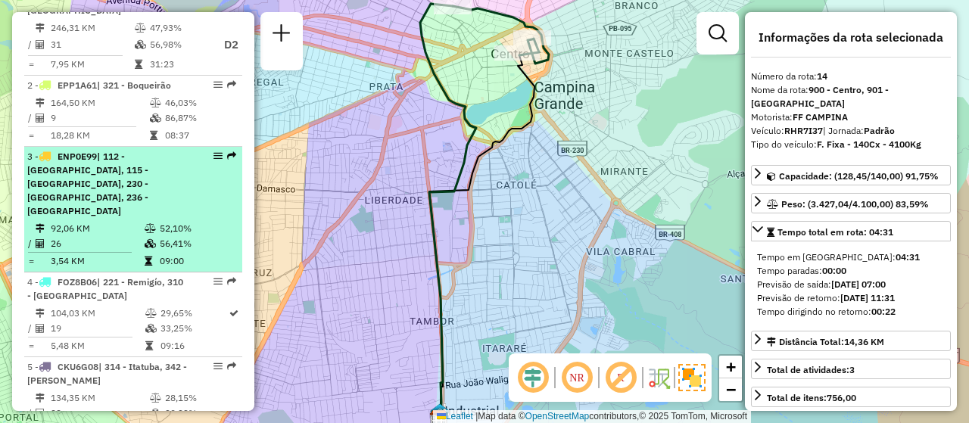
scroll to position [392, 0]
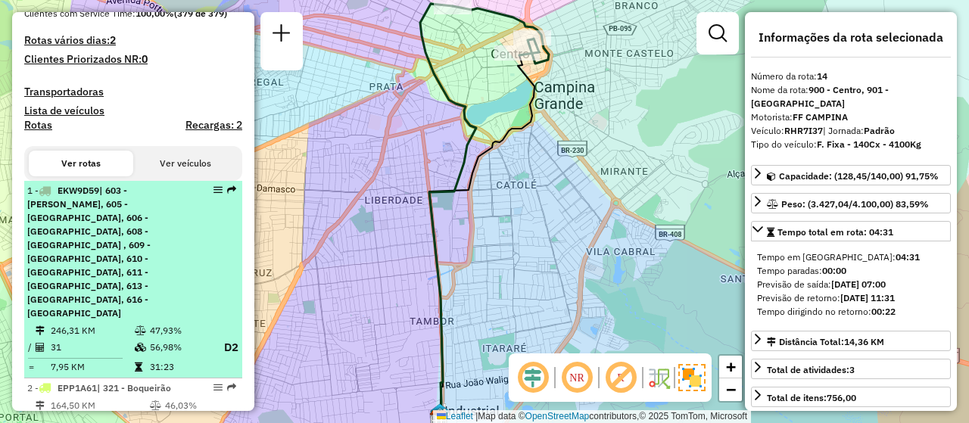
click at [117, 218] on span "| 603 - [PERSON_NAME], 605 - [GEOGRAPHIC_DATA], 606 - [GEOGRAPHIC_DATA], 608 - …" at bounding box center [88, 252] width 123 height 134
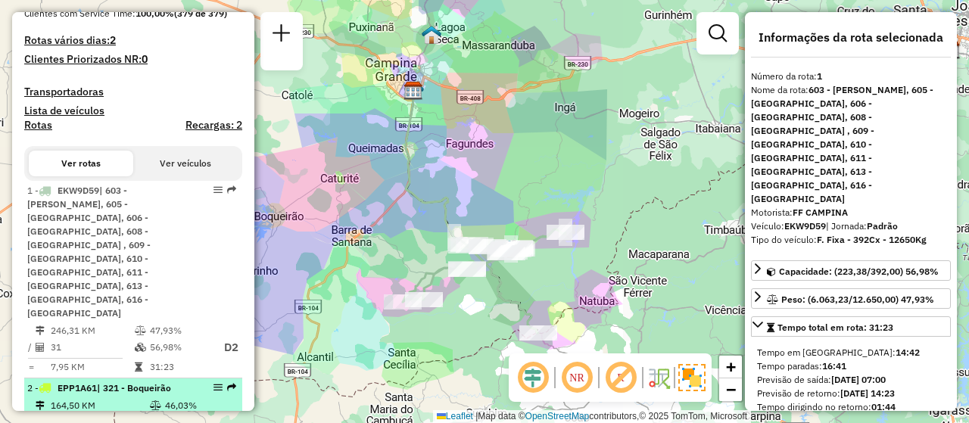
click at [119, 414] on td "9" at bounding box center [99, 421] width 99 height 15
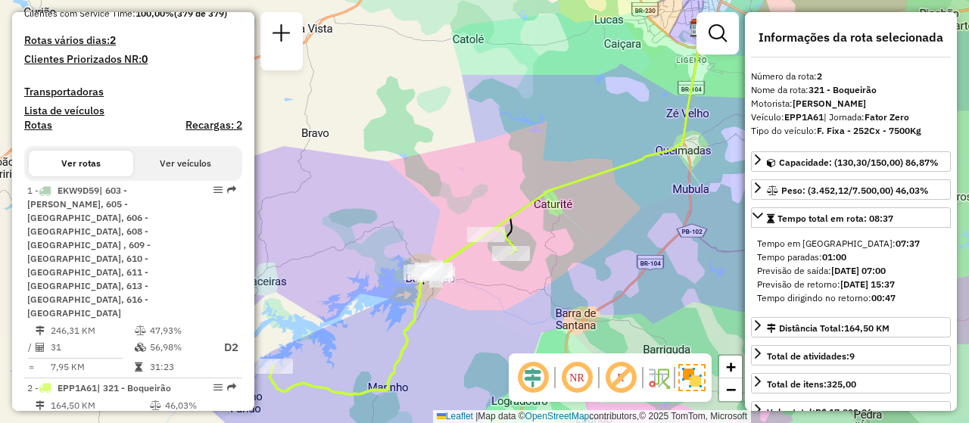
scroll to position [544, 0]
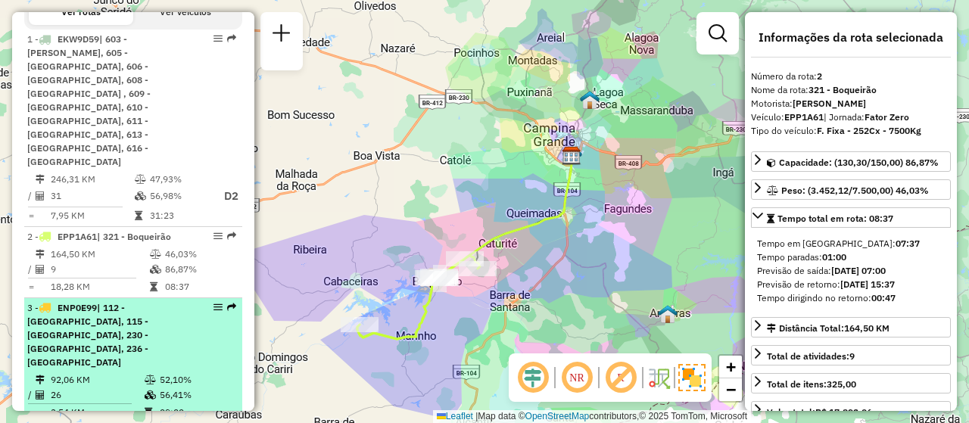
click at [111, 302] on span "| 112 - [GEOGRAPHIC_DATA], 115 - [GEOGRAPHIC_DATA], 230 - [GEOGRAPHIC_DATA], 23…" at bounding box center [87, 335] width 121 height 66
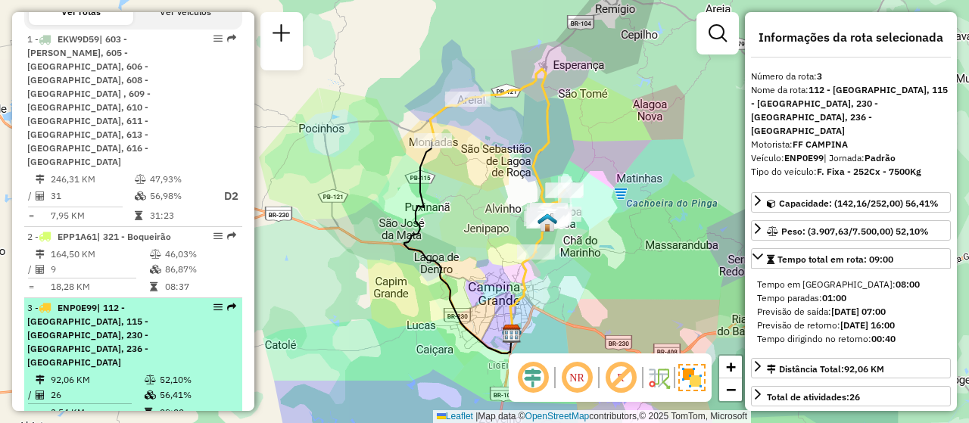
scroll to position [695, 0]
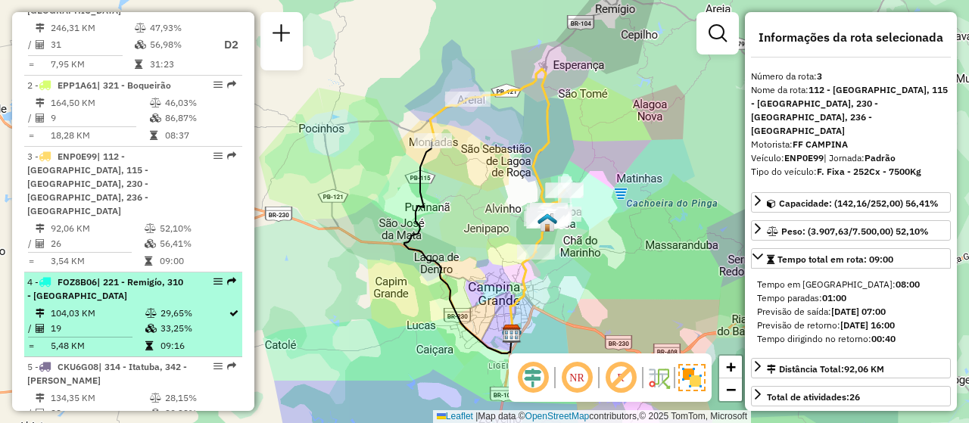
click at [117, 321] on td "19" at bounding box center [97, 328] width 95 height 15
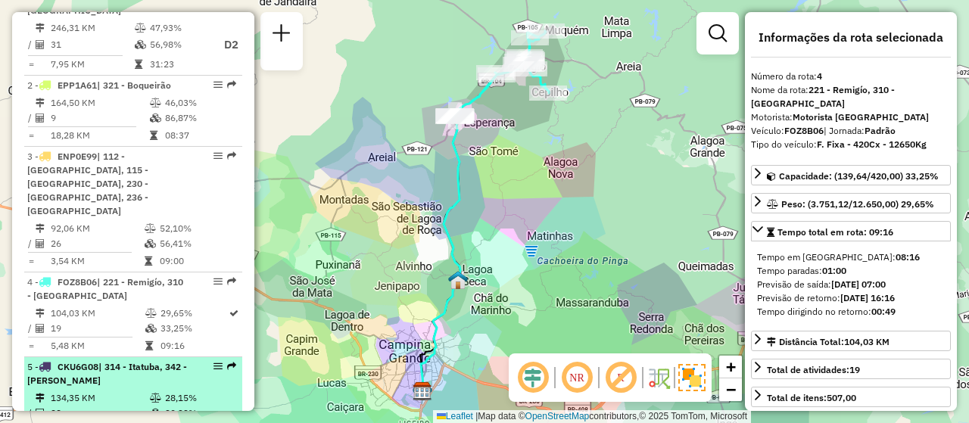
click at [111, 361] on span "| 314 - Itatuba, 342 - [PERSON_NAME]" at bounding box center [107, 373] width 160 height 25
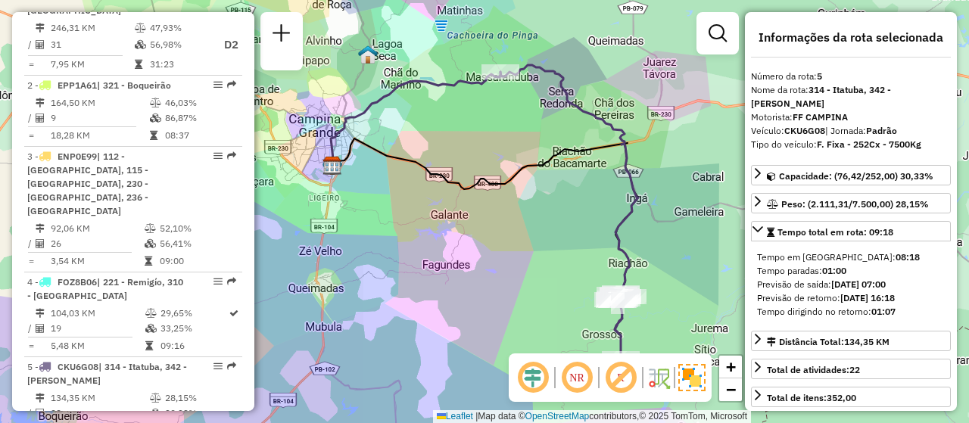
click at [142, 411] on div "Janela de atendimento Grade de atendimento Capacidade Transportadoras Veículos …" at bounding box center [484, 211] width 969 height 423
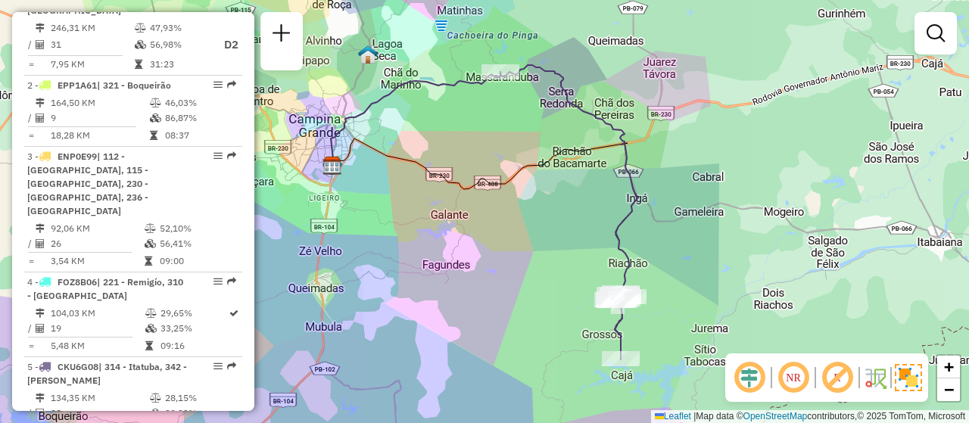
select select "**********"
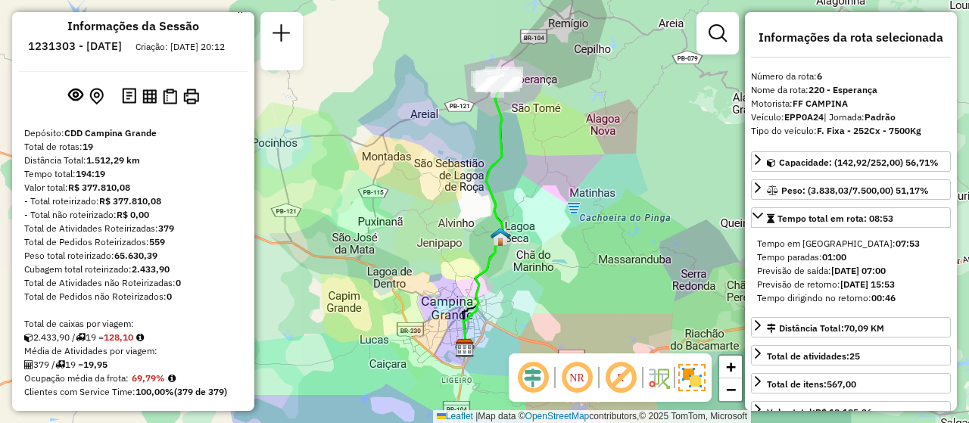
scroll to position [0, 0]
